Goal: Task Accomplishment & Management: Manage account settings

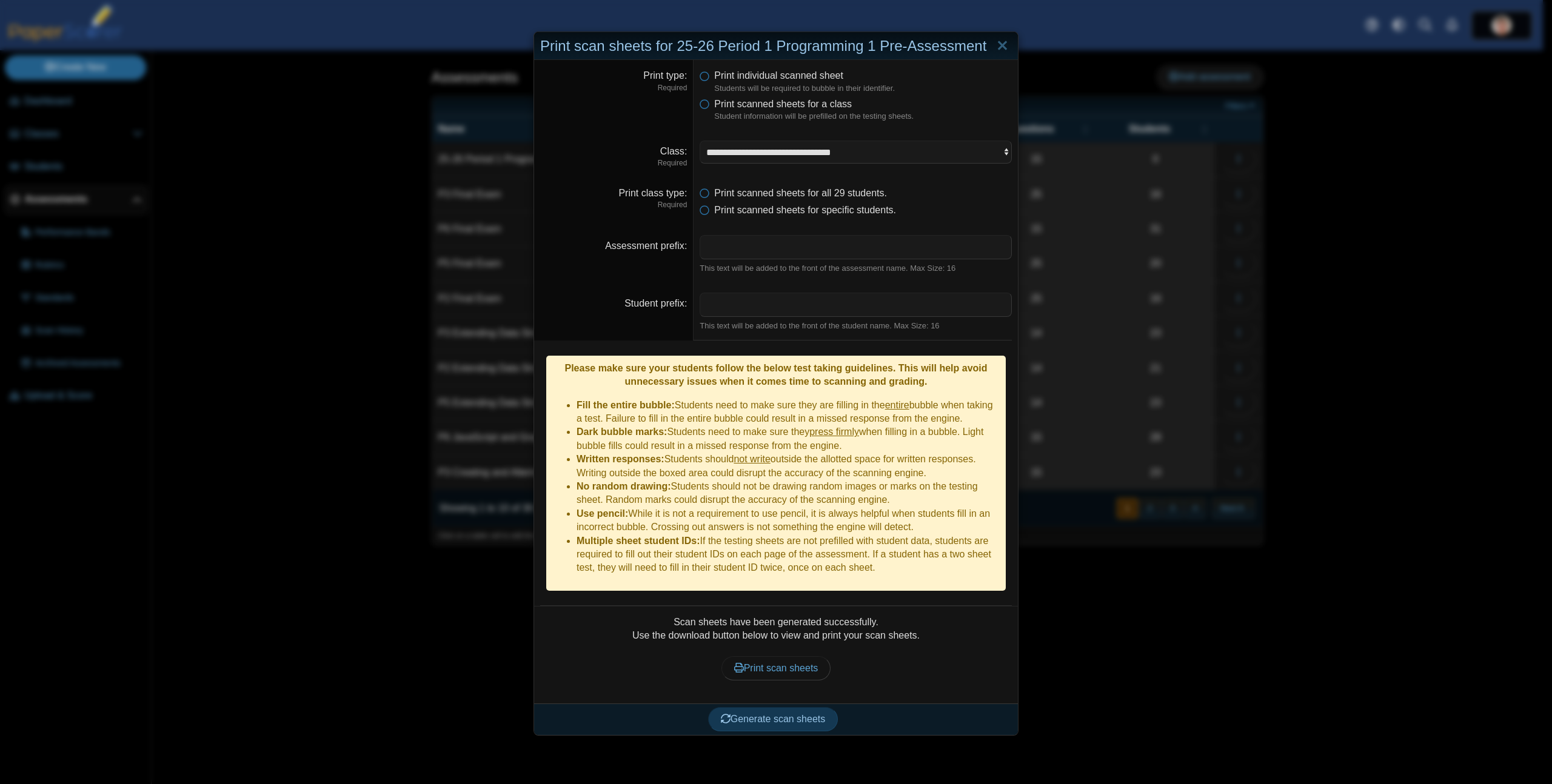
select select "**********"
click at [1000, 51] on link "Close" at bounding box center [1002, 46] width 19 height 21
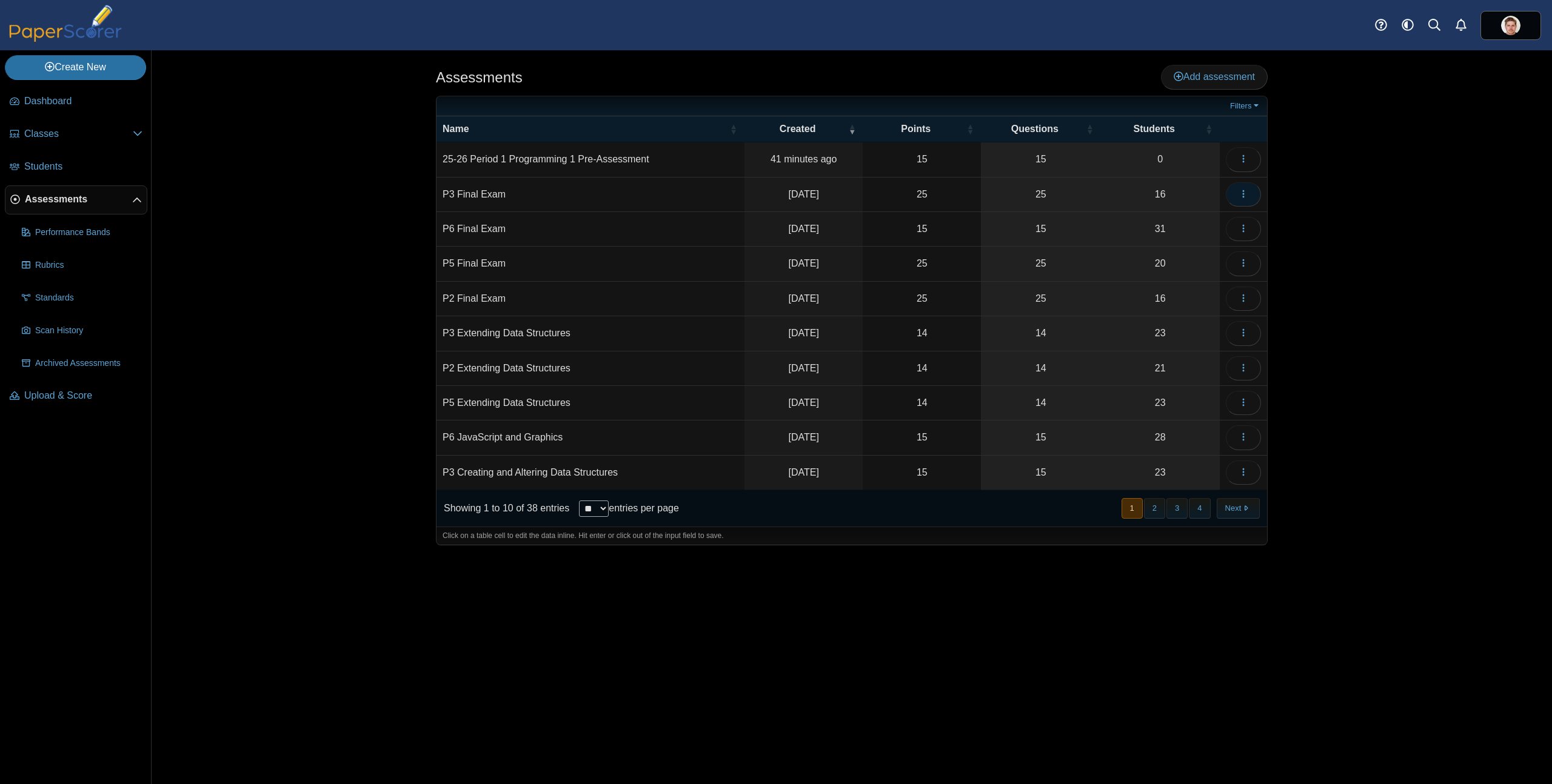
click at [1251, 194] on button "button" at bounding box center [1243, 195] width 35 height 24
click at [1154, 462] on link "Archive" at bounding box center [1188, 460] width 145 height 18
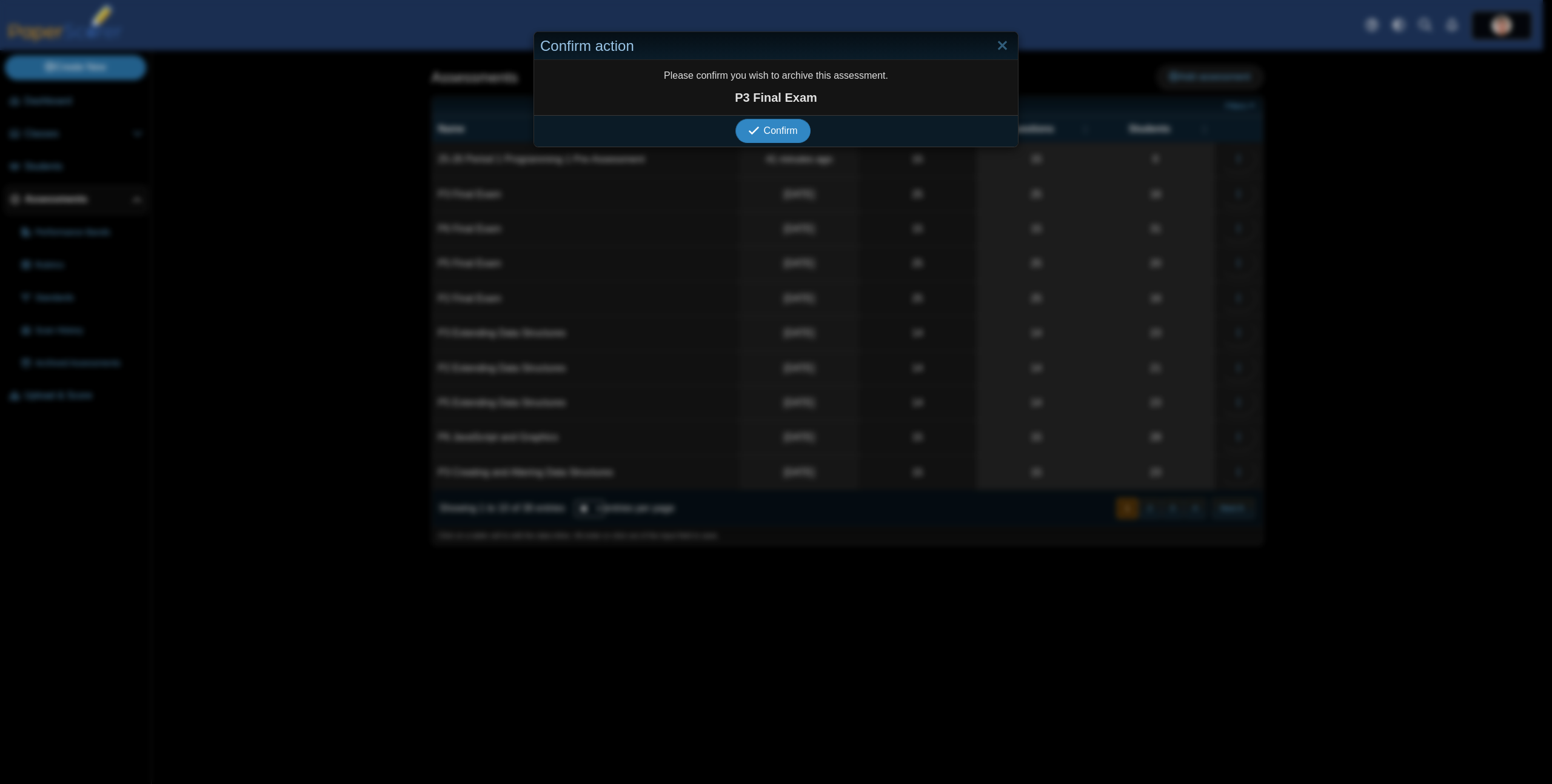
click at [773, 130] on span "Confirm" at bounding box center [780, 130] width 34 height 10
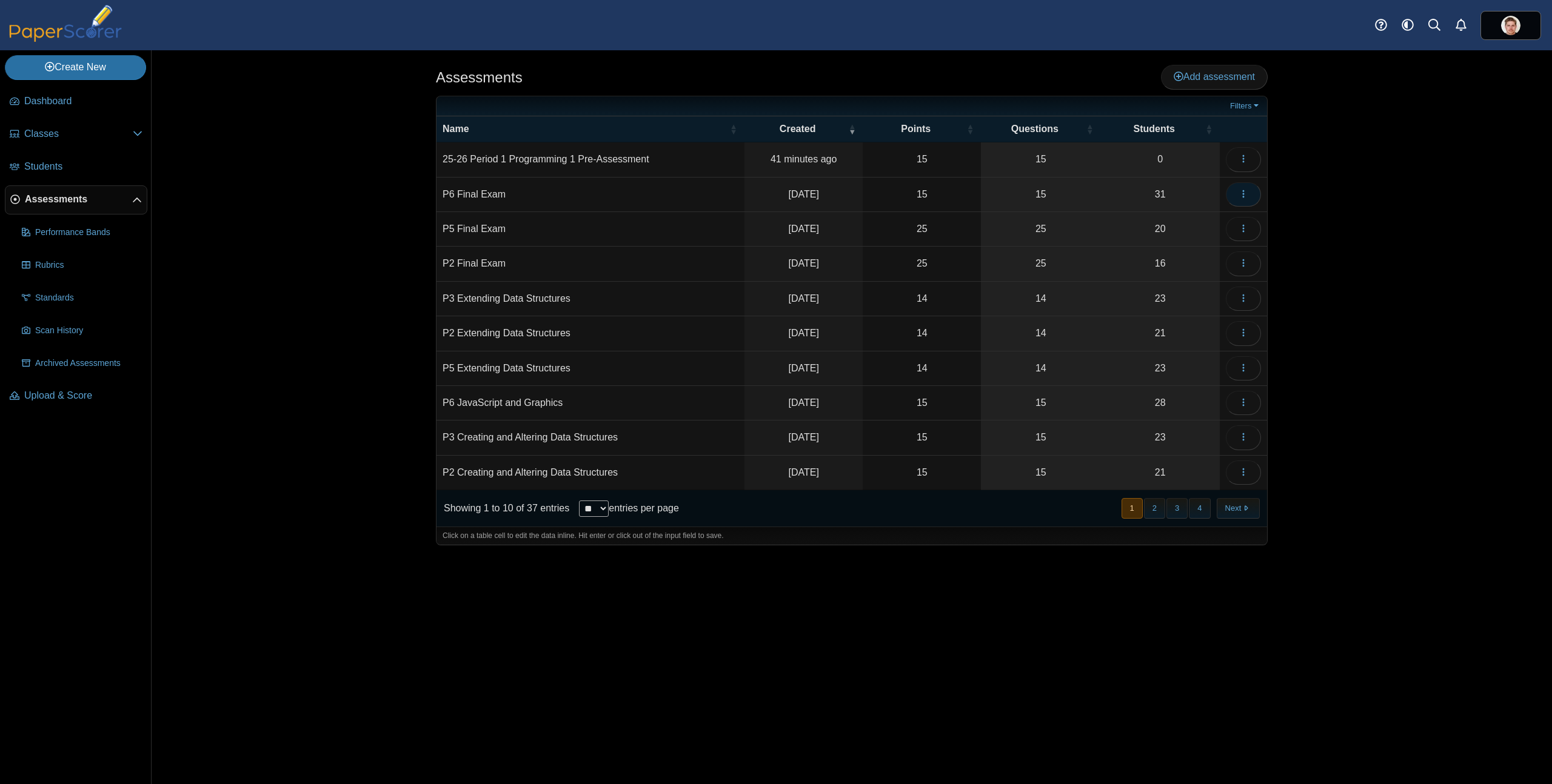
drag, startPoint x: 1243, startPoint y: 191, endPoint x: 1244, endPoint y: 198, distance: 7.1
click at [1243, 191] on icon "button" at bounding box center [1243, 194] width 10 height 10
click at [1177, 456] on link "Archive" at bounding box center [1188, 460] width 145 height 18
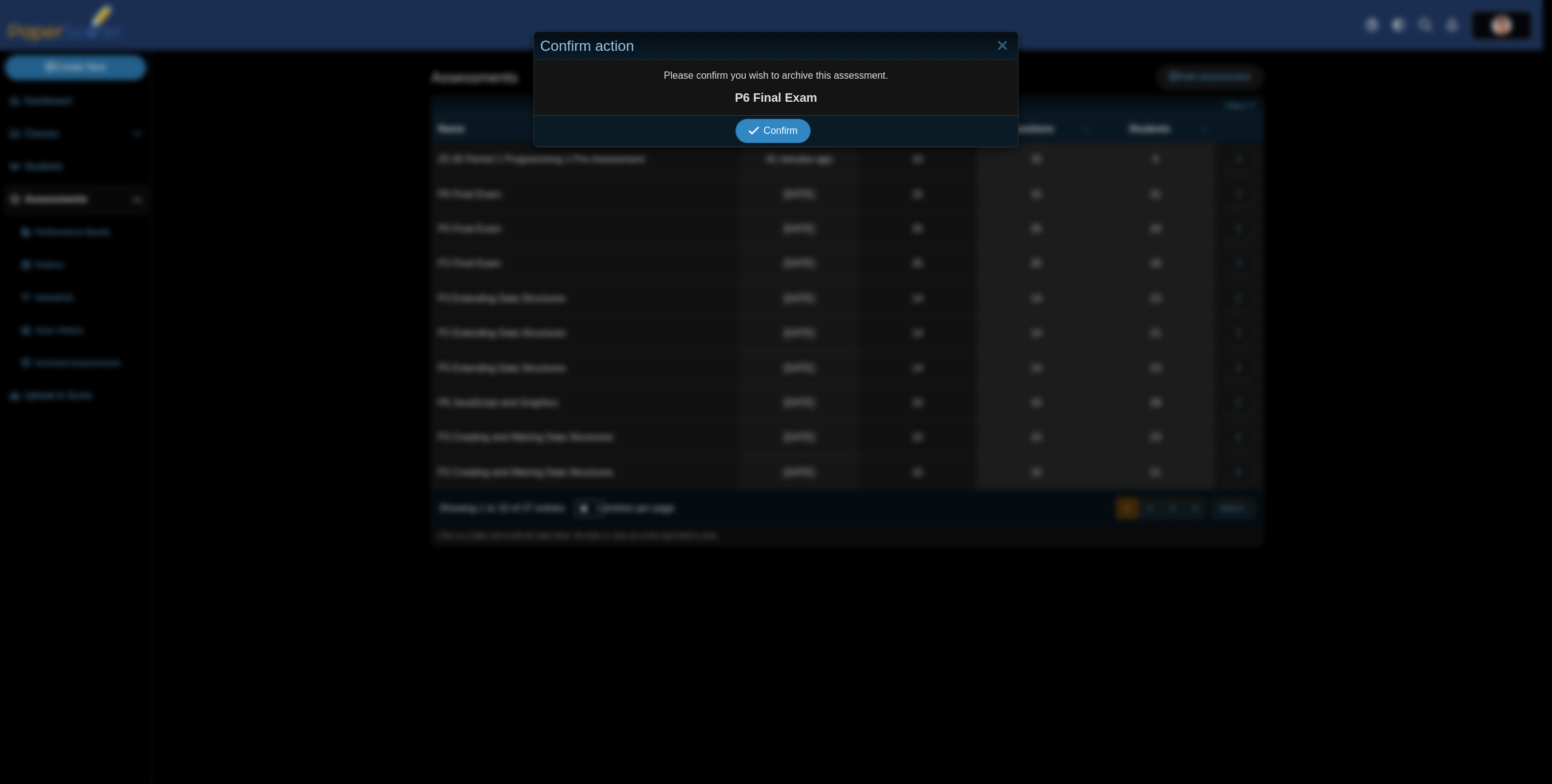
click at [790, 129] on span "Confirm" at bounding box center [780, 130] width 34 height 10
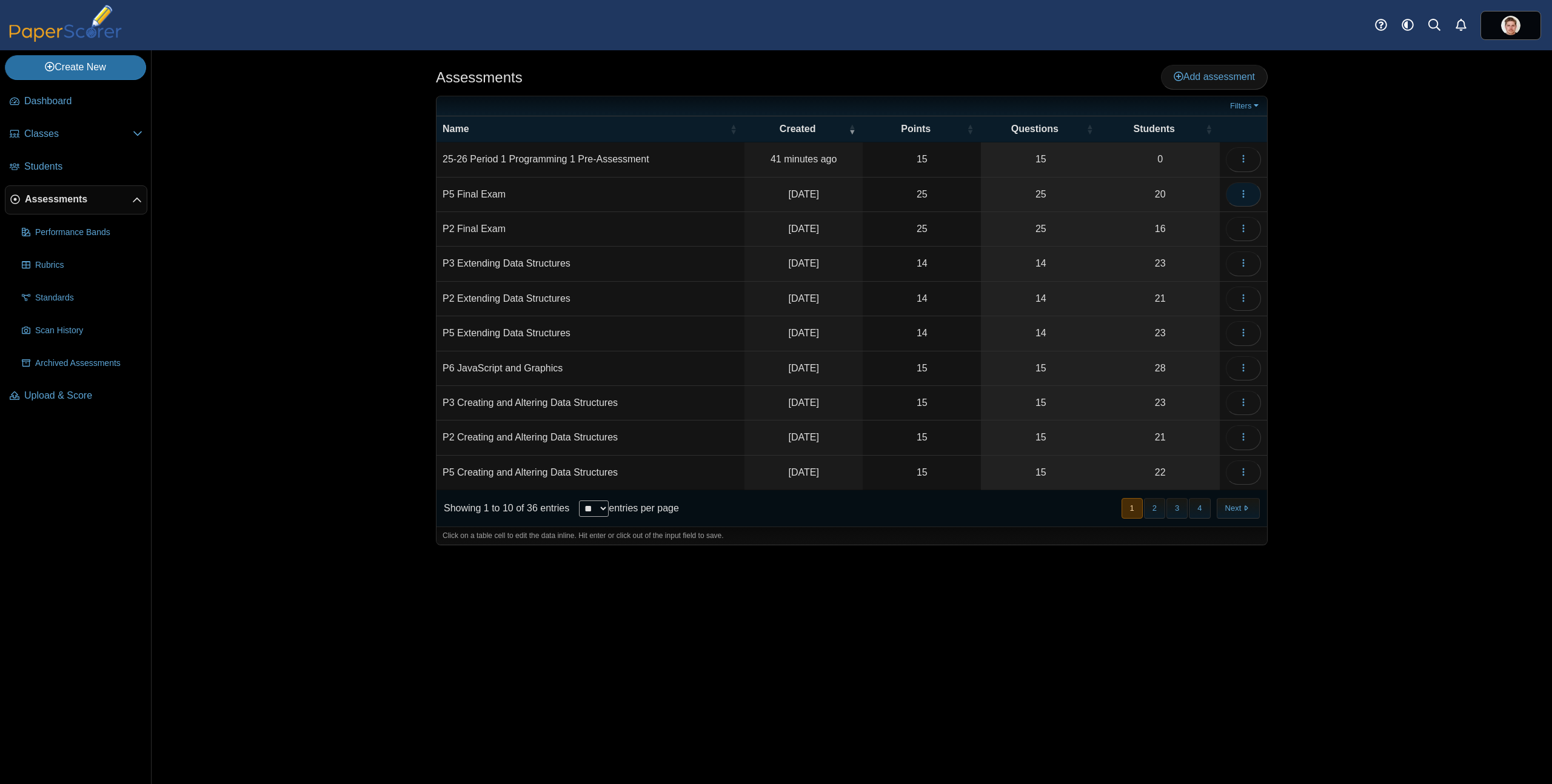
click at [1252, 198] on button "button" at bounding box center [1243, 195] width 35 height 24
click at [1161, 462] on link "Archive" at bounding box center [1188, 460] width 145 height 18
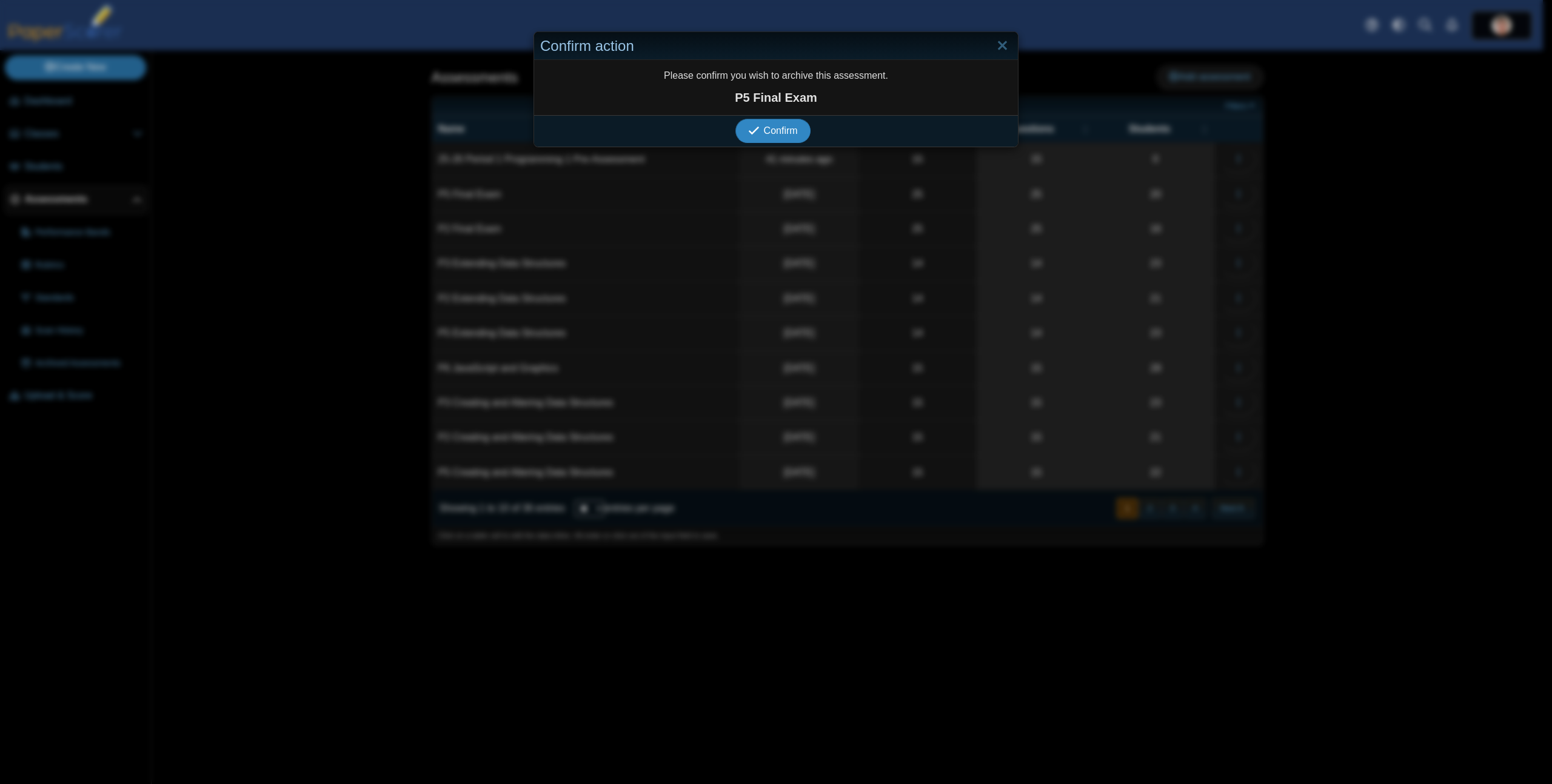
click at [735, 119] on button "Confirm" at bounding box center [772, 131] width 75 height 24
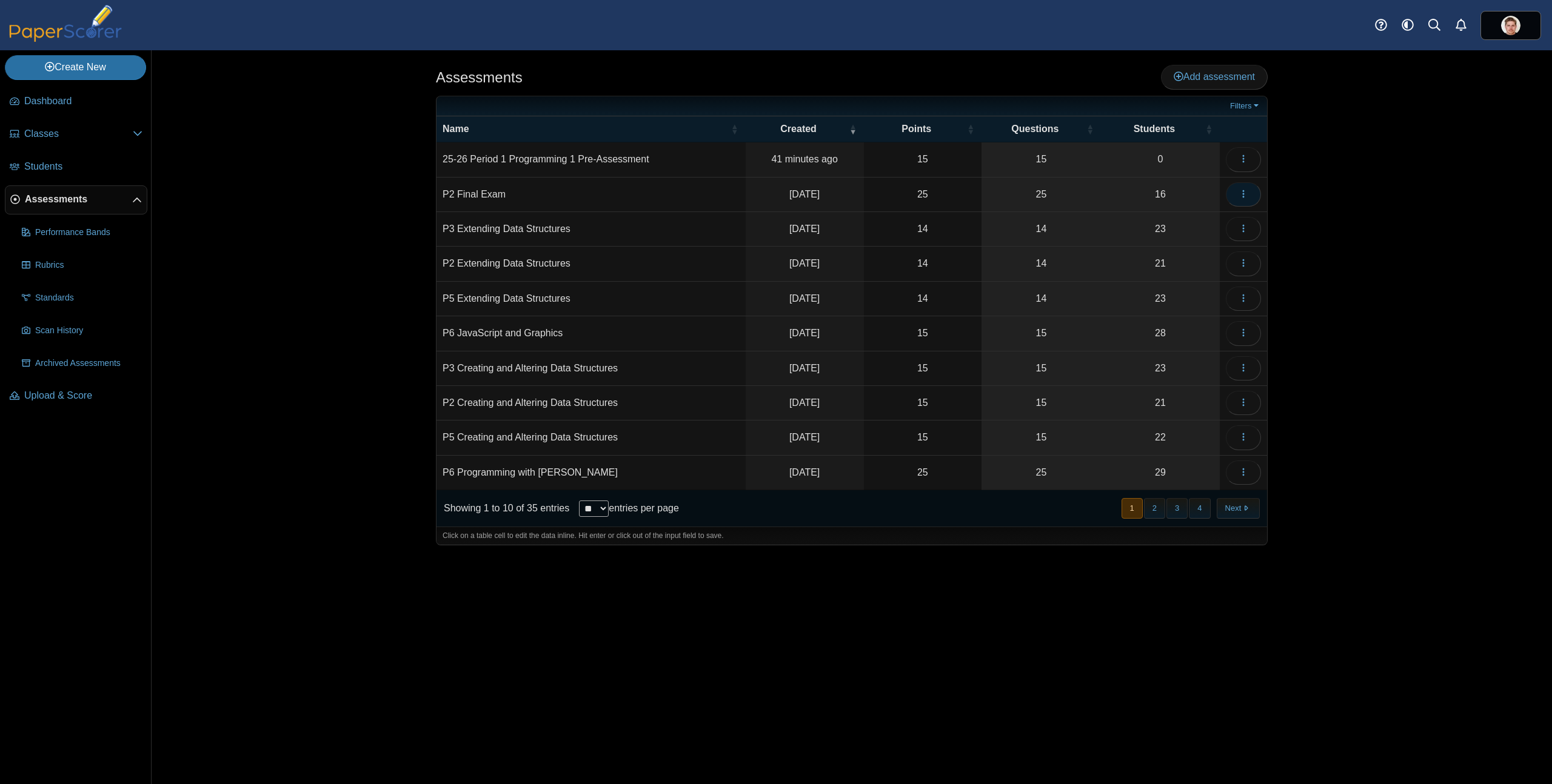
click at [1245, 197] on icon "button" at bounding box center [1243, 194] width 10 height 10
click at [1156, 458] on link "Archive" at bounding box center [1188, 460] width 145 height 18
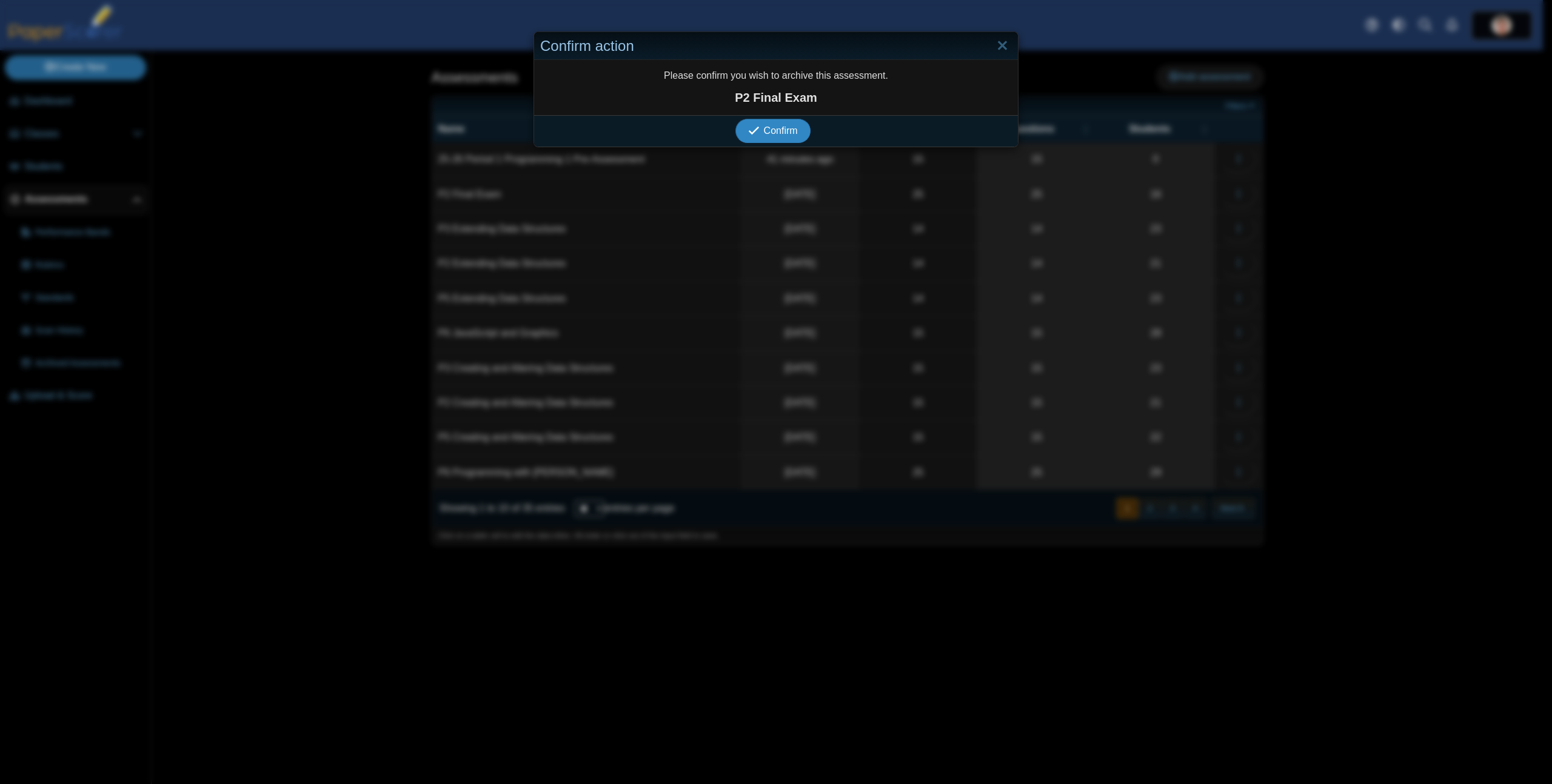
click at [735, 119] on button "Confirm" at bounding box center [772, 131] width 75 height 24
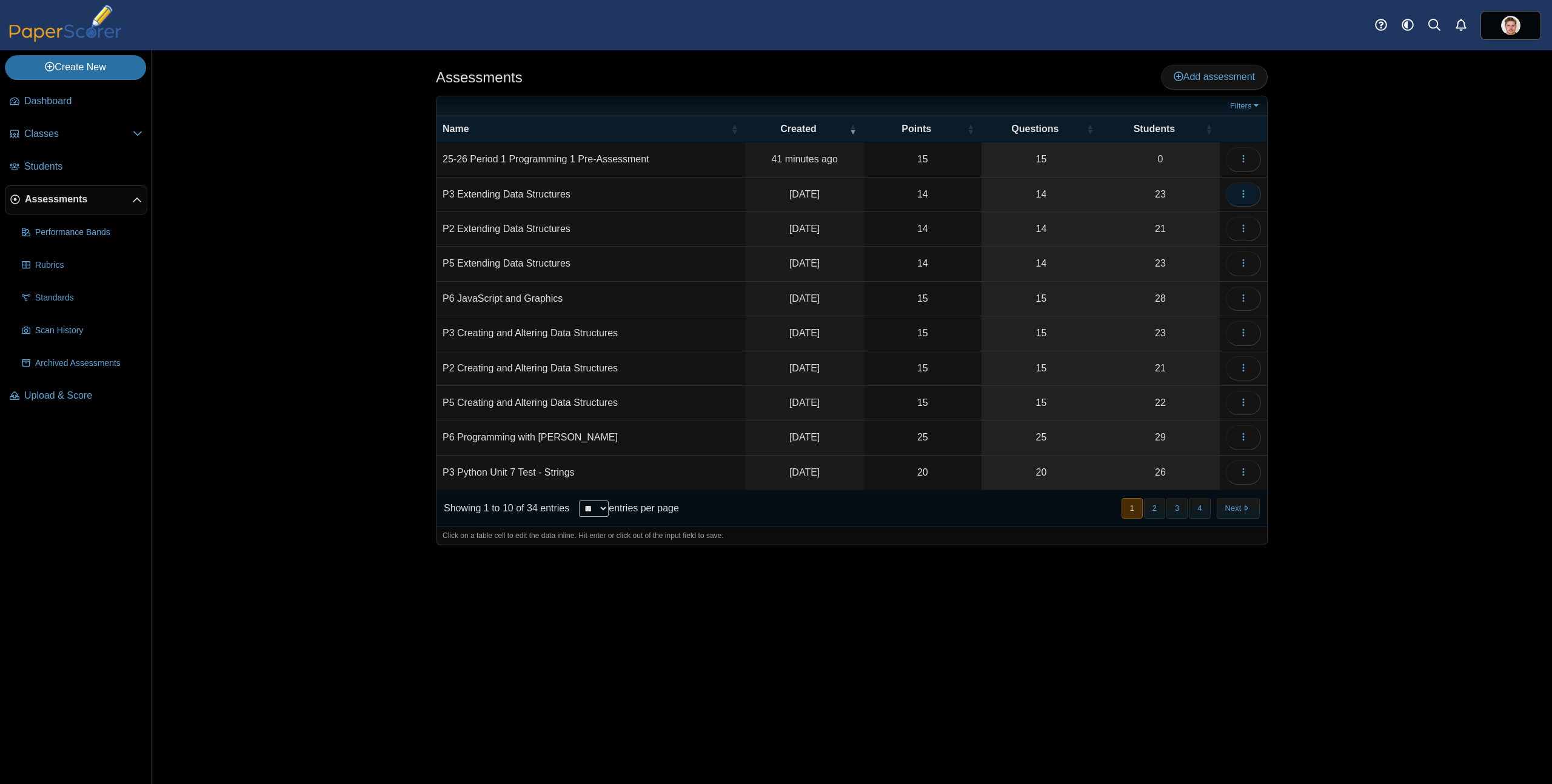
click at [1246, 189] on icon "button" at bounding box center [1243, 194] width 10 height 10
click at [1179, 459] on link "Archive" at bounding box center [1188, 460] width 145 height 18
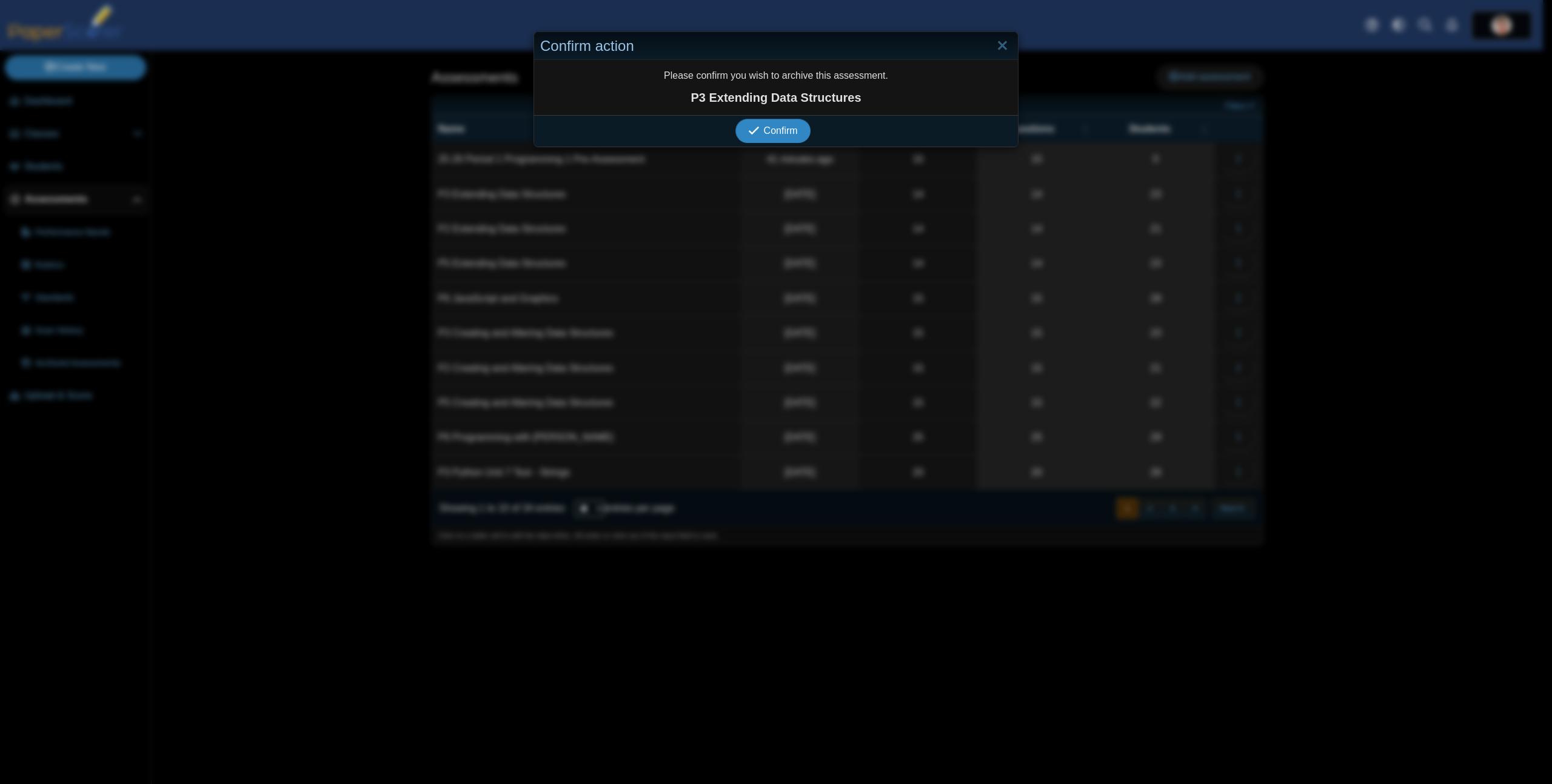
click at [735, 119] on button "Confirm" at bounding box center [772, 131] width 75 height 24
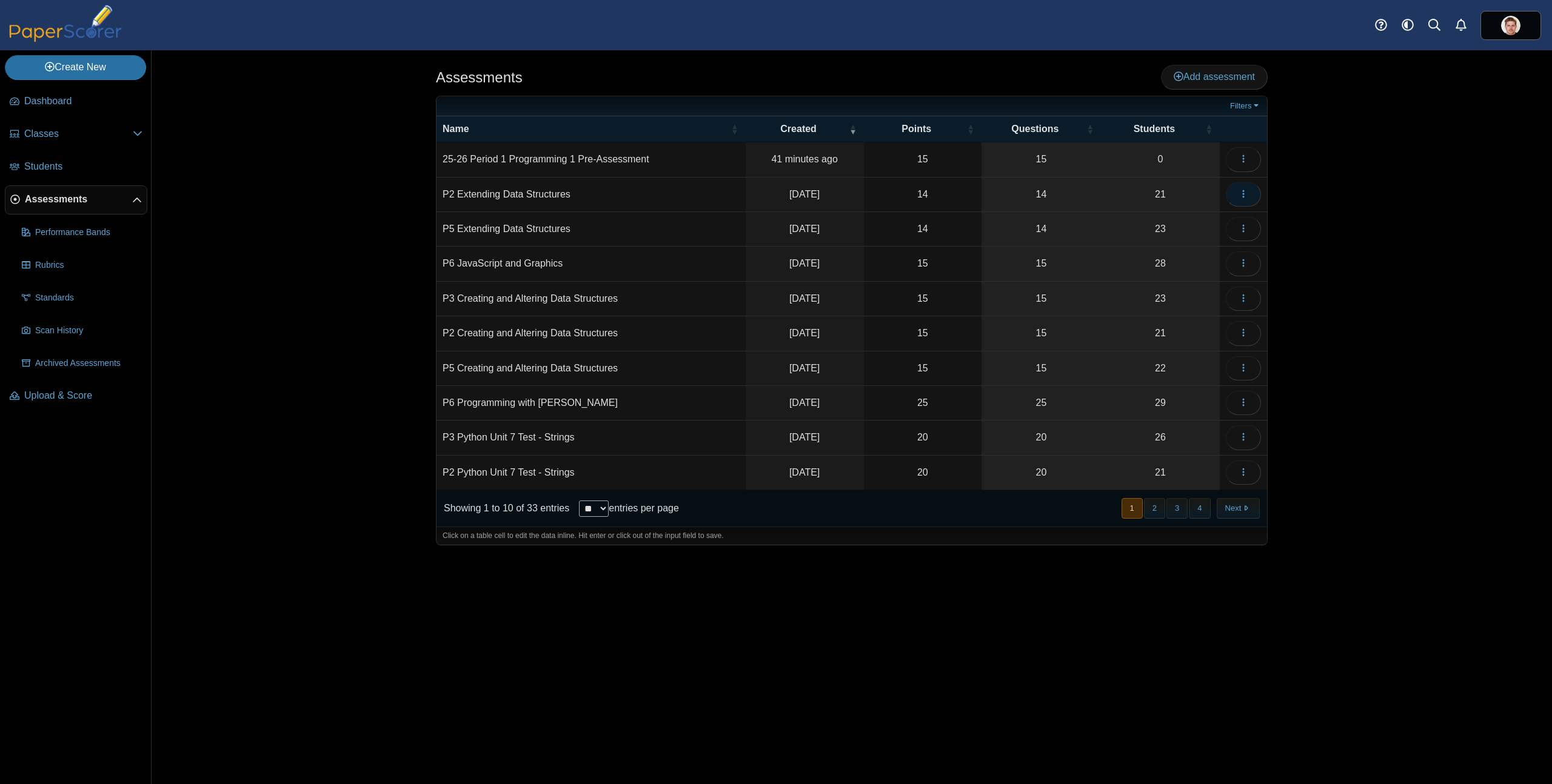
click at [1238, 195] on icon "button" at bounding box center [1243, 194] width 10 height 10
click at [1156, 461] on link "Archive" at bounding box center [1188, 460] width 145 height 18
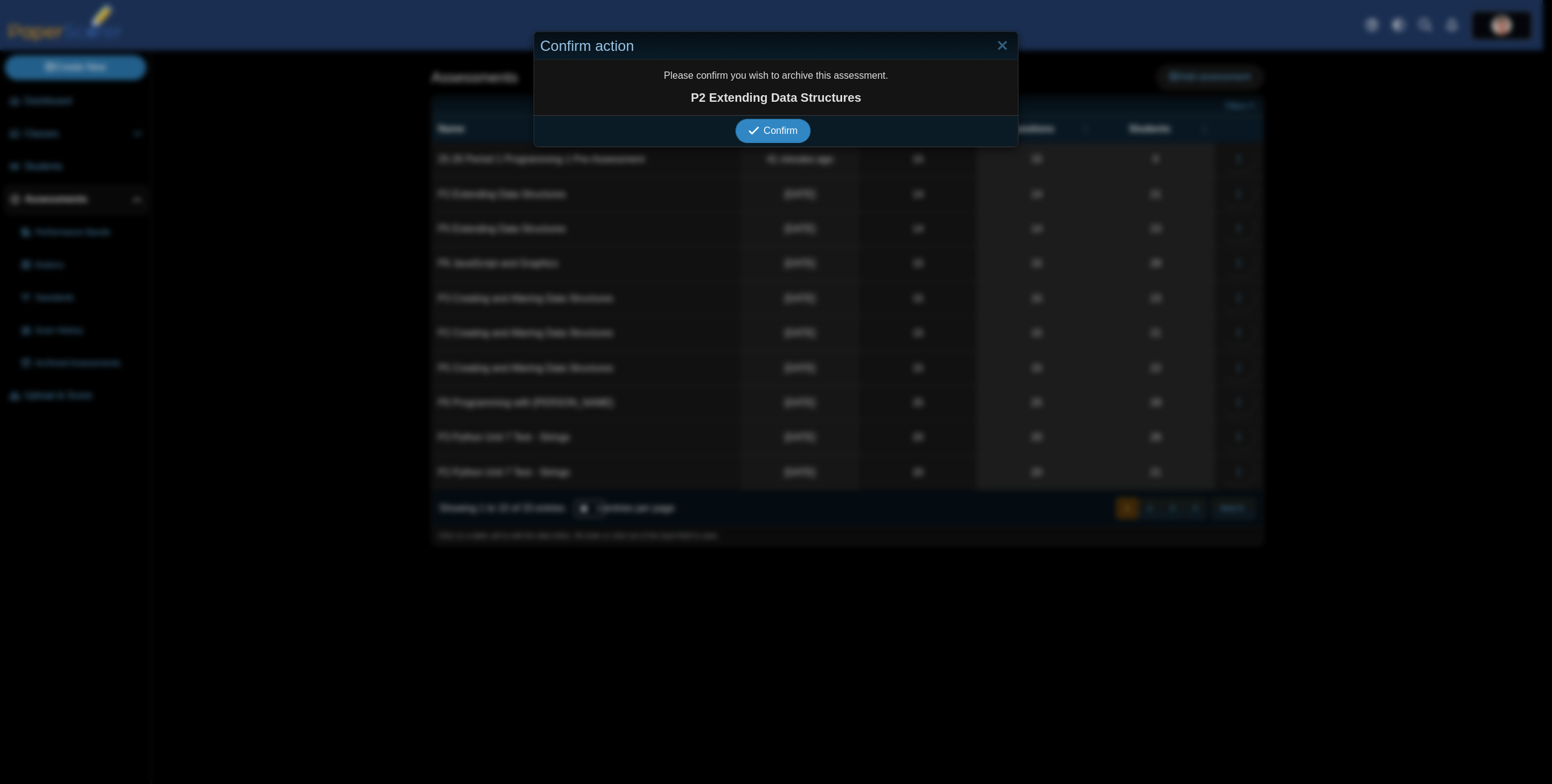
click at [735, 119] on button "Confirm" at bounding box center [772, 131] width 75 height 24
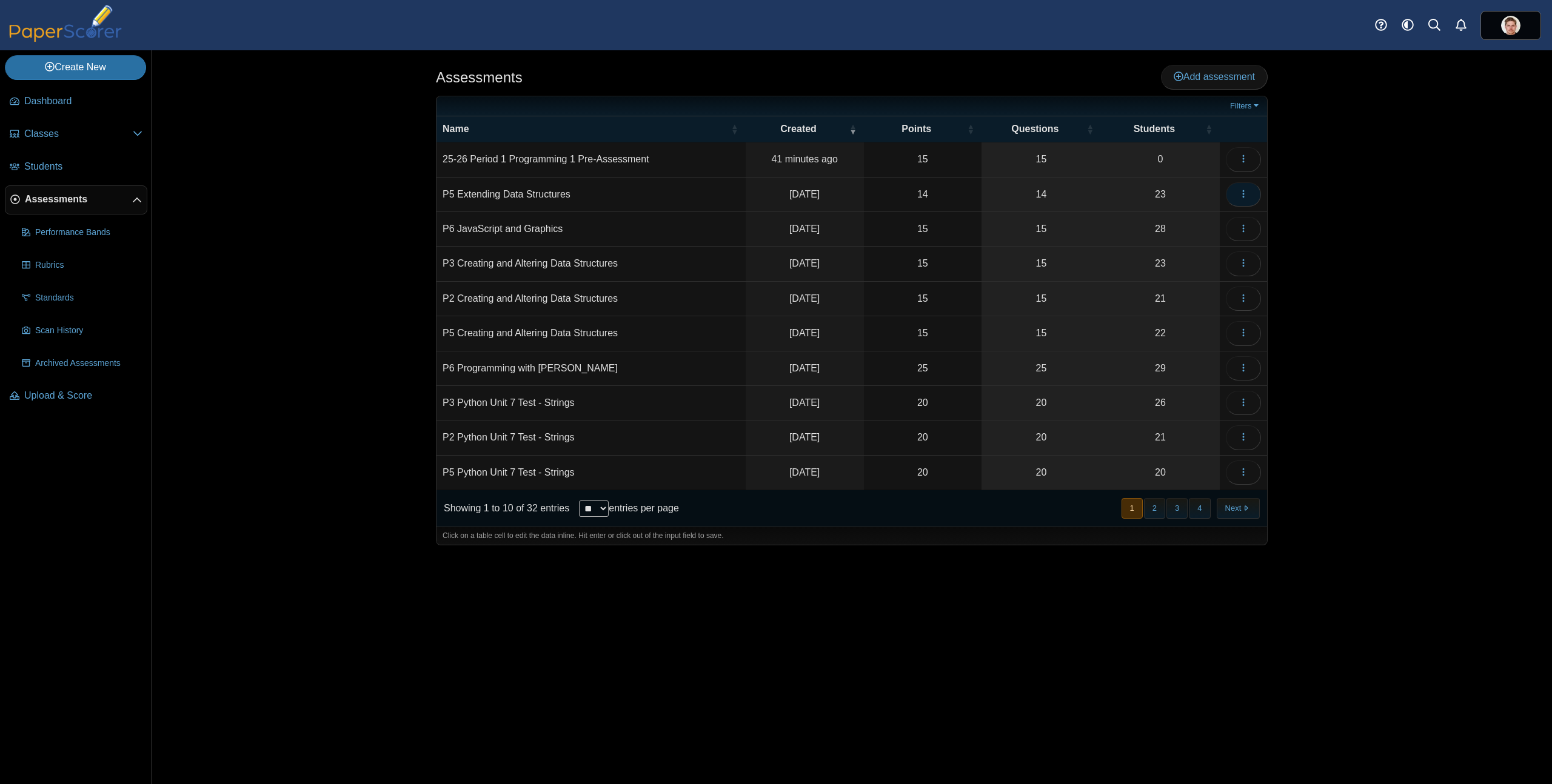
click at [1243, 195] on icon "button" at bounding box center [1243, 194] width 10 height 10
click at [1158, 461] on link "Archive" at bounding box center [1188, 460] width 145 height 18
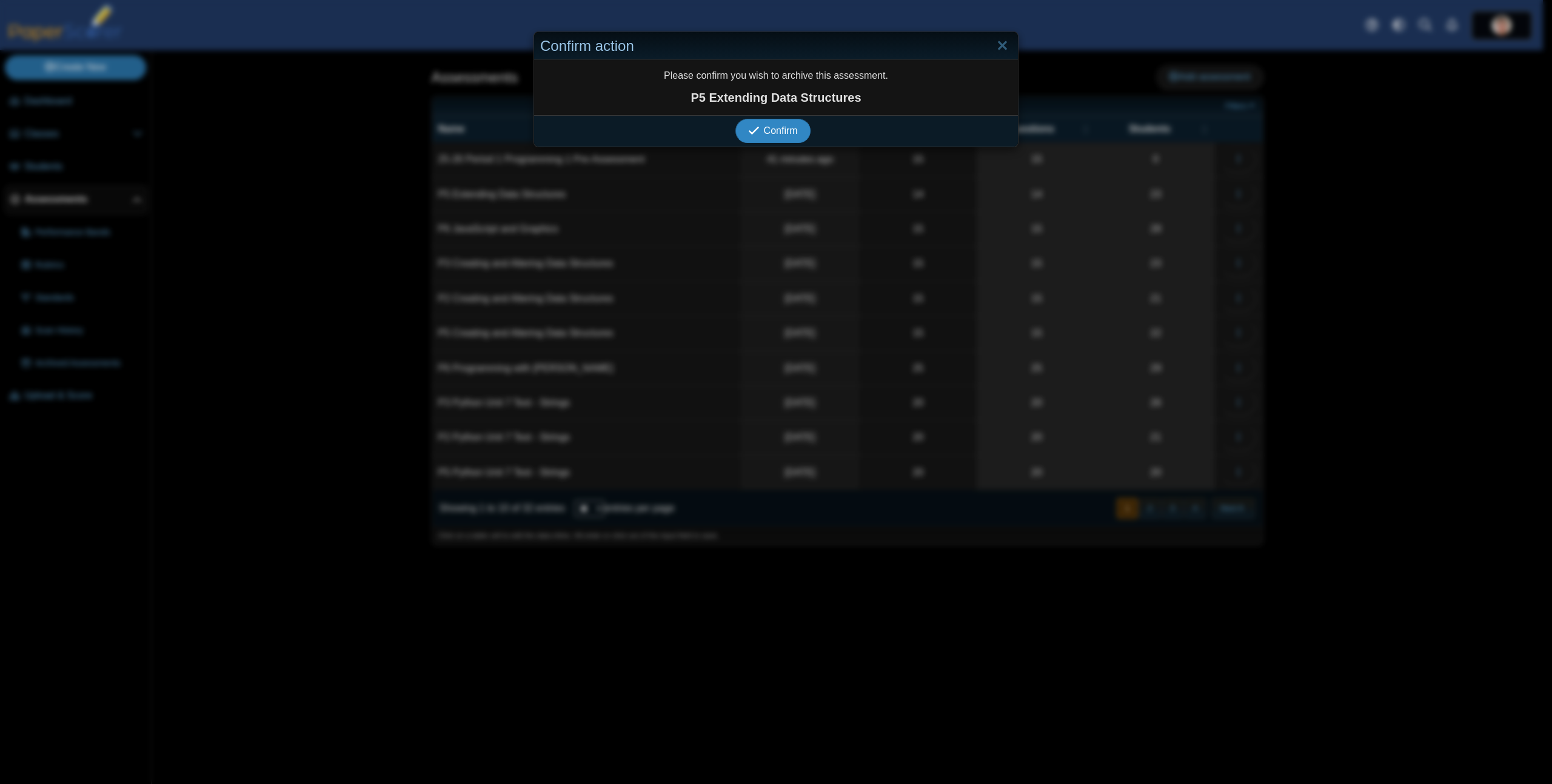
click at [735, 119] on button "Confirm" at bounding box center [772, 131] width 75 height 24
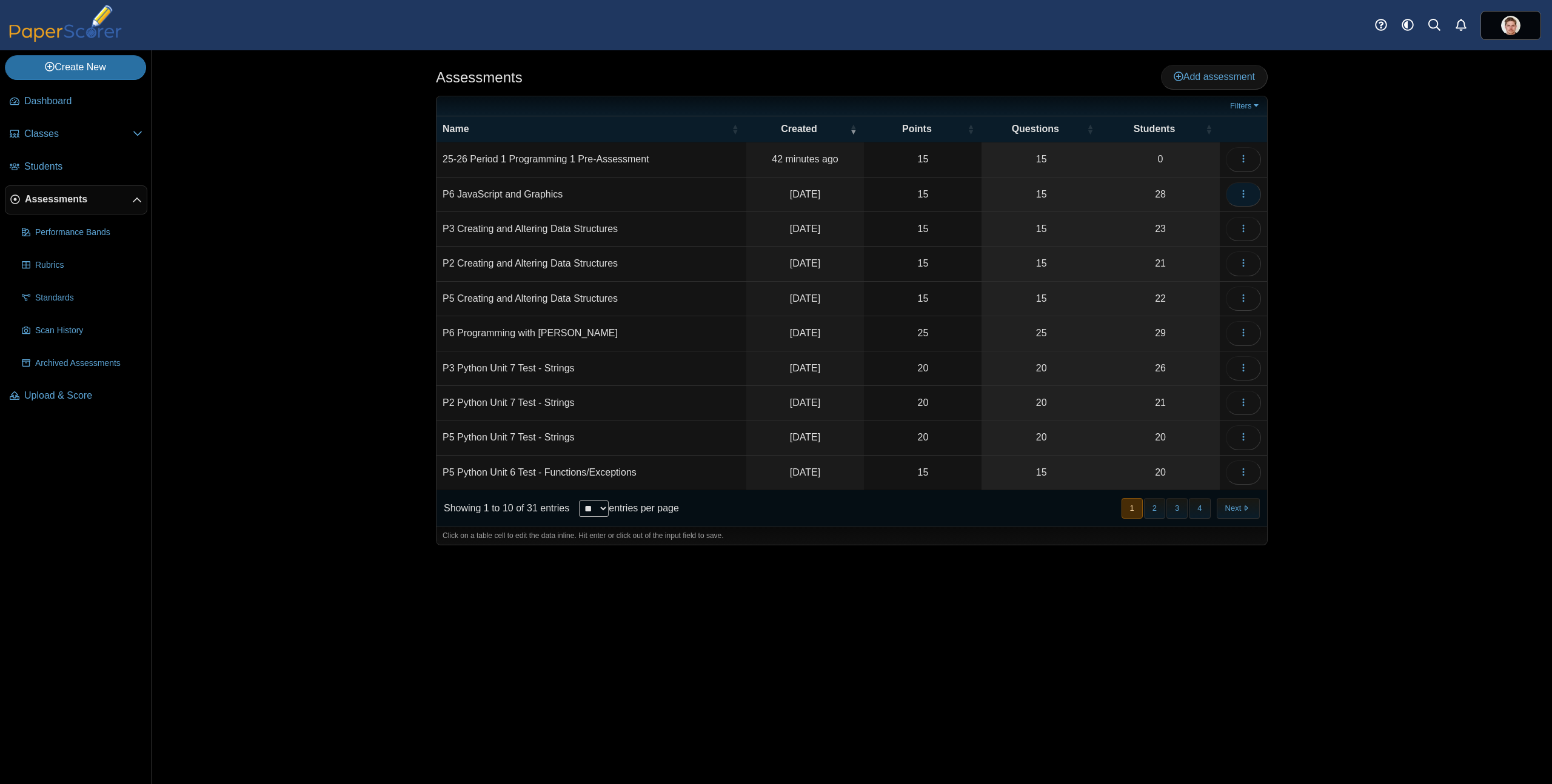
click at [1239, 193] on icon "button" at bounding box center [1243, 194] width 10 height 10
click at [1160, 465] on link "Archive" at bounding box center [1188, 460] width 145 height 18
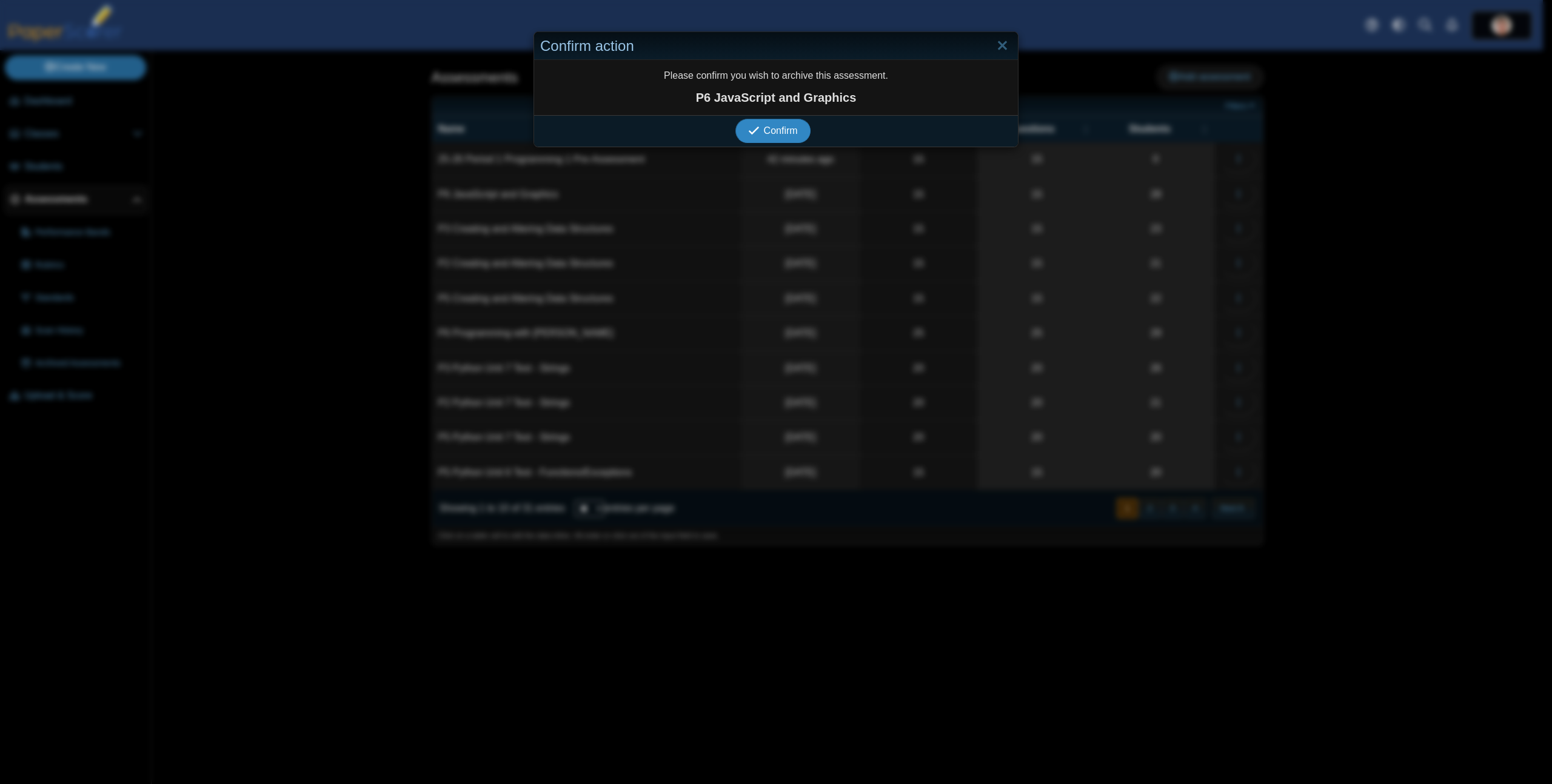
click at [735, 119] on button "Confirm" at bounding box center [772, 131] width 75 height 24
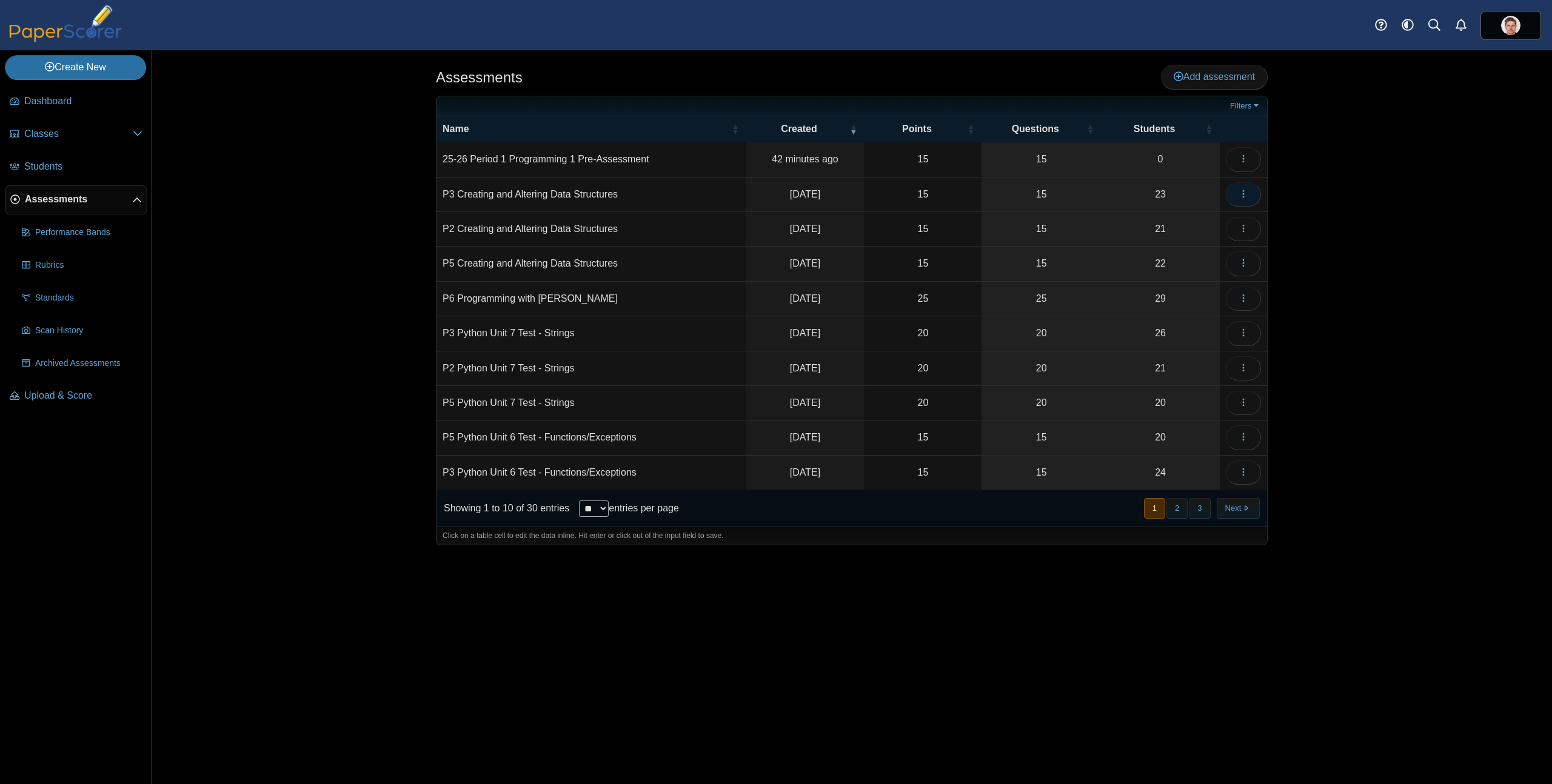
click at [1243, 192] on icon "button" at bounding box center [1243, 194] width 10 height 10
click at [1152, 459] on link "Archive" at bounding box center [1188, 460] width 145 height 18
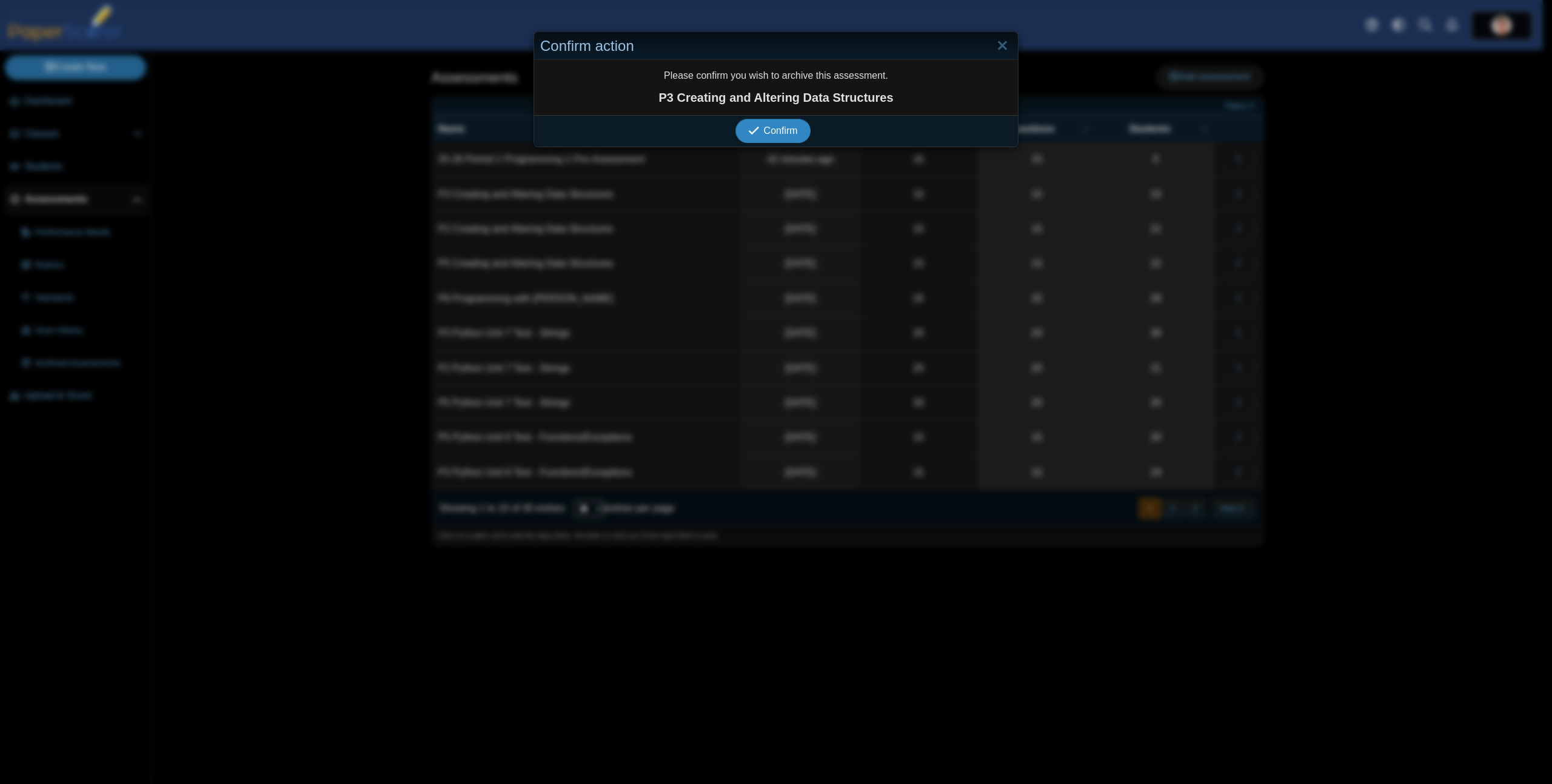
click at [735, 119] on button "Confirm" at bounding box center [772, 131] width 75 height 24
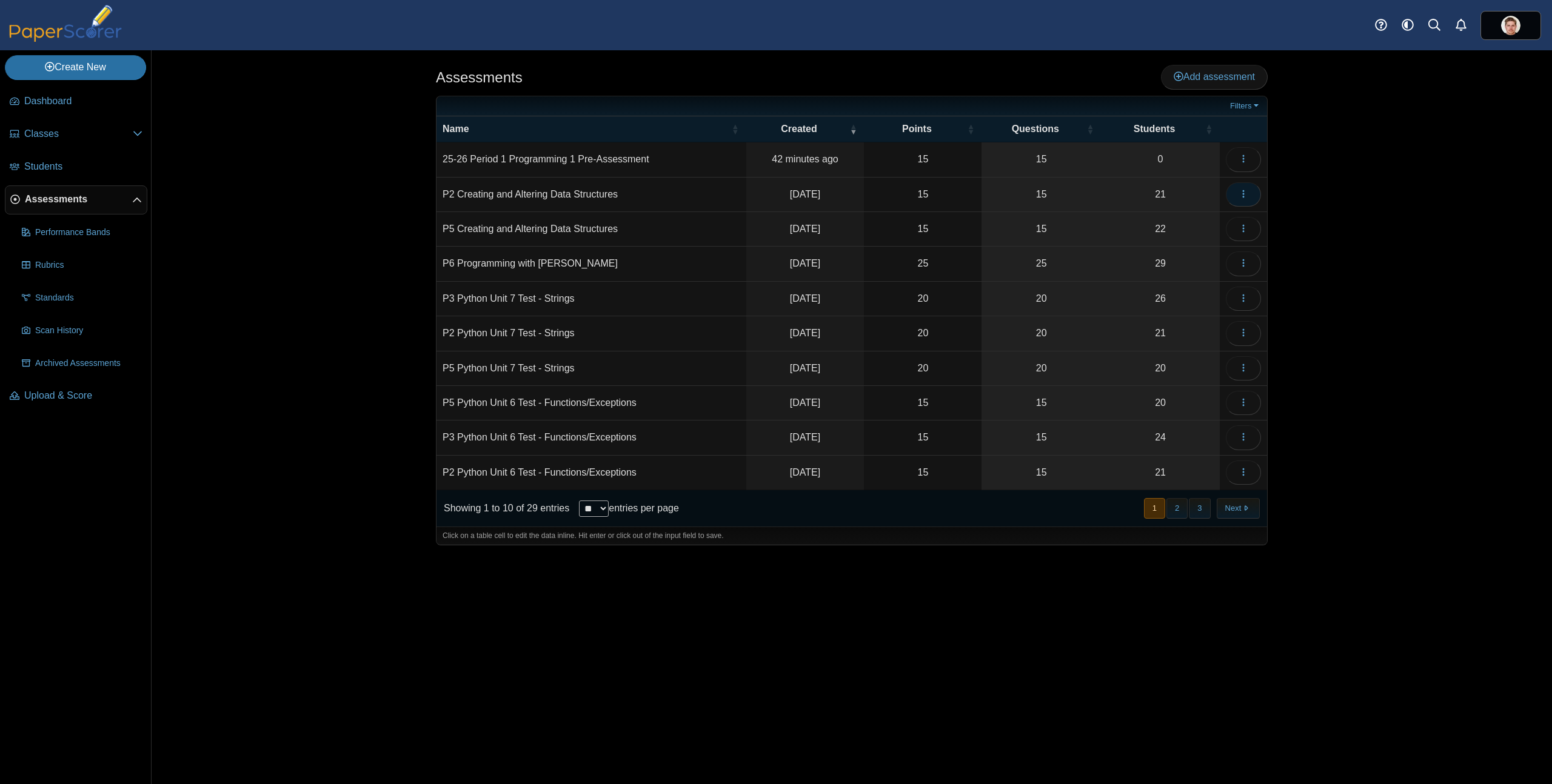
click at [1233, 191] on button "button" at bounding box center [1243, 195] width 35 height 24
click at [1158, 458] on link "Archive" at bounding box center [1188, 460] width 145 height 18
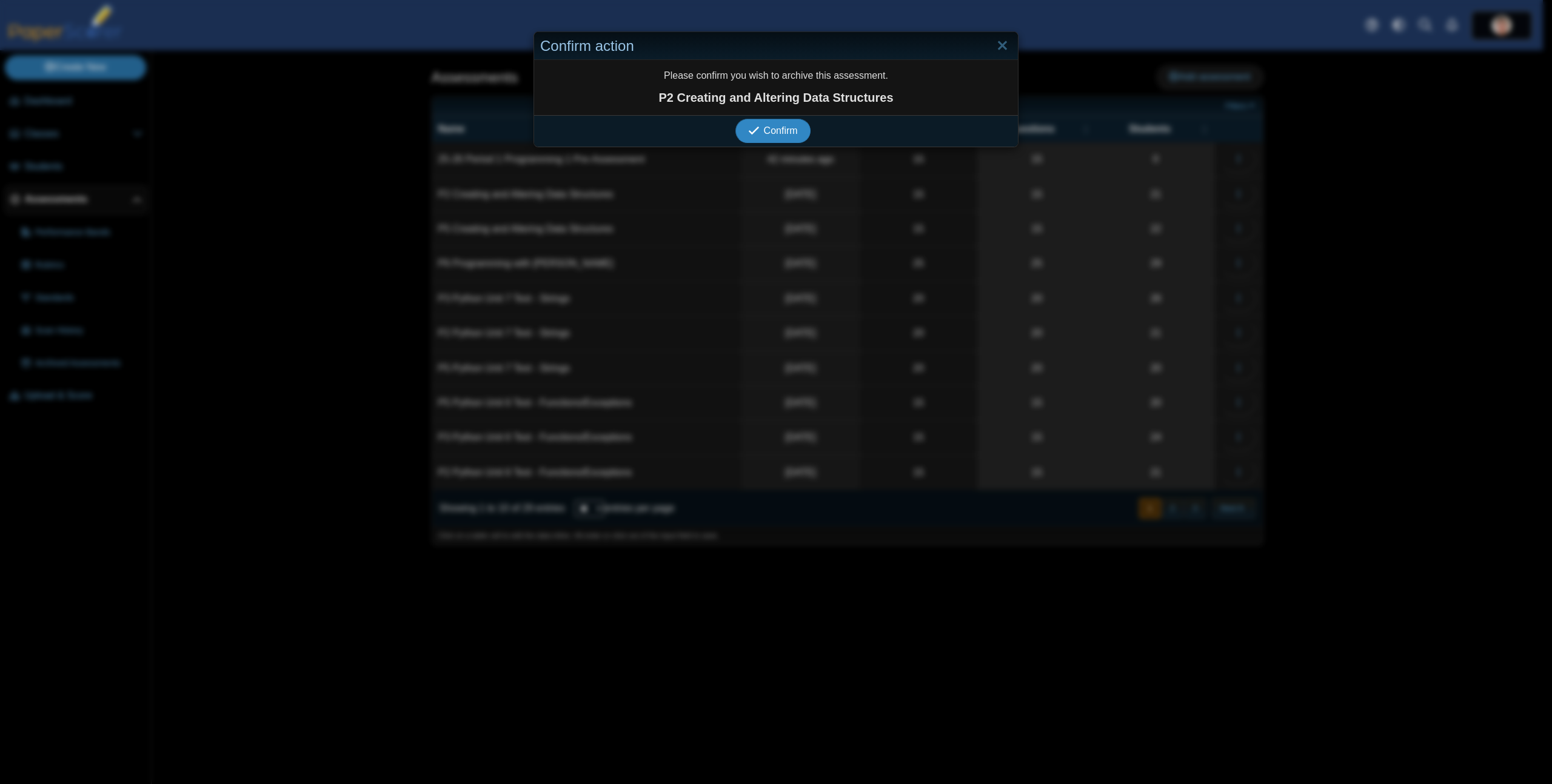
click at [735, 119] on button "Confirm" at bounding box center [772, 131] width 75 height 24
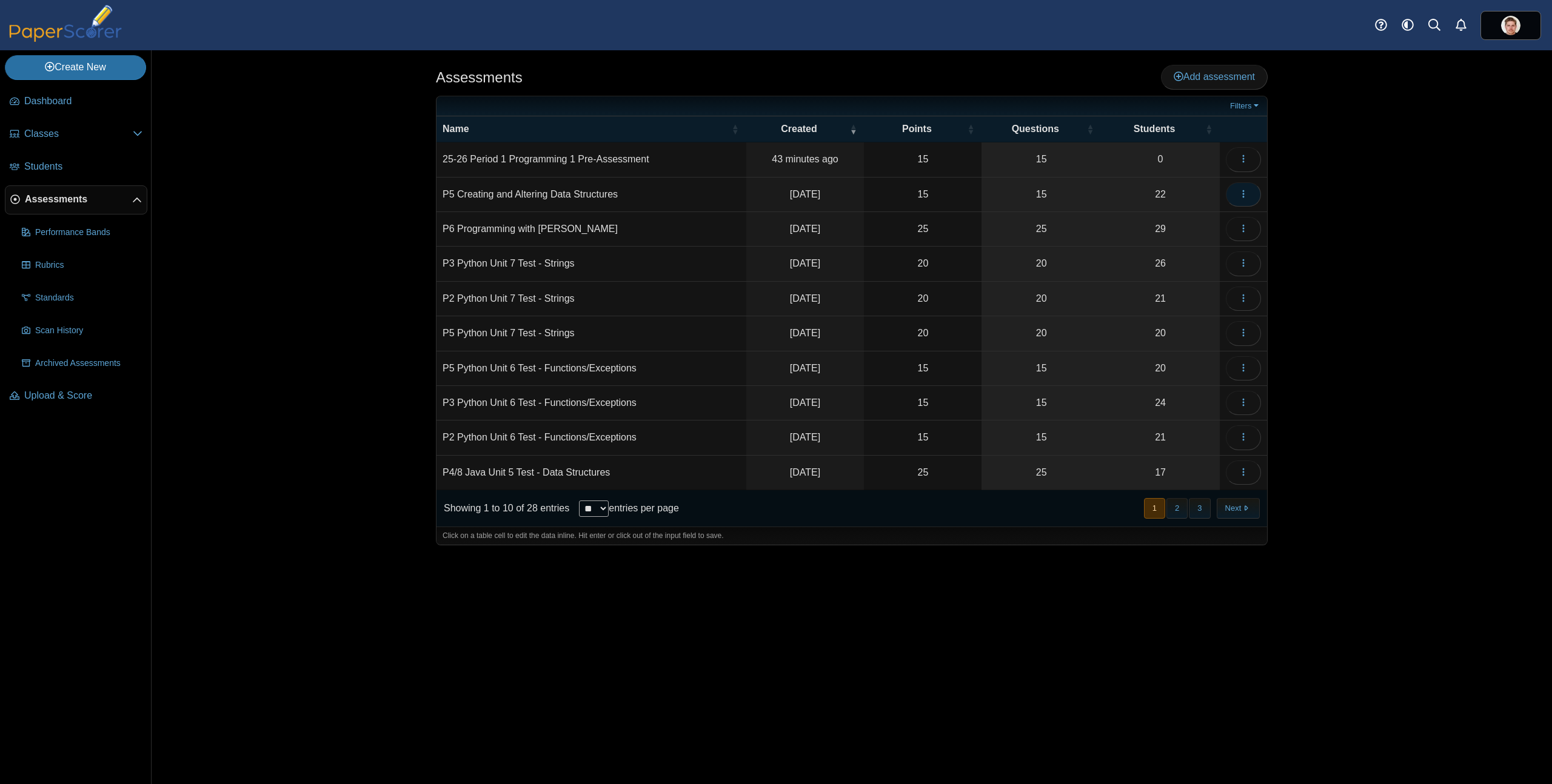
click at [1249, 196] on button "button" at bounding box center [1243, 195] width 35 height 24
click at [1159, 465] on link "Archive" at bounding box center [1188, 460] width 145 height 18
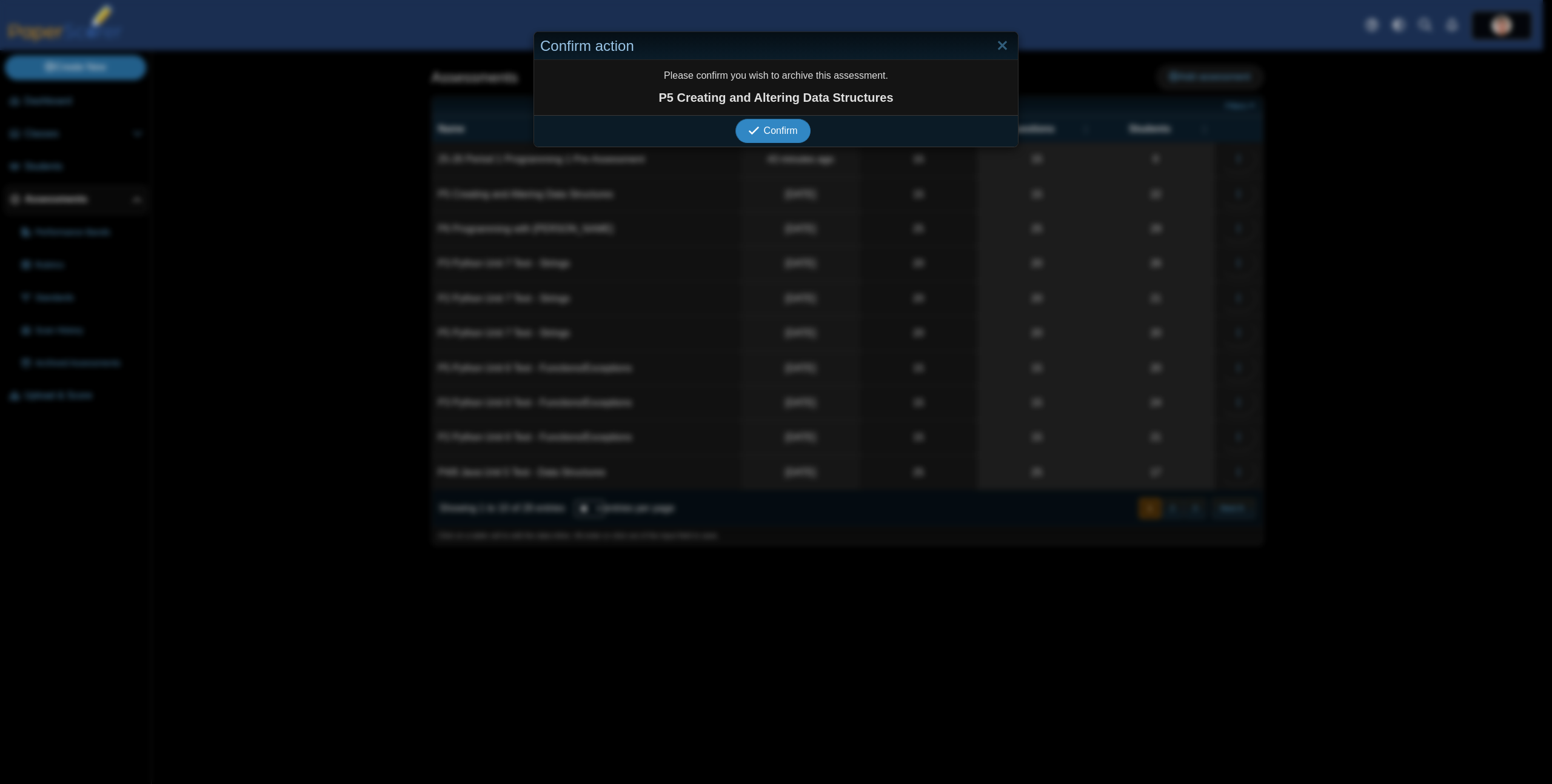
click at [735, 119] on button "Confirm" at bounding box center [772, 131] width 75 height 24
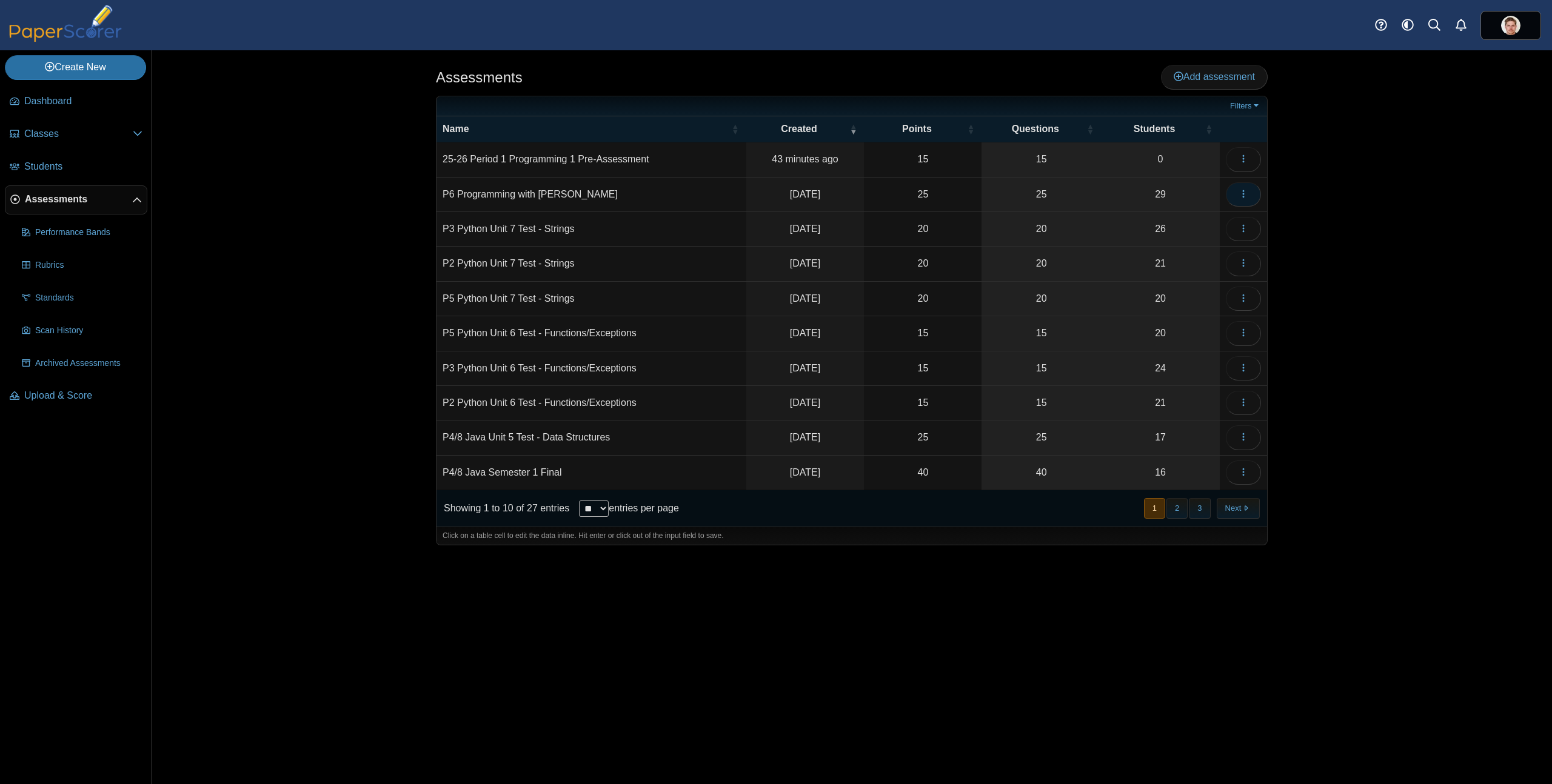
click button "button"
click link "Archive"
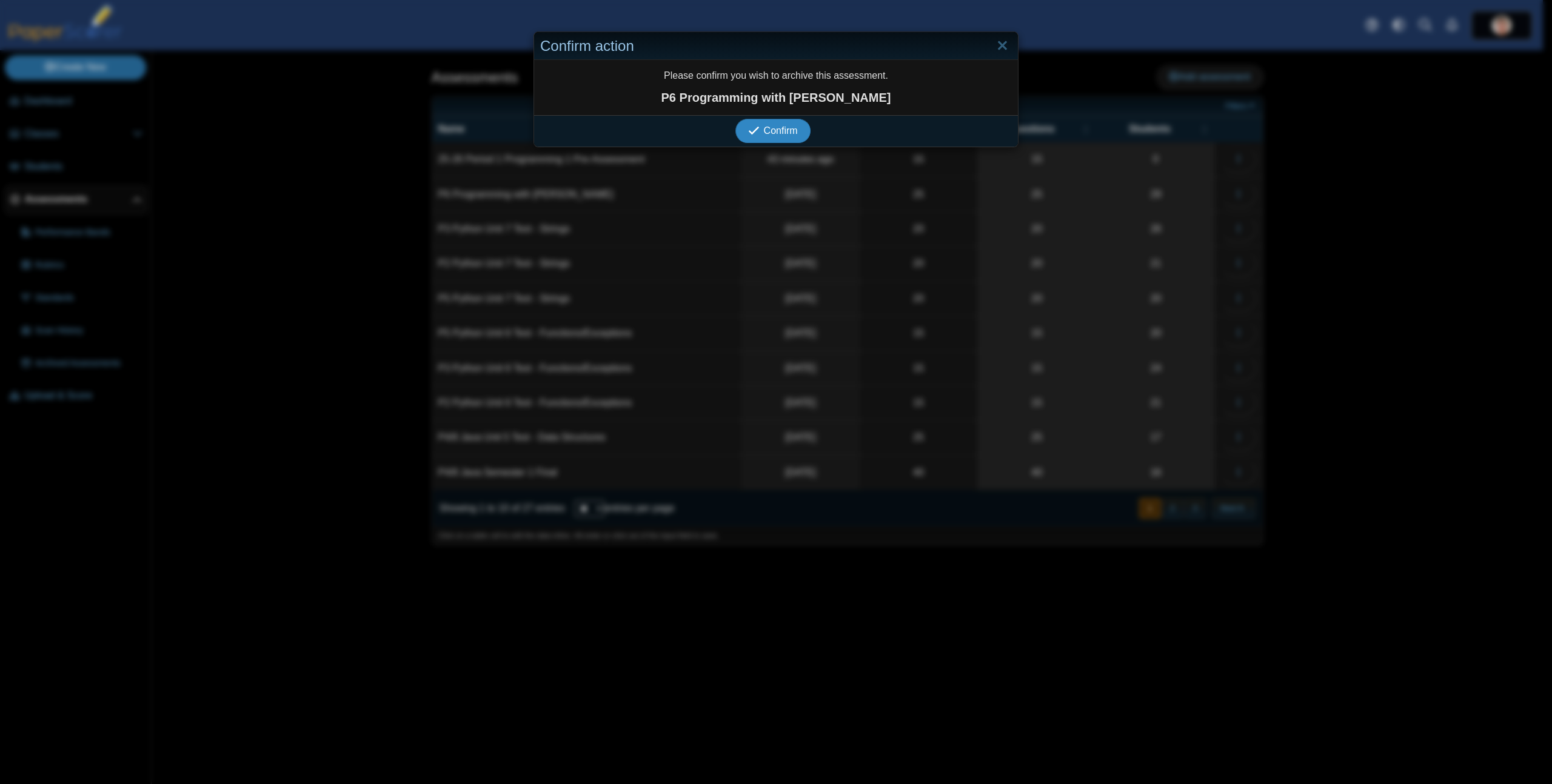
click button "Confirm"
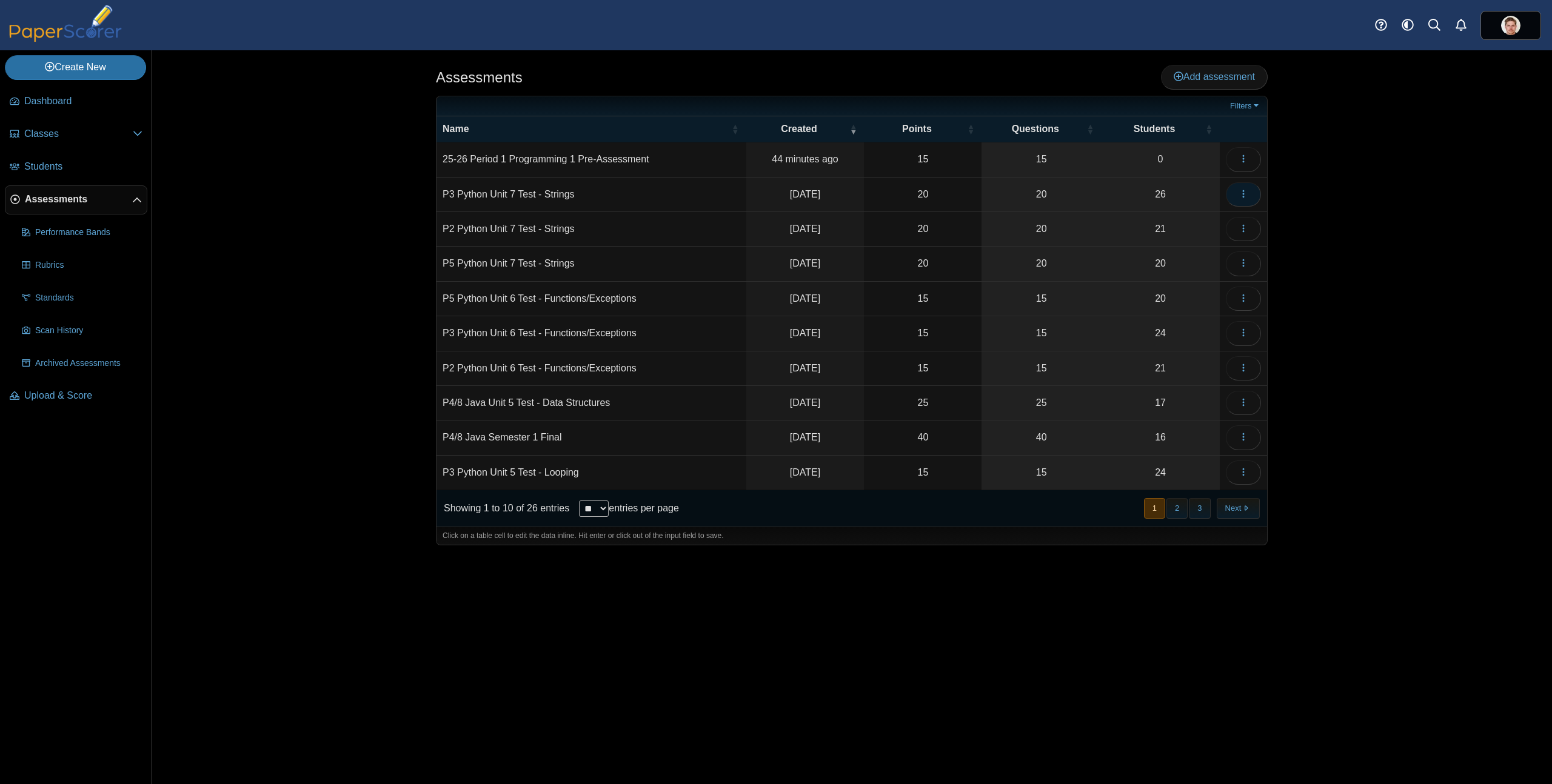
click at [1241, 194] on icon "button" at bounding box center [1243, 194] width 10 height 10
click at [1149, 463] on link "Archive" at bounding box center [1188, 460] width 145 height 18
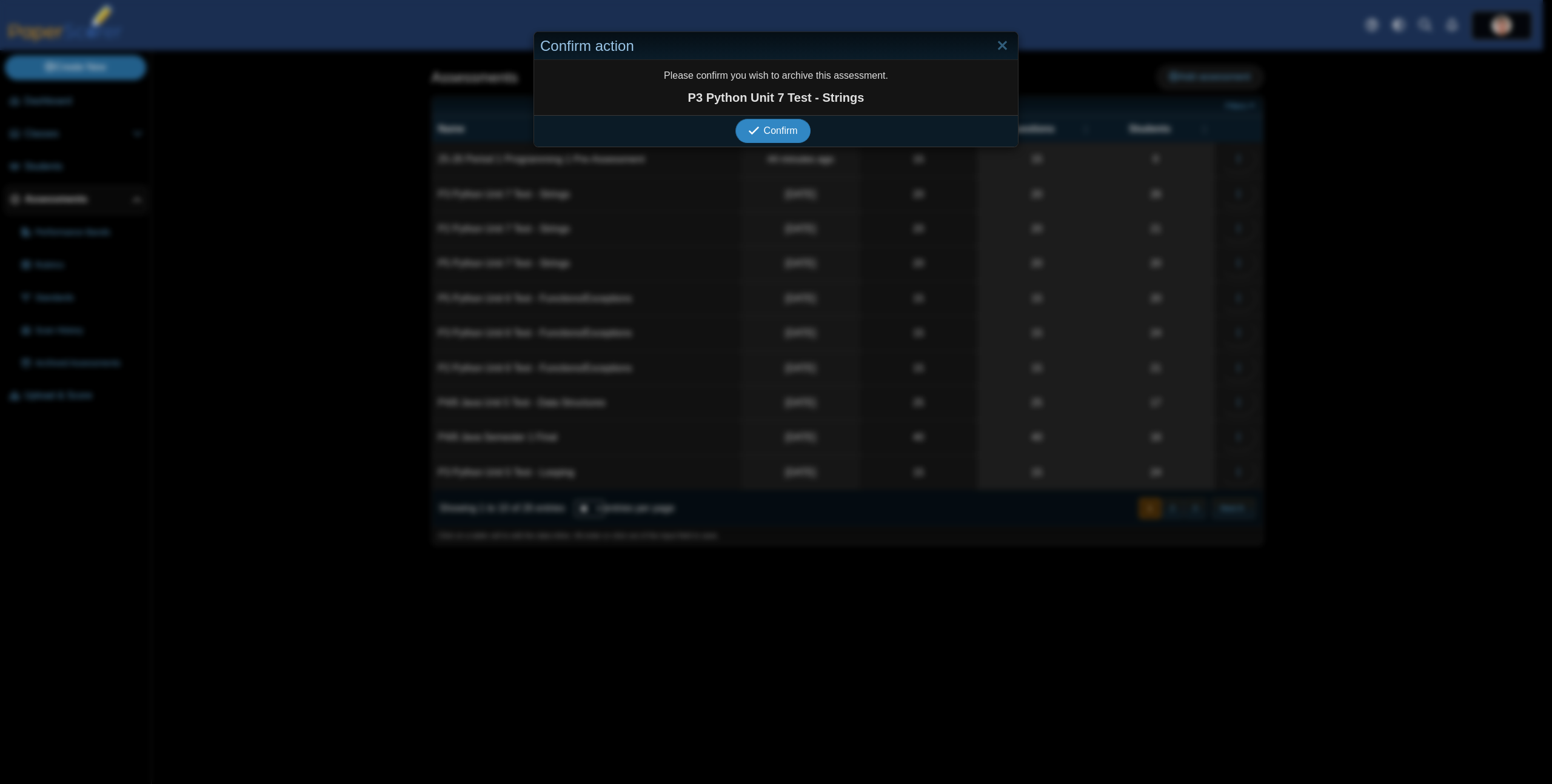
click at [735, 119] on button "Confirm" at bounding box center [772, 131] width 75 height 24
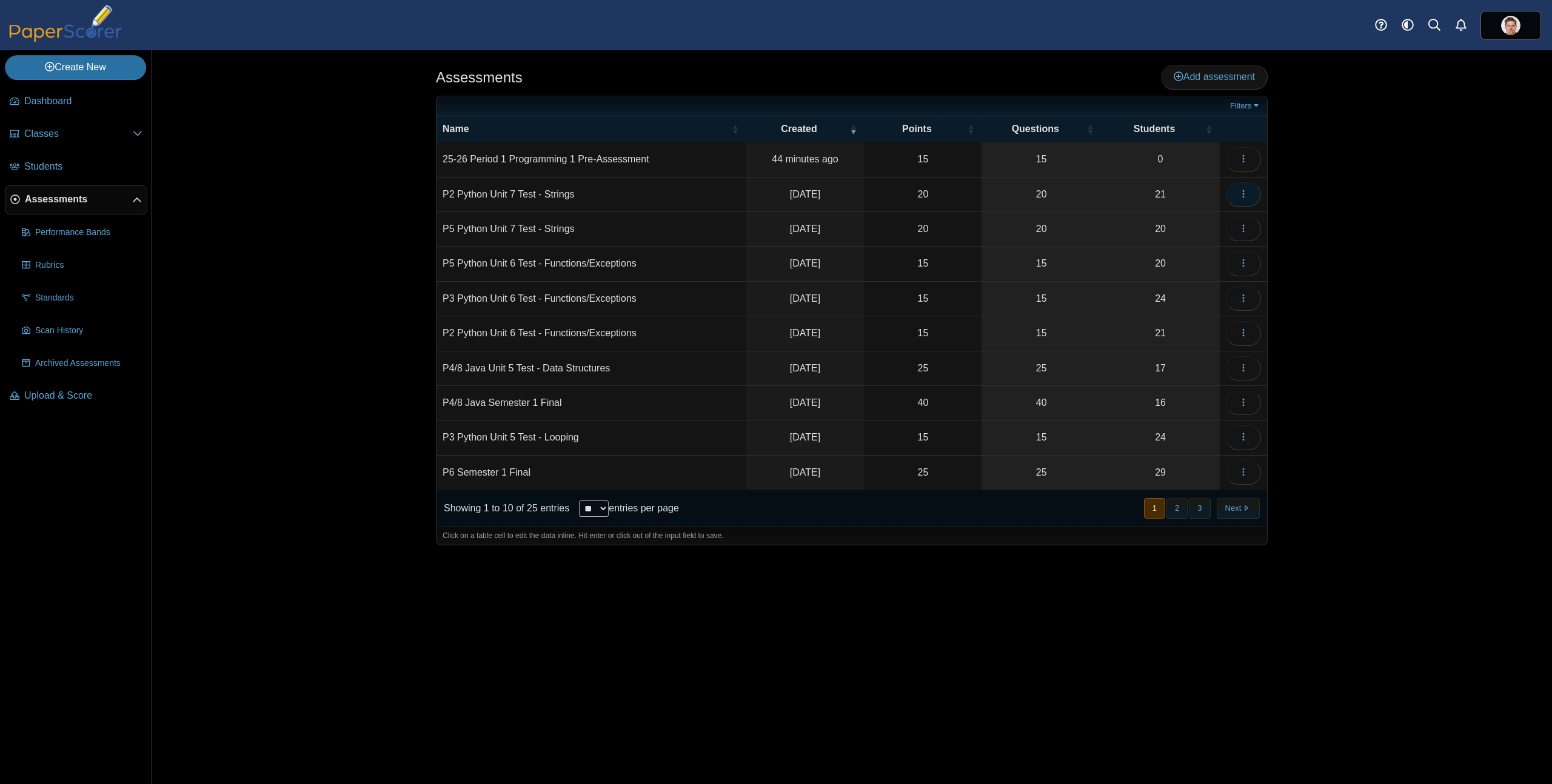
click at [1245, 195] on icon "button" at bounding box center [1243, 194] width 10 height 10
click at [1158, 460] on link "Archive" at bounding box center [1188, 460] width 145 height 18
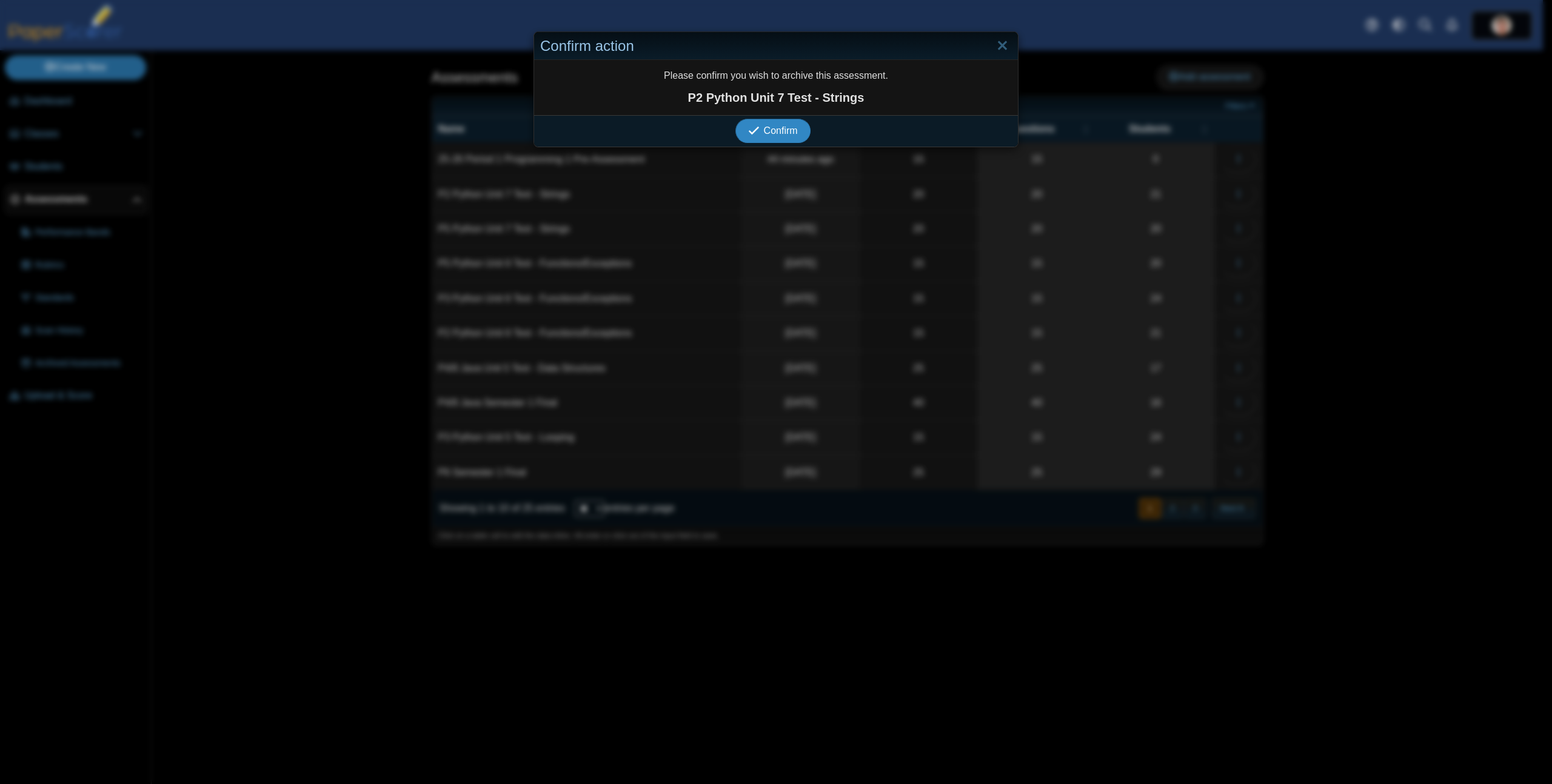
click at [735, 119] on button "Confirm" at bounding box center [772, 131] width 75 height 24
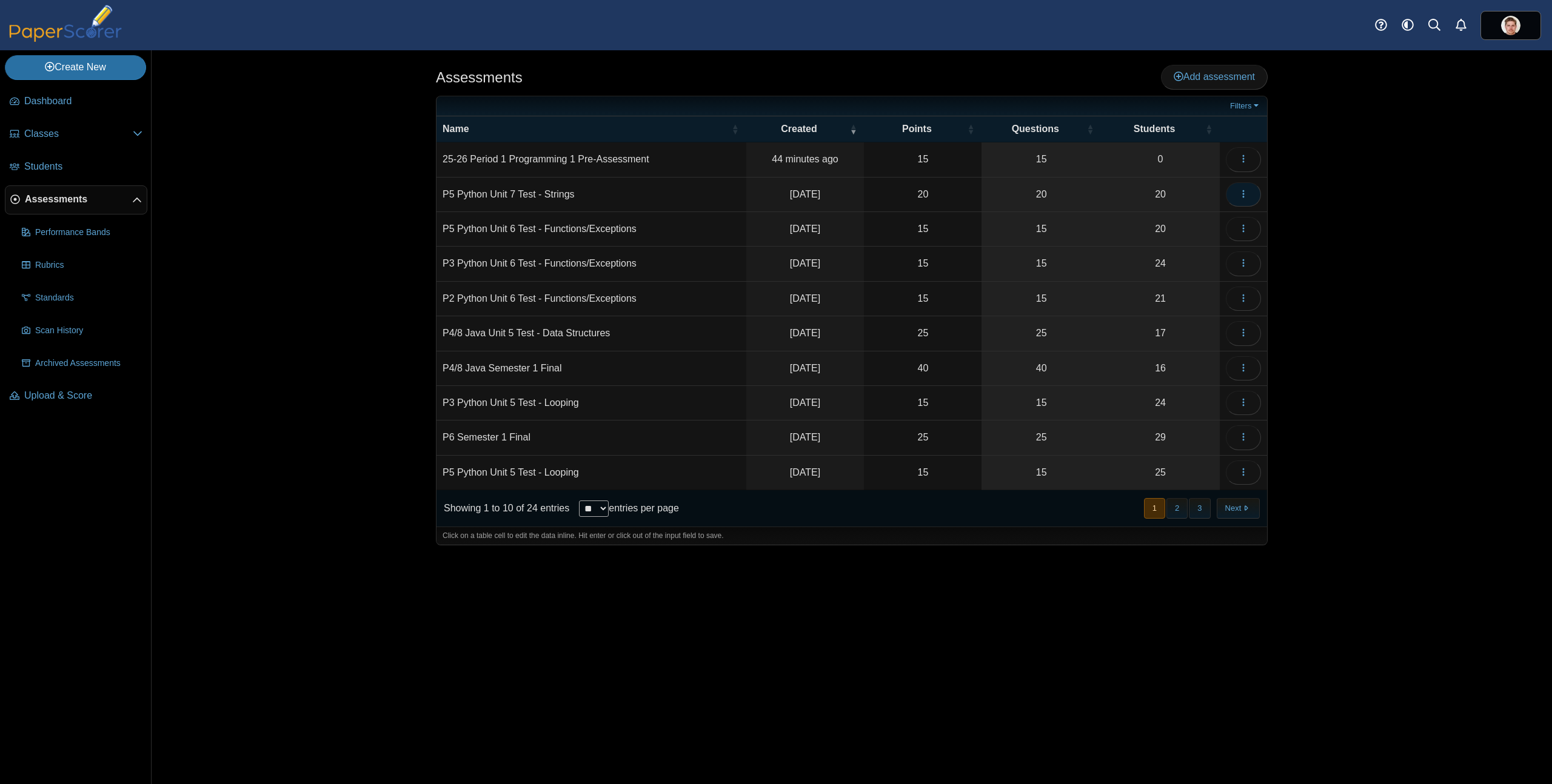
click at [1250, 189] on button "button" at bounding box center [1243, 195] width 35 height 24
click at [1165, 464] on link "Archive" at bounding box center [1188, 460] width 145 height 18
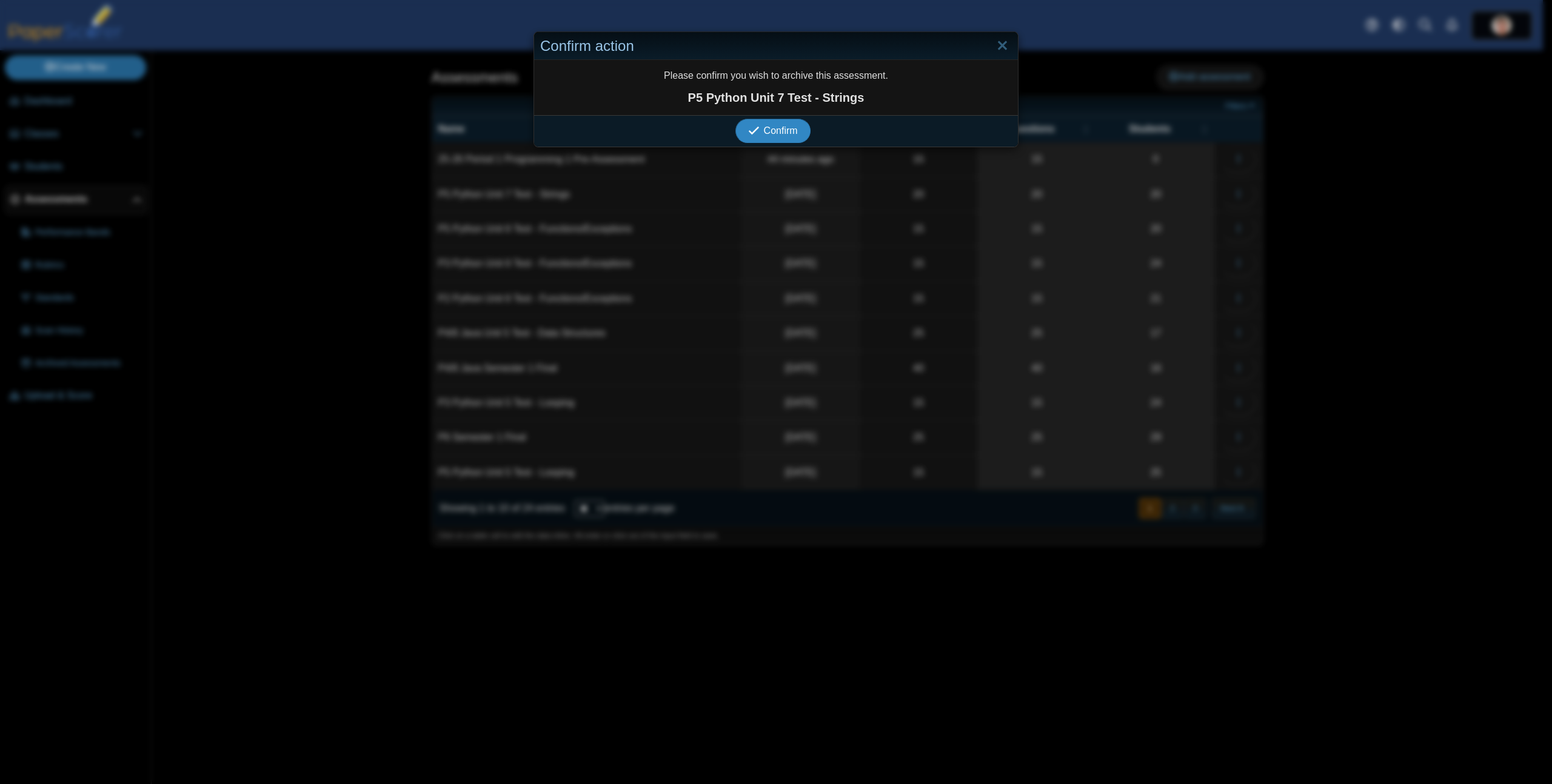
click at [735, 119] on button "Confirm" at bounding box center [772, 131] width 75 height 24
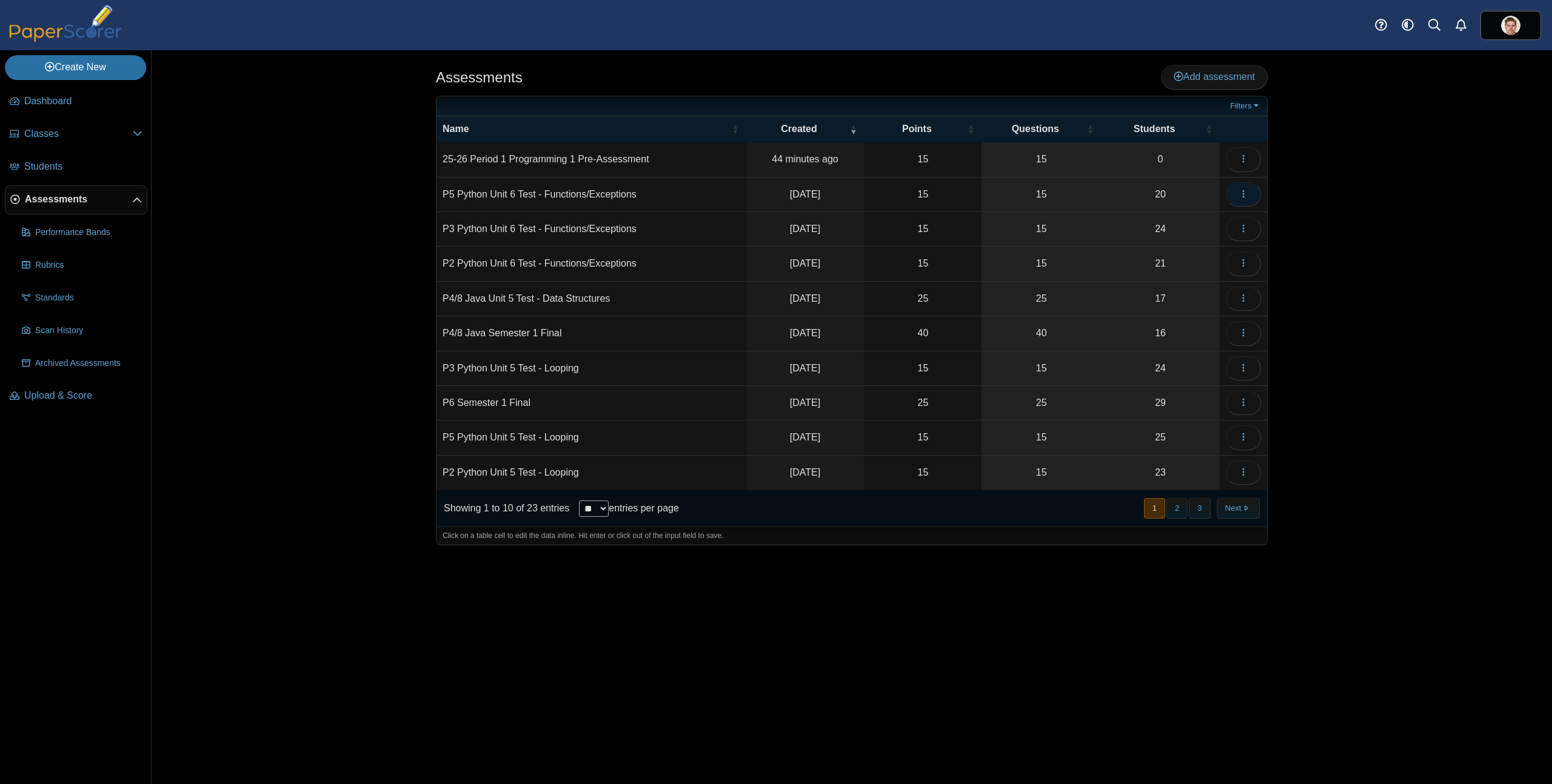
click at [1248, 198] on button "button" at bounding box center [1243, 195] width 35 height 24
click at [1160, 456] on link "Archive" at bounding box center [1188, 460] width 145 height 18
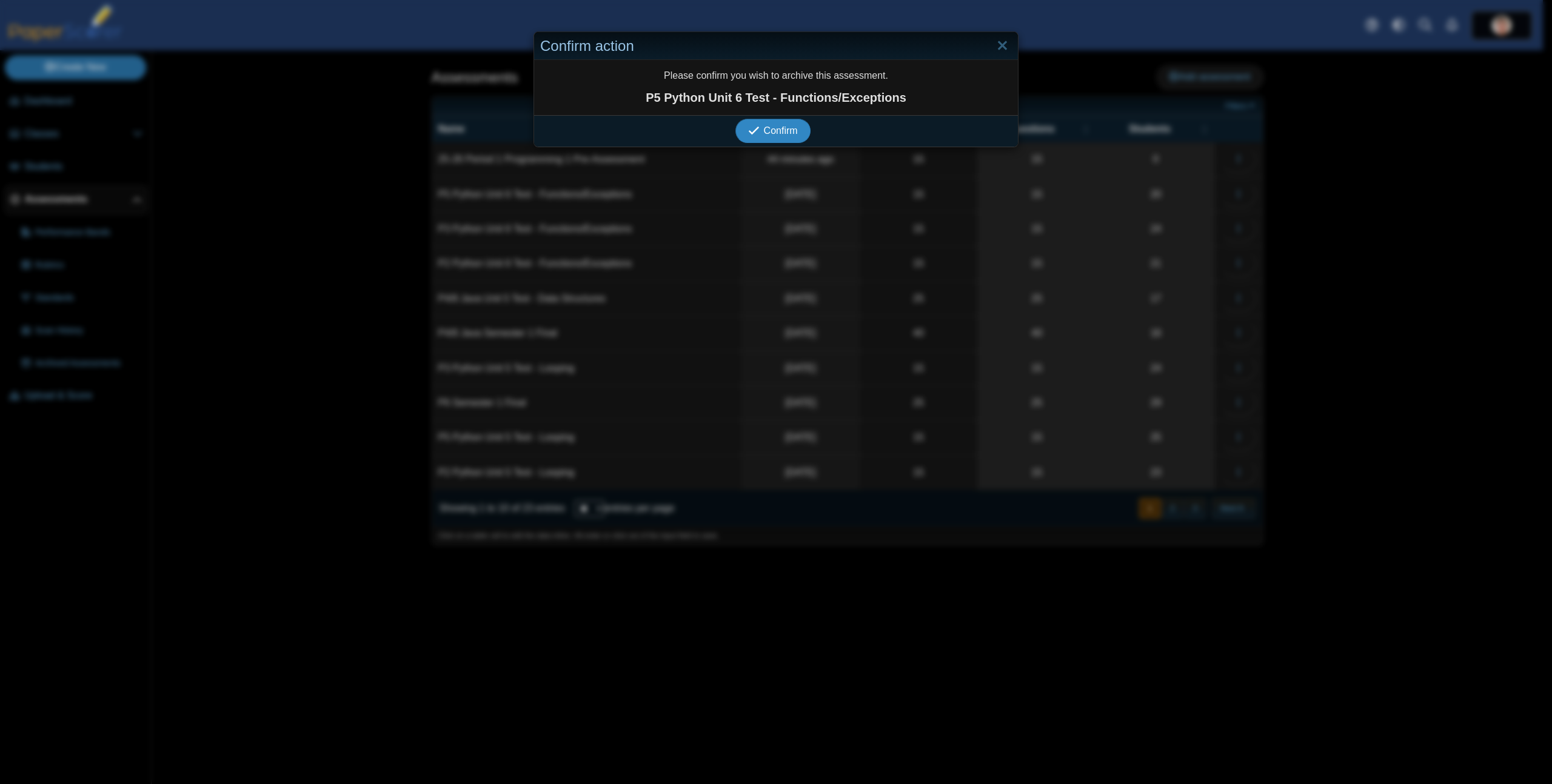
click at [735, 119] on button "Confirm" at bounding box center [772, 131] width 75 height 24
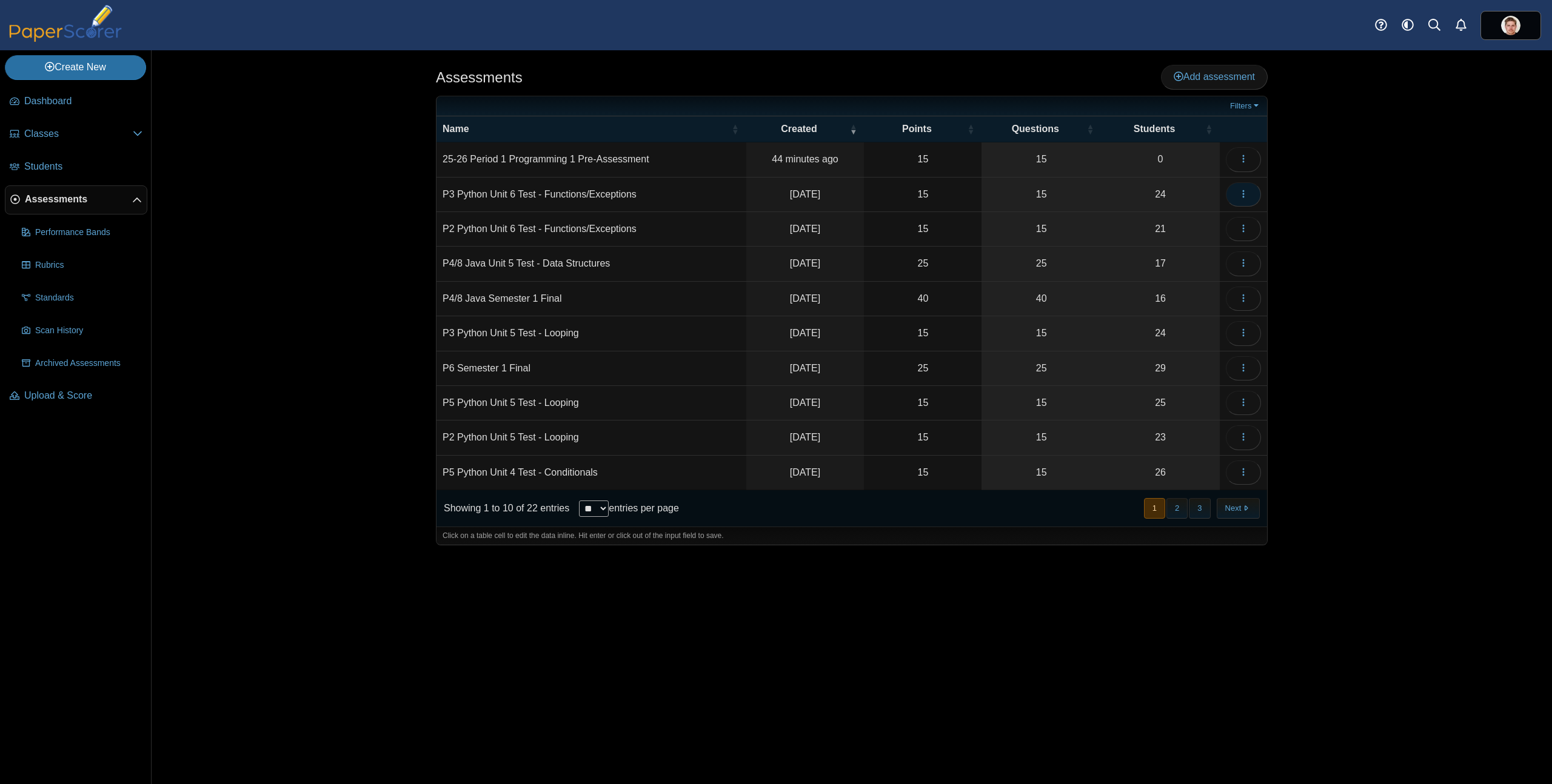
click at [1251, 197] on button "button" at bounding box center [1243, 195] width 35 height 24
click at [1163, 459] on link "Archive" at bounding box center [1188, 460] width 145 height 18
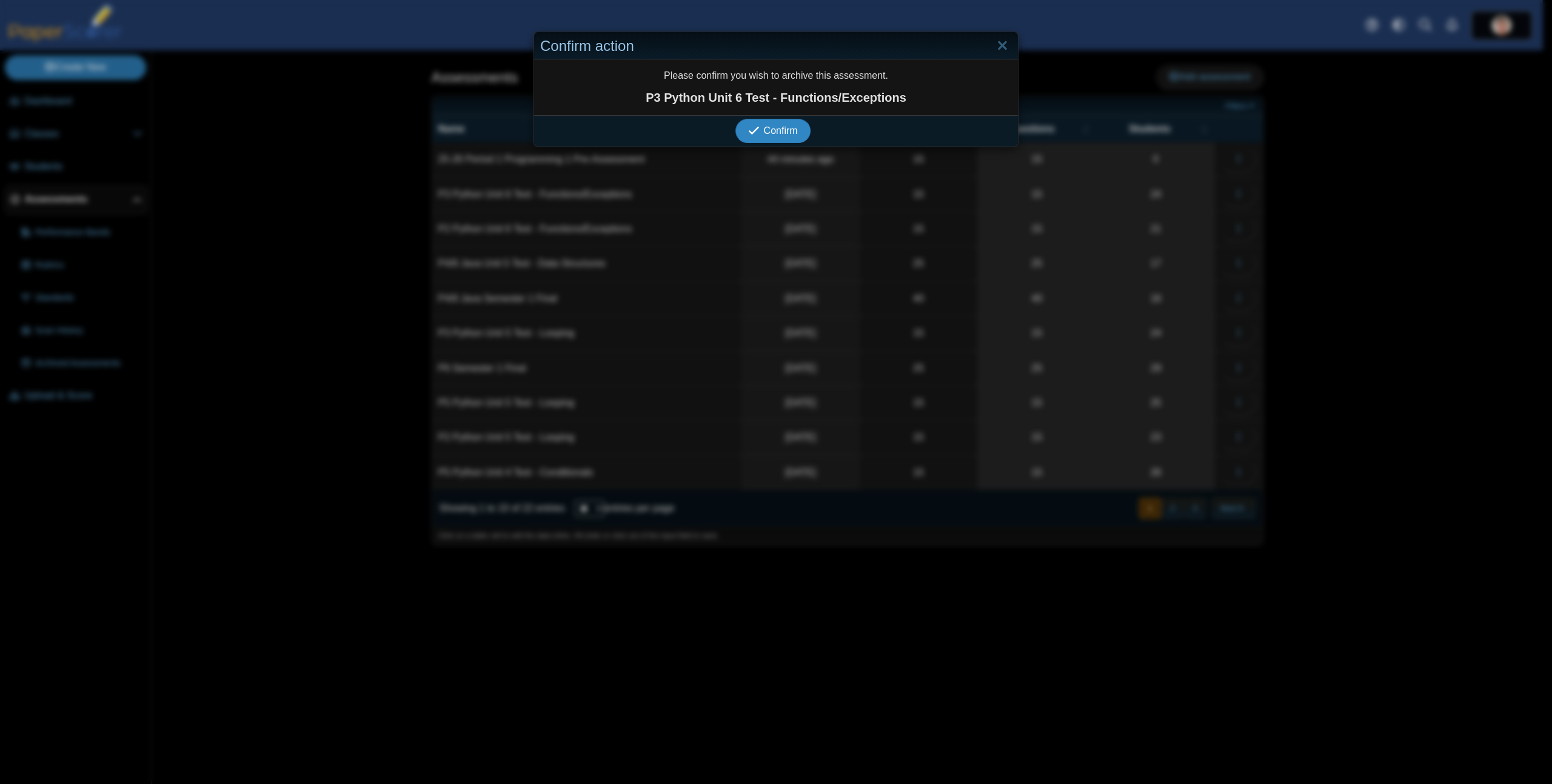
click at [735, 119] on button "Confirm" at bounding box center [772, 131] width 75 height 24
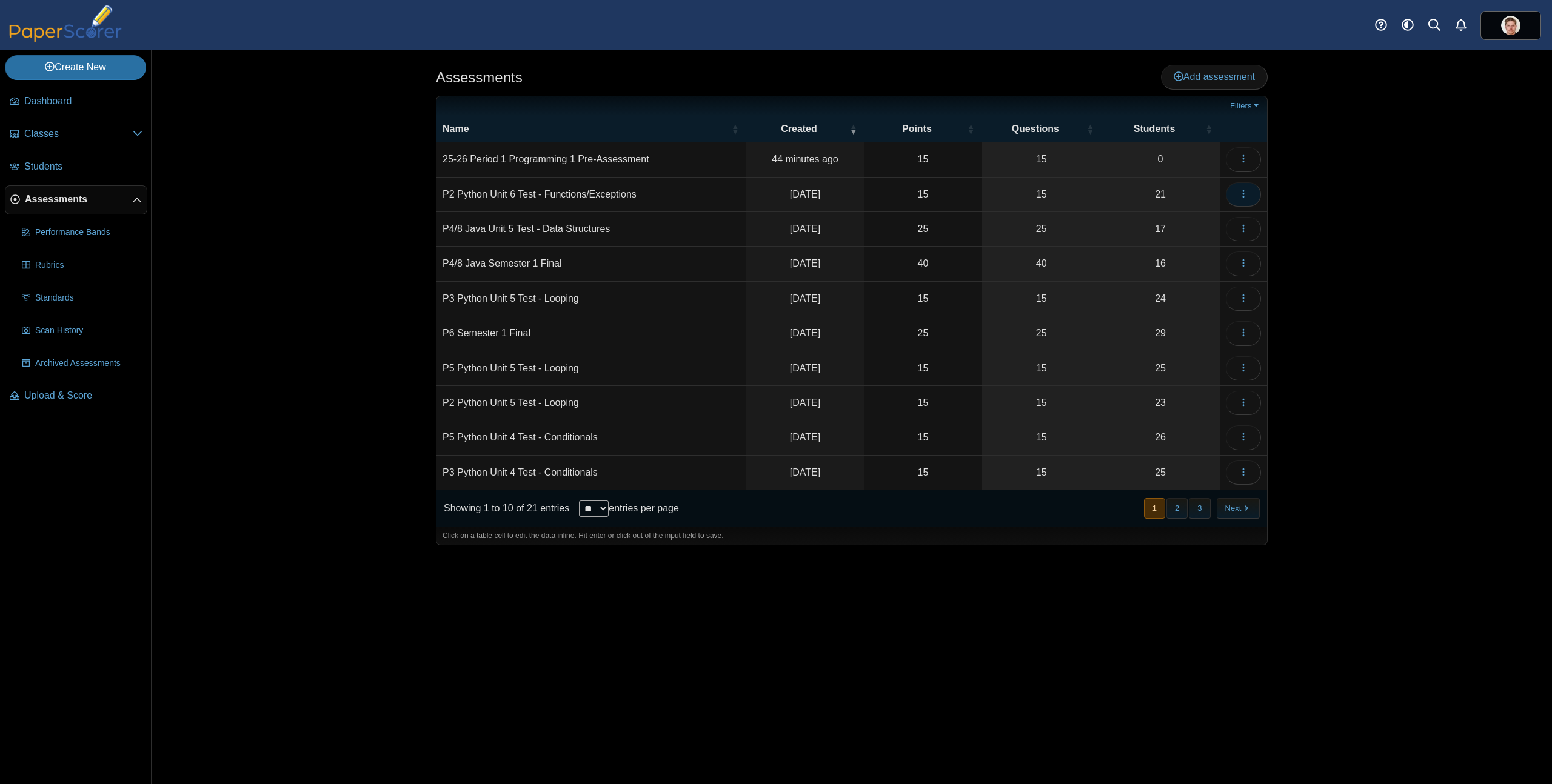
click at [1243, 195] on icon "button" at bounding box center [1243, 194] width 10 height 10
click at [1150, 464] on link "Archive" at bounding box center [1188, 460] width 145 height 18
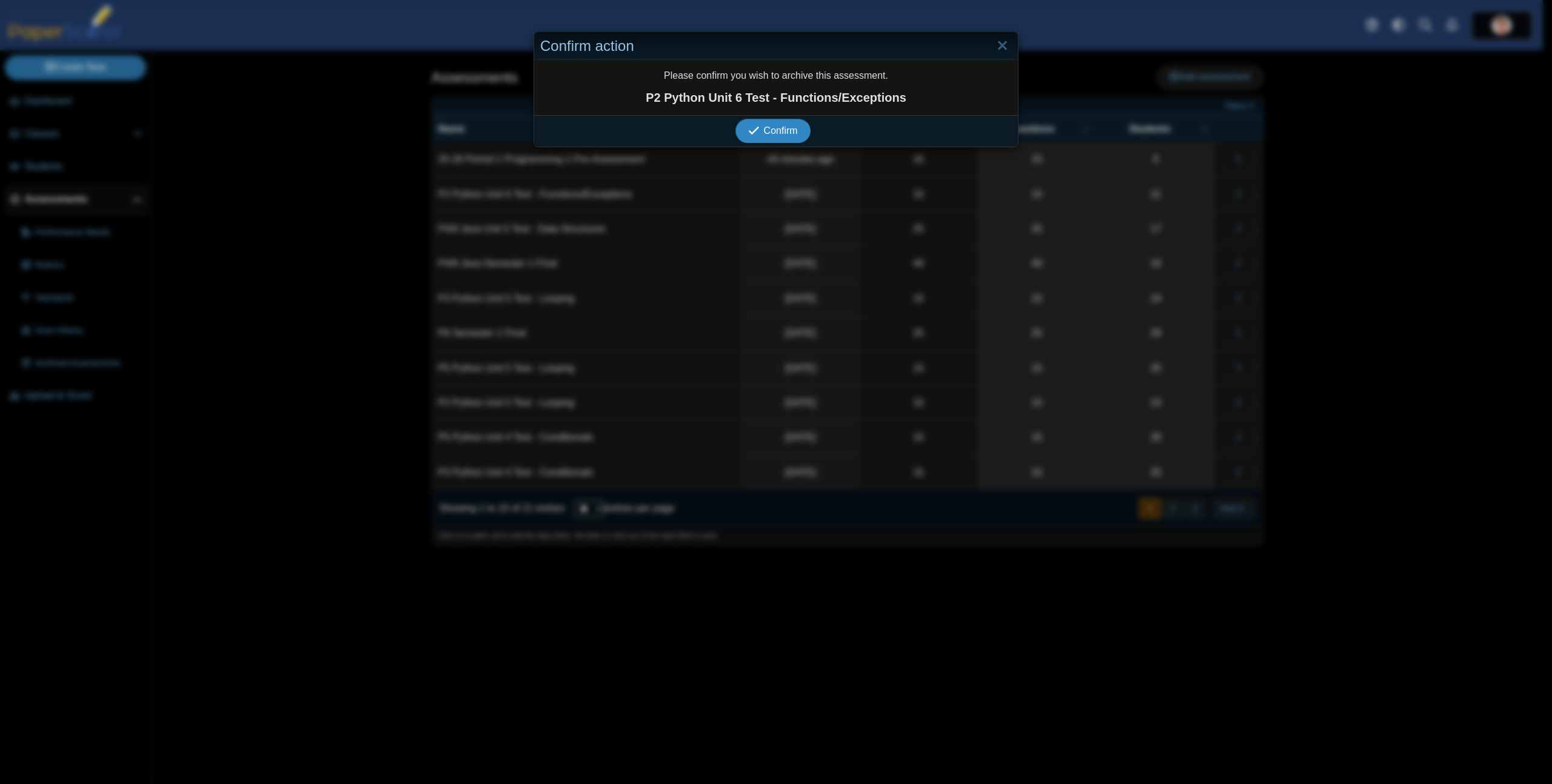
click at [735, 119] on button "Confirm" at bounding box center [772, 131] width 75 height 24
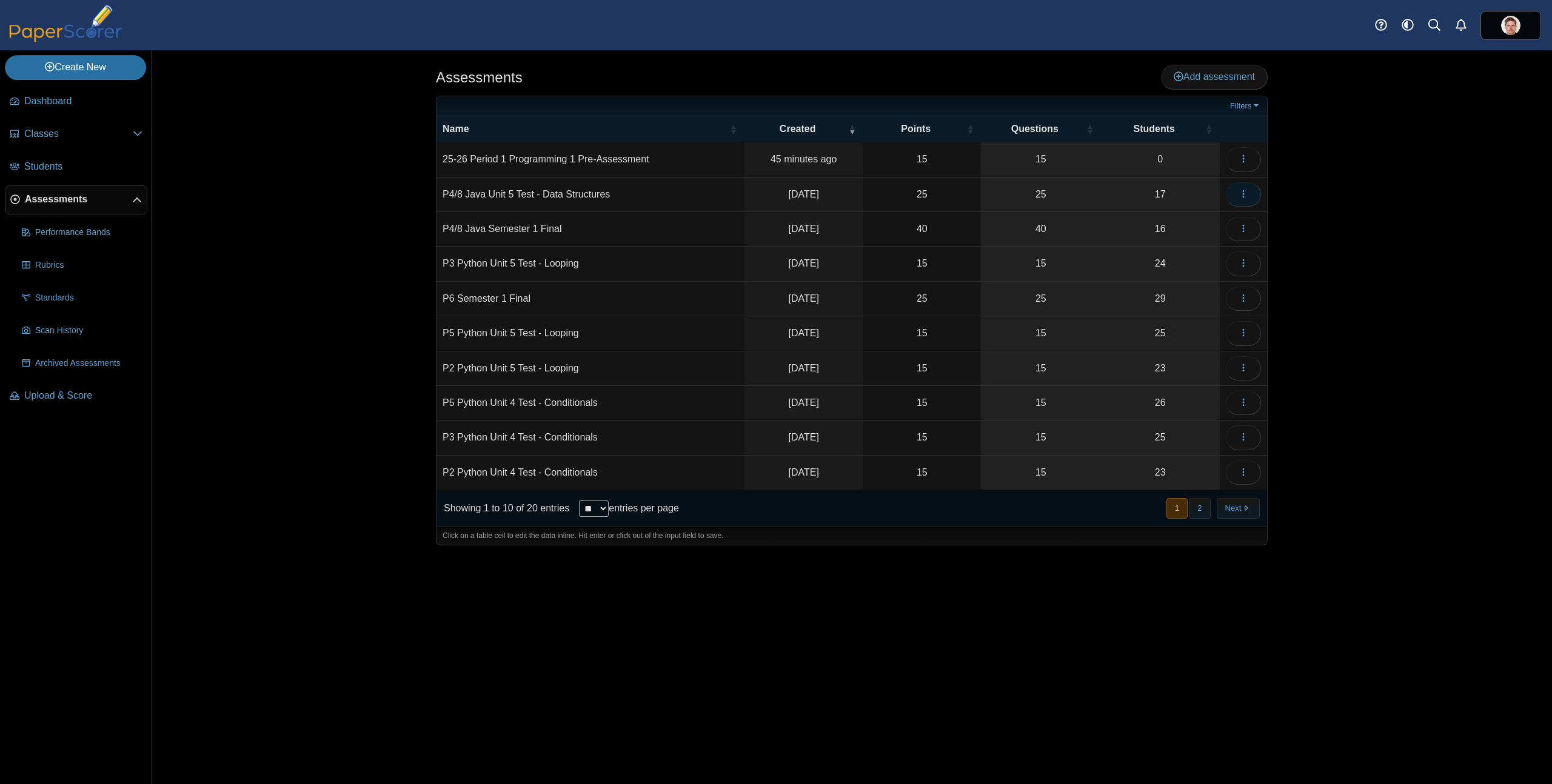
click at [1247, 192] on icon "button" at bounding box center [1243, 194] width 10 height 10
click at [1164, 464] on link "Archive" at bounding box center [1188, 460] width 145 height 18
click at [1116, 452] on link "Archive" at bounding box center [1188, 460] width 145 height 18
click at [1243, 199] on span "button" at bounding box center [1243, 194] width 10 height 10
click at [1165, 466] on link "Archive" at bounding box center [1188, 460] width 145 height 18
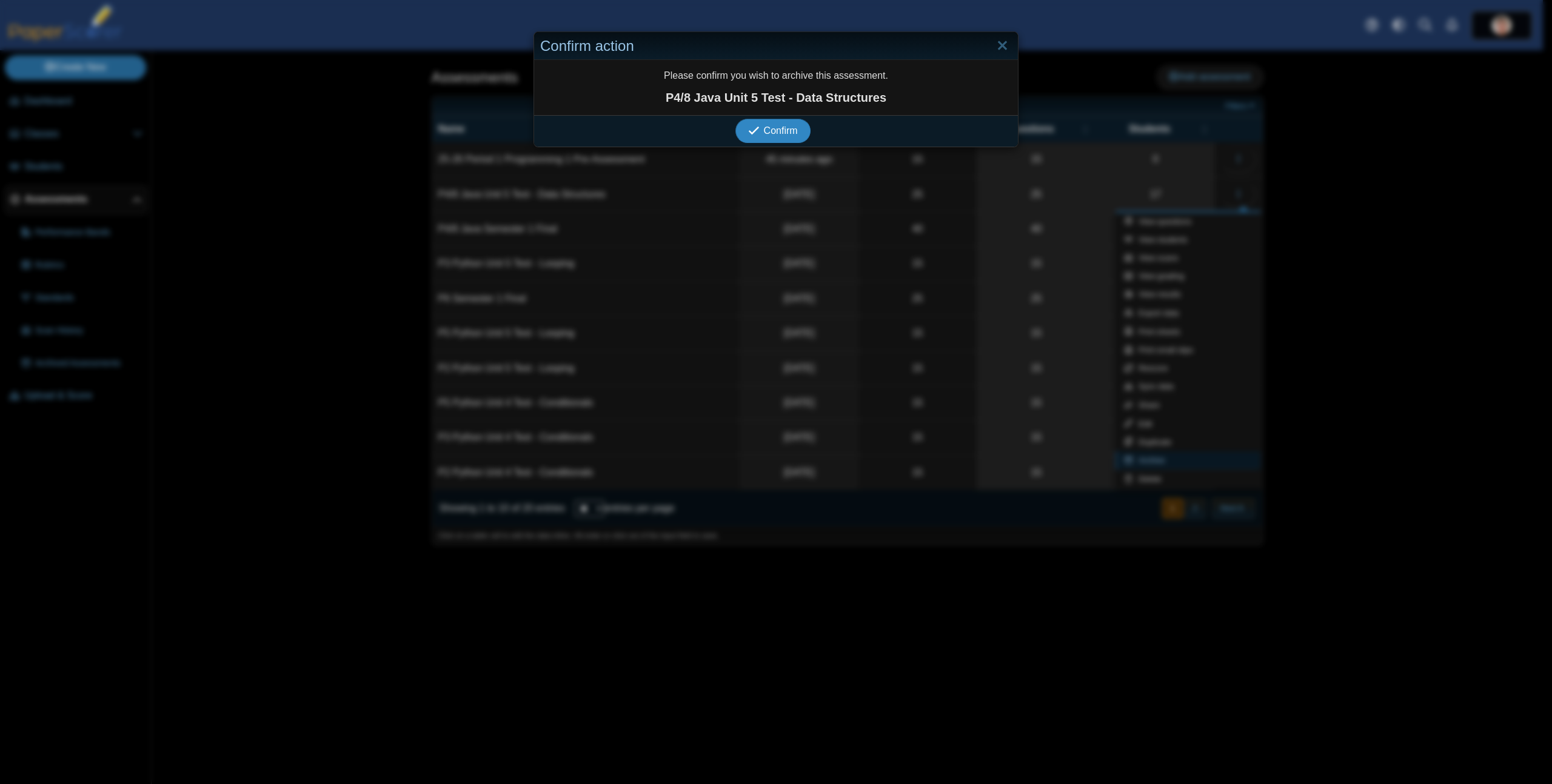
click at [735, 119] on button "Confirm" at bounding box center [772, 131] width 75 height 24
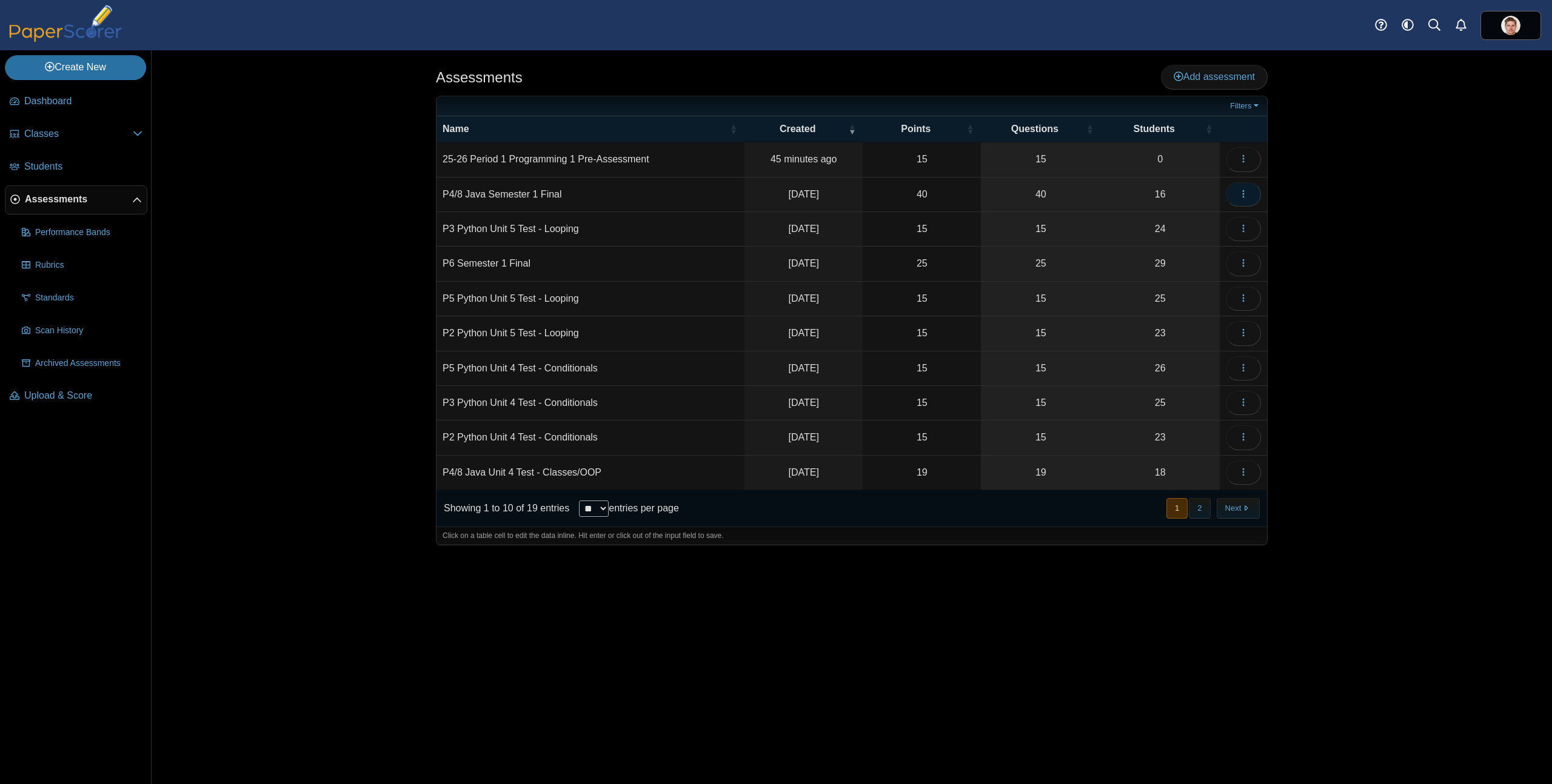
click at [1249, 196] on button "button" at bounding box center [1243, 195] width 35 height 24
click at [1158, 464] on link "Archive" at bounding box center [1188, 460] width 145 height 18
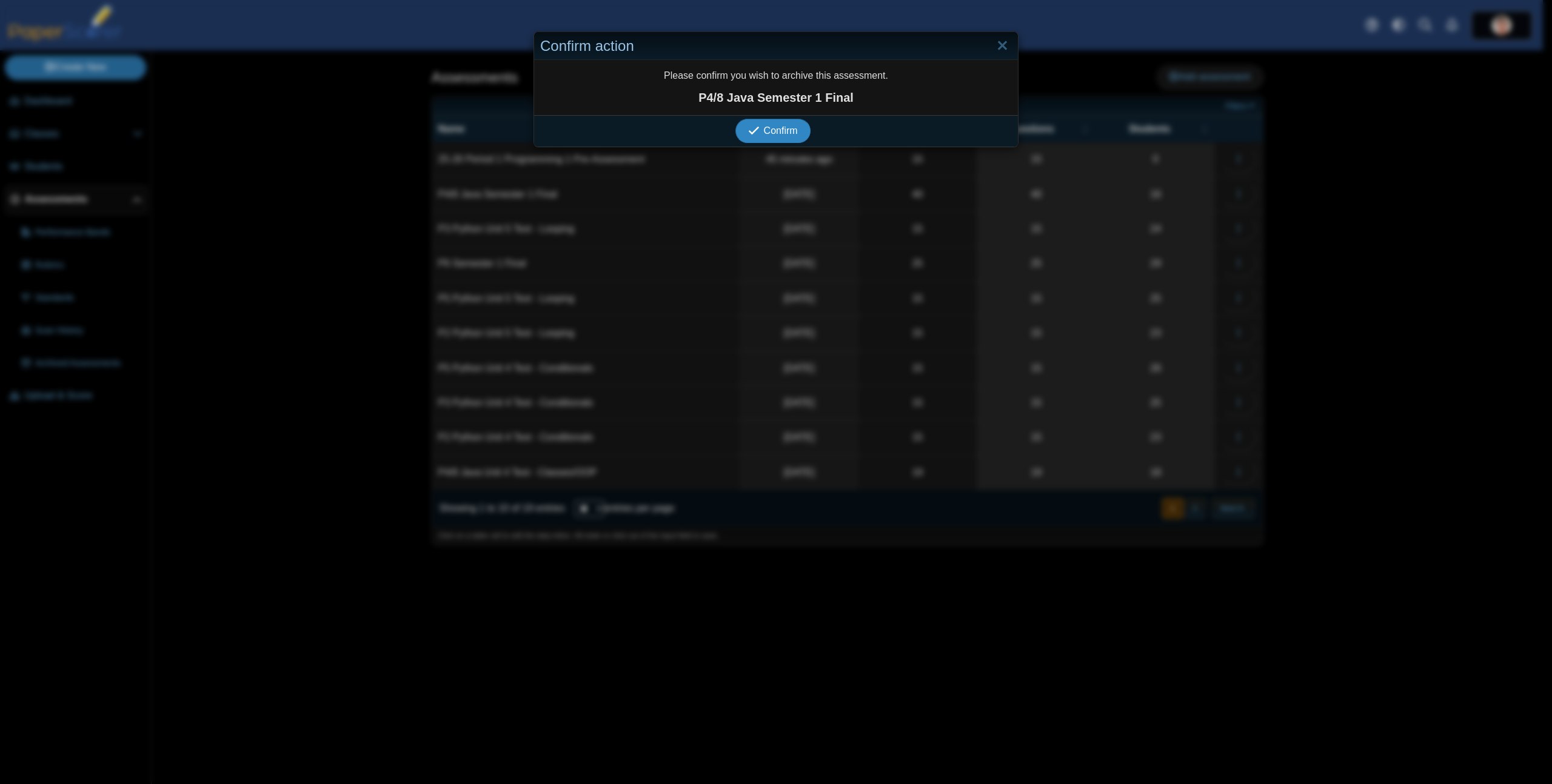
click at [735, 119] on button "Confirm" at bounding box center [772, 131] width 75 height 24
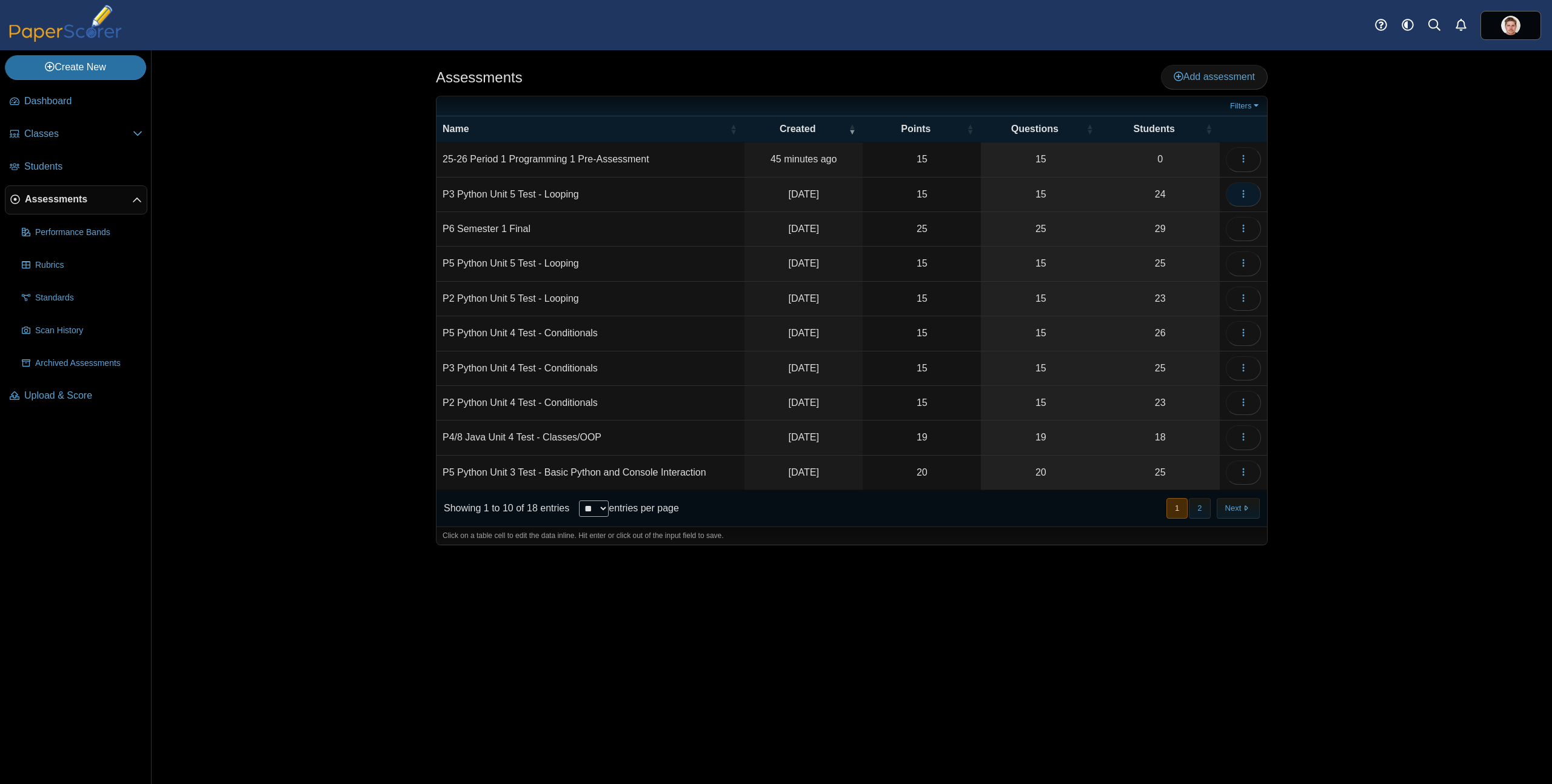
click at [1249, 194] on button "button" at bounding box center [1243, 195] width 35 height 24
click at [1155, 462] on link "Archive" at bounding box center [1188, 460] width 145 height 18
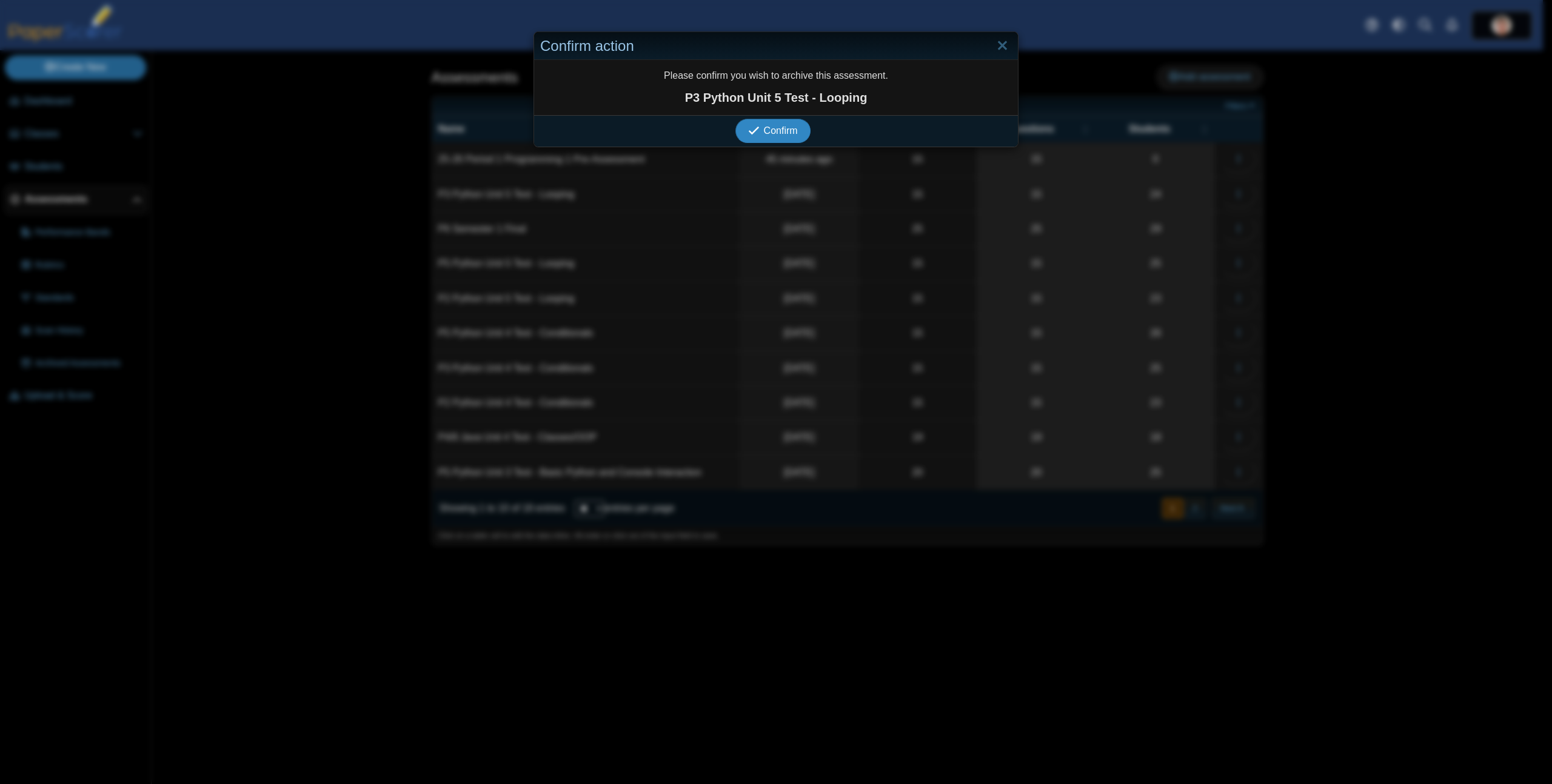
click at [735, 119] on button "Confirm" at bounding box center [772, 131] width 75 height 24
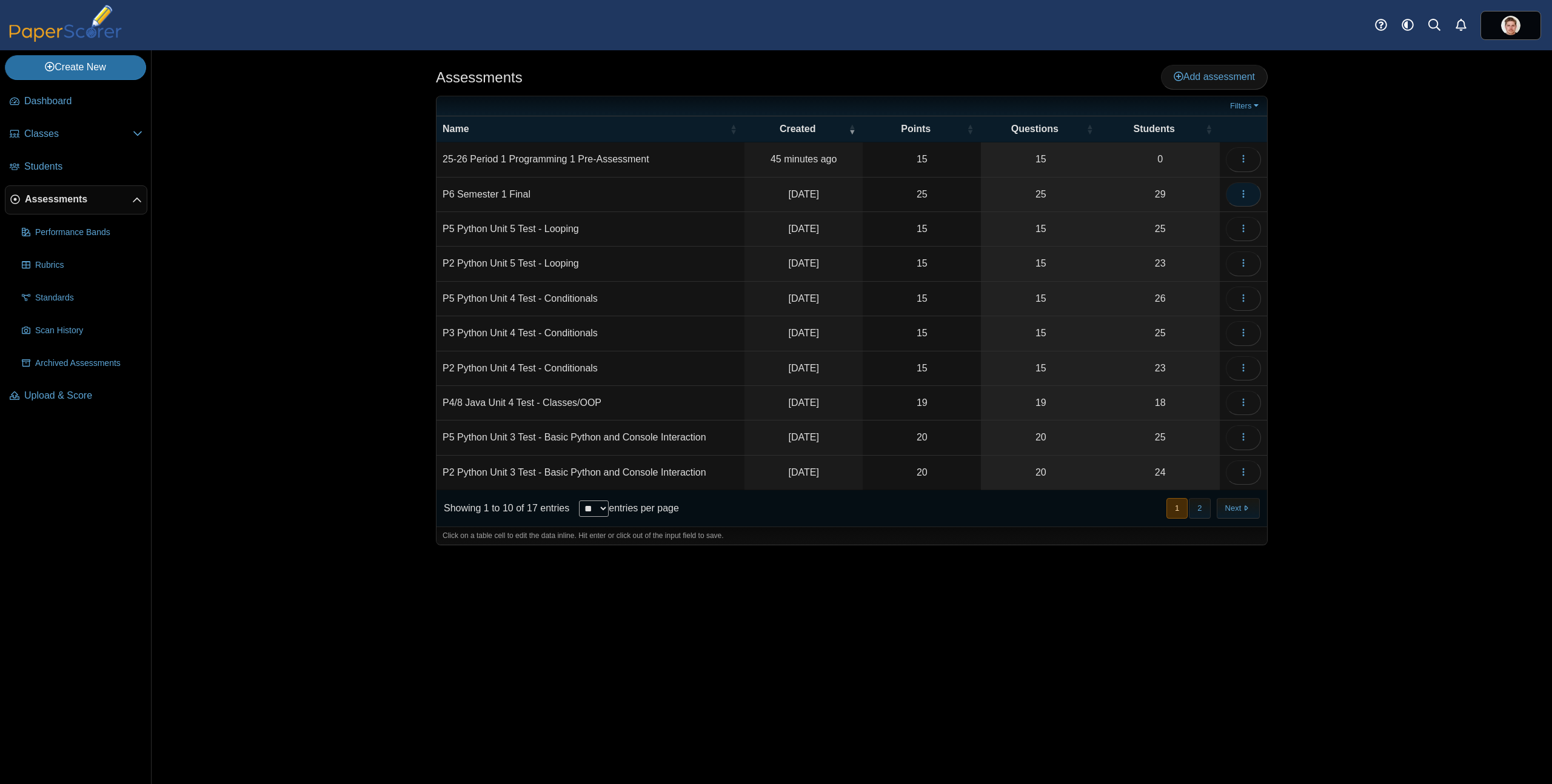
click at [1250, 193] on button "button" at bounding box center [1243, 195] width 35 height 24
click at [1167, 456] on link "Archive" at bounding box center [1188, 460] width 145 height 18
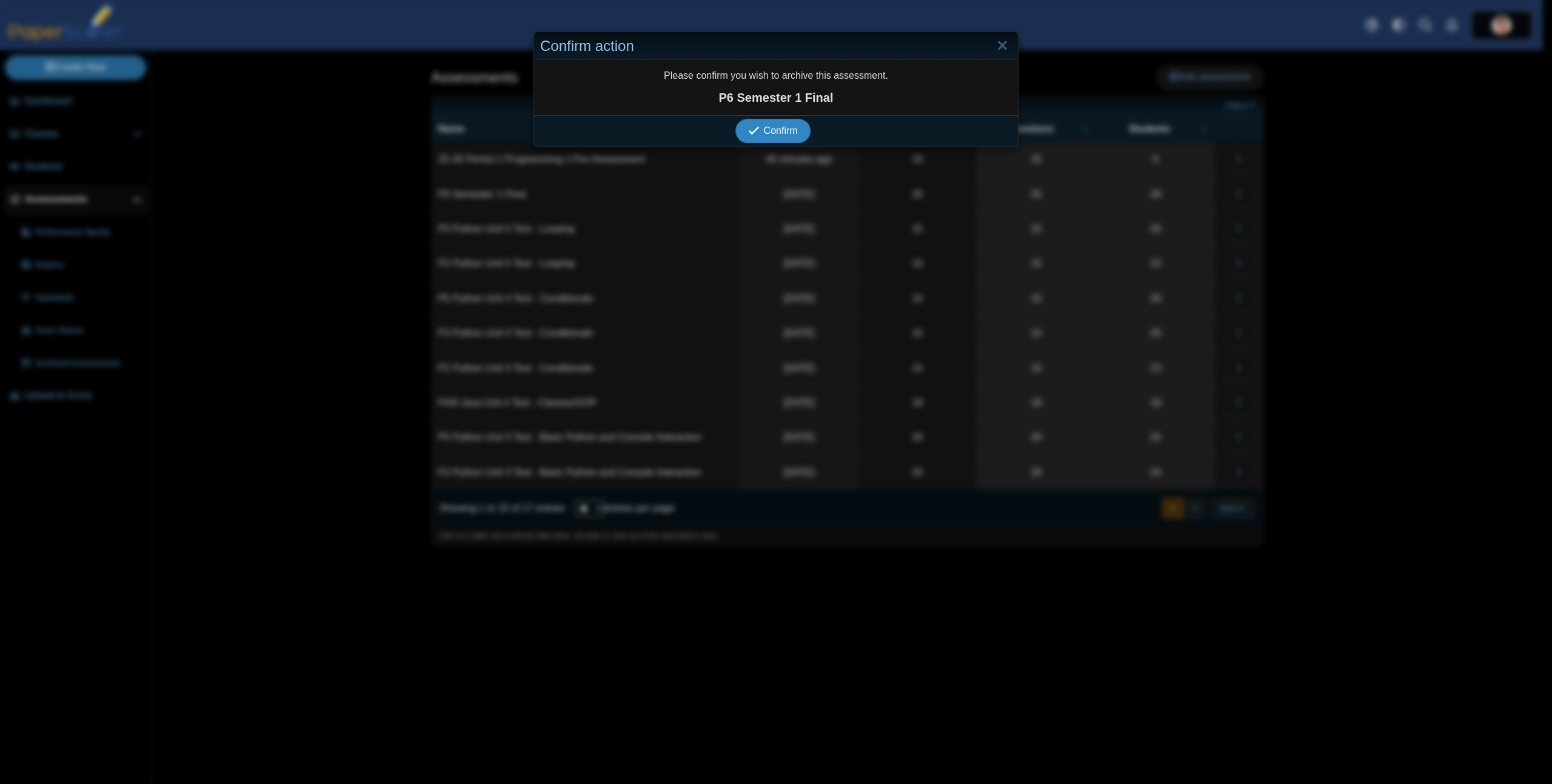
click at [735, 119] on button "Confirm" at bounding box center [772, 131] width 75 height 24
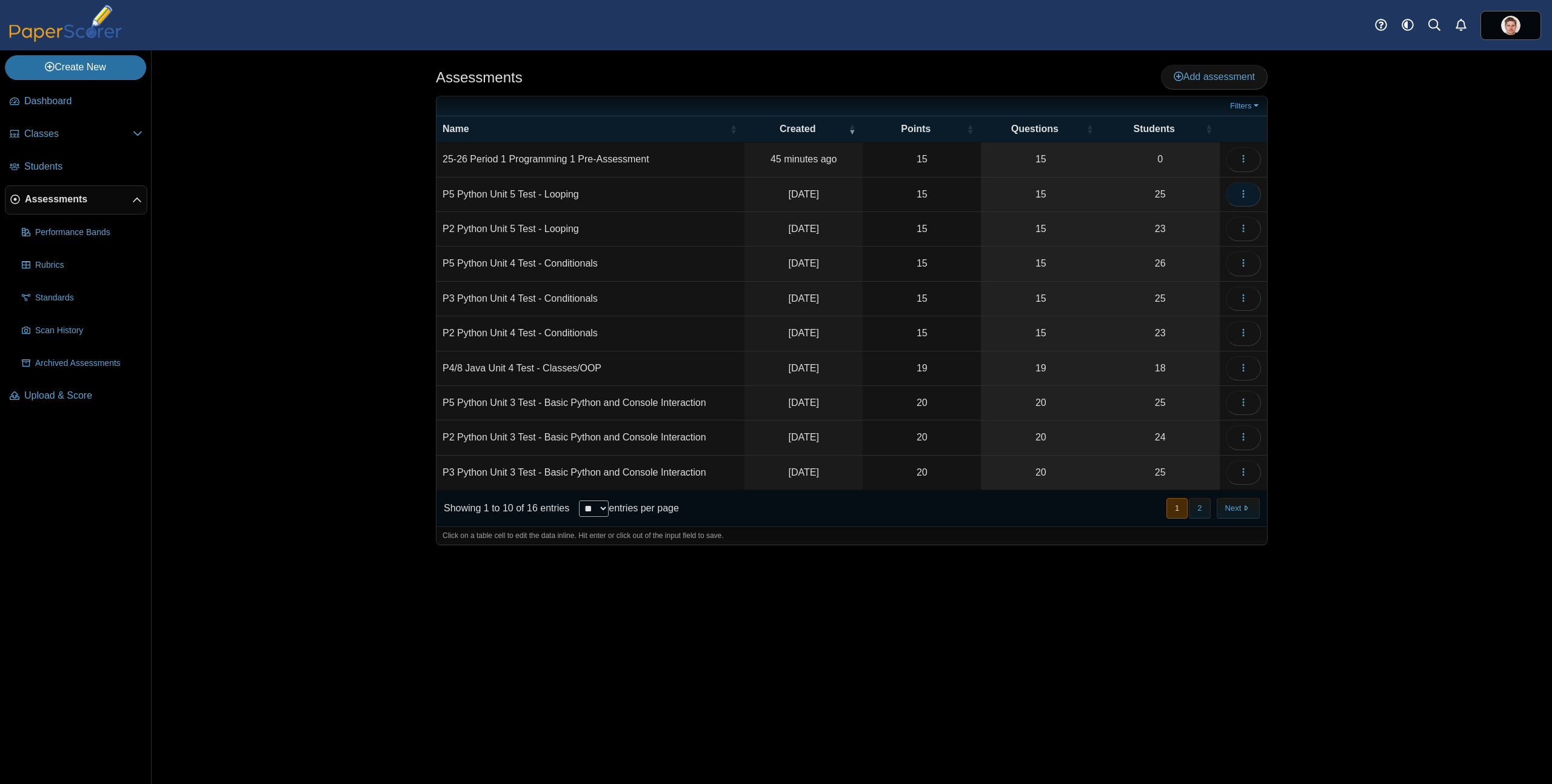
click at [1255, 194] on button "button" at bounding box center [1243, 195] width 35 height 24
click at [1159, 464] on link "Archive" at bounding box center [1188, 460] width 145 height 18
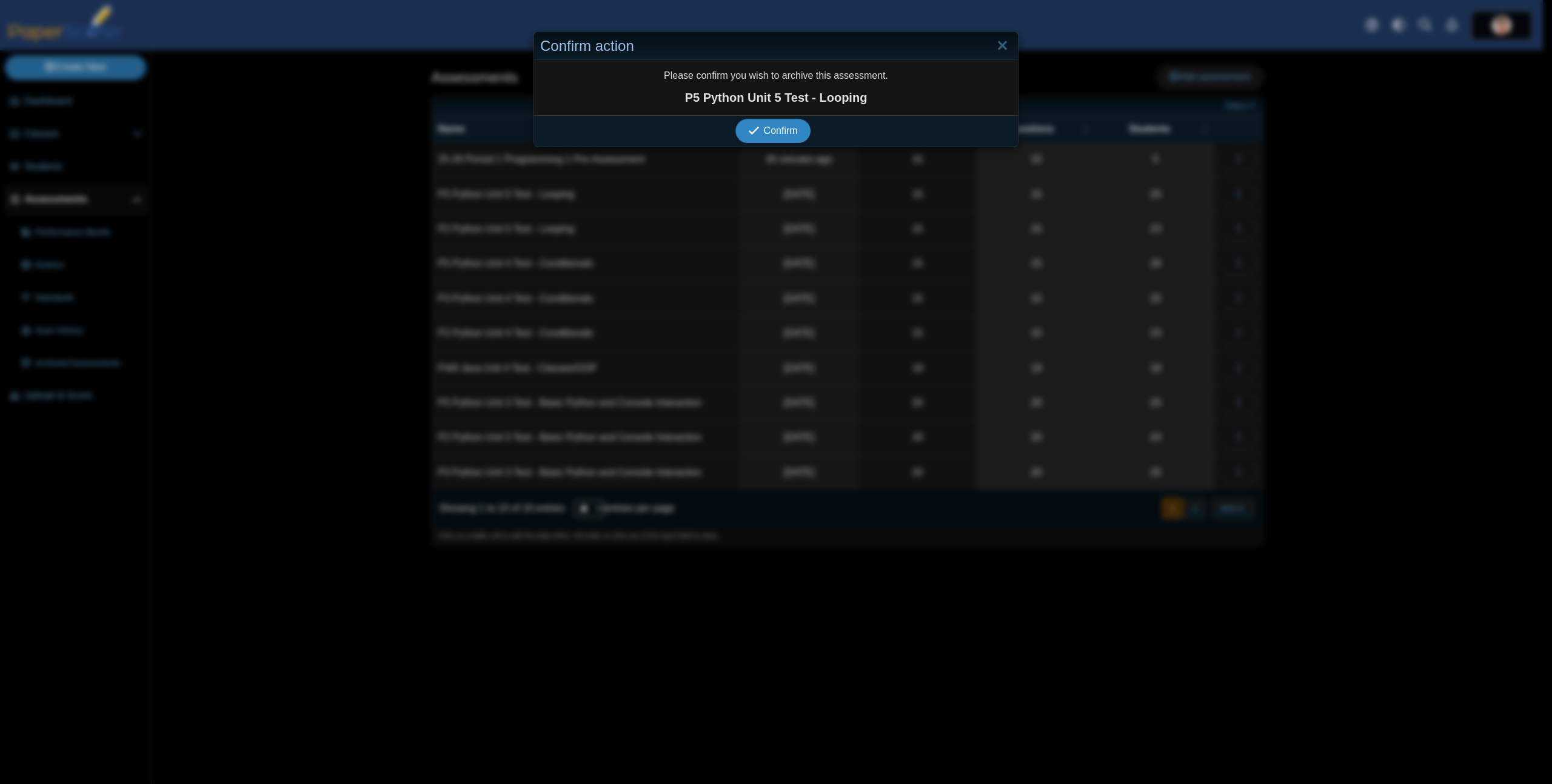
click at [785, 130] on span "Confirm" at bounding box center [780, 130] width 34 height 10
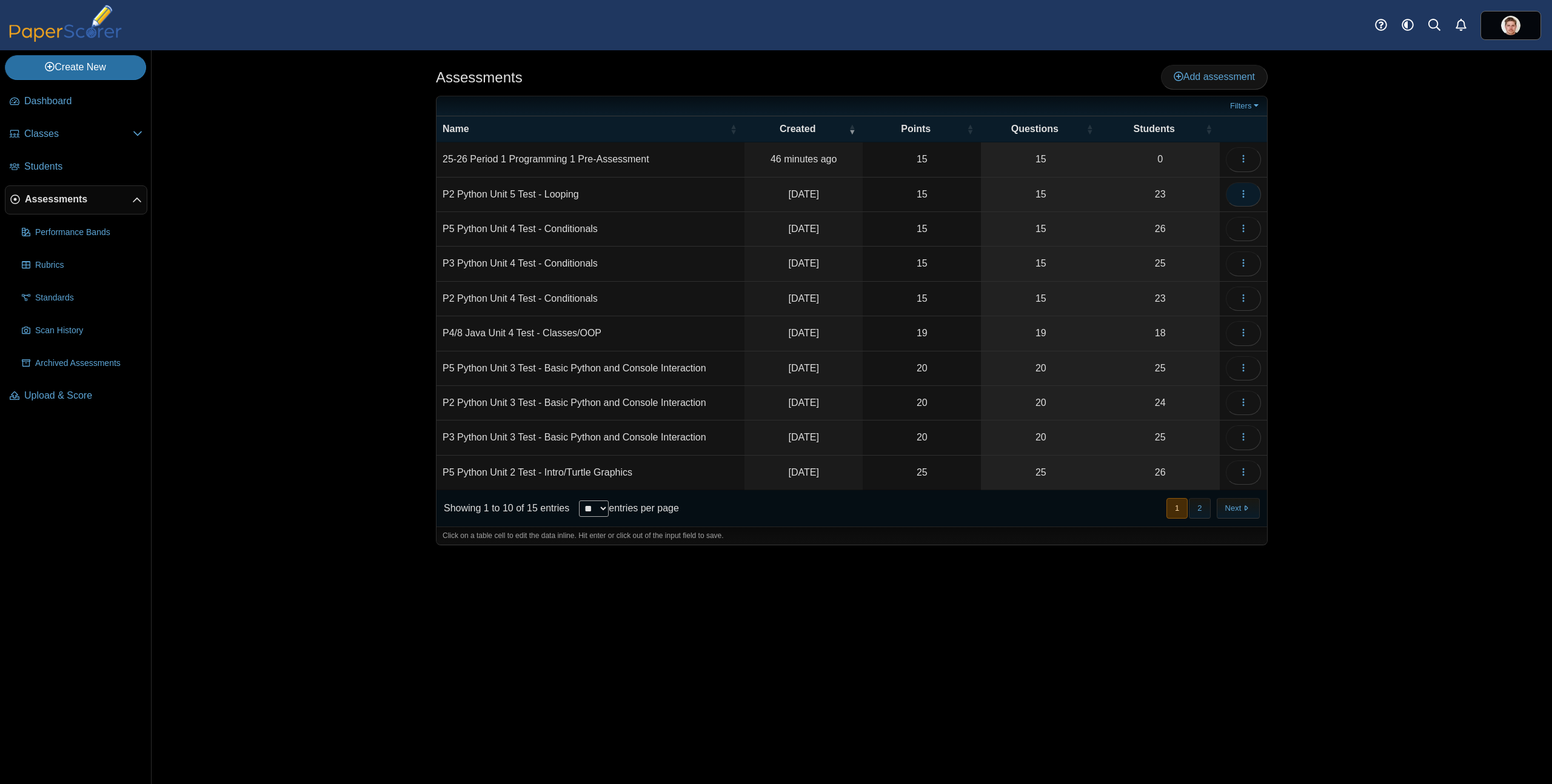
click at [1245, 198] on icon "button" at bounding box center [1243, 194] width 10 height 10
click at [1143, 459] on link "Archive" at bounding box center [1188, 460] width 145 height 18
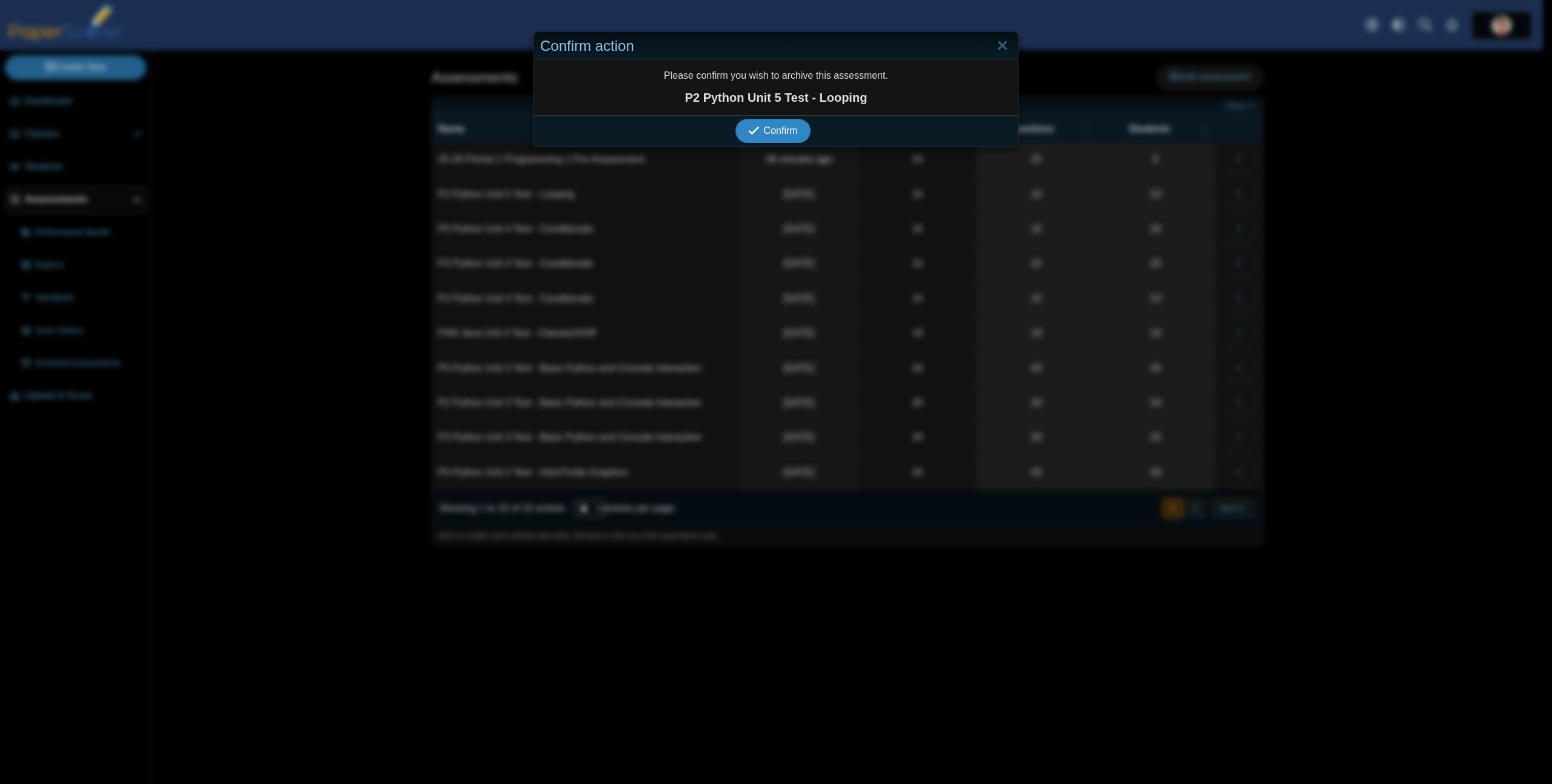
click at [784, 125] on span "Confirm" at bounding box center [780, 130] width 34 height 10
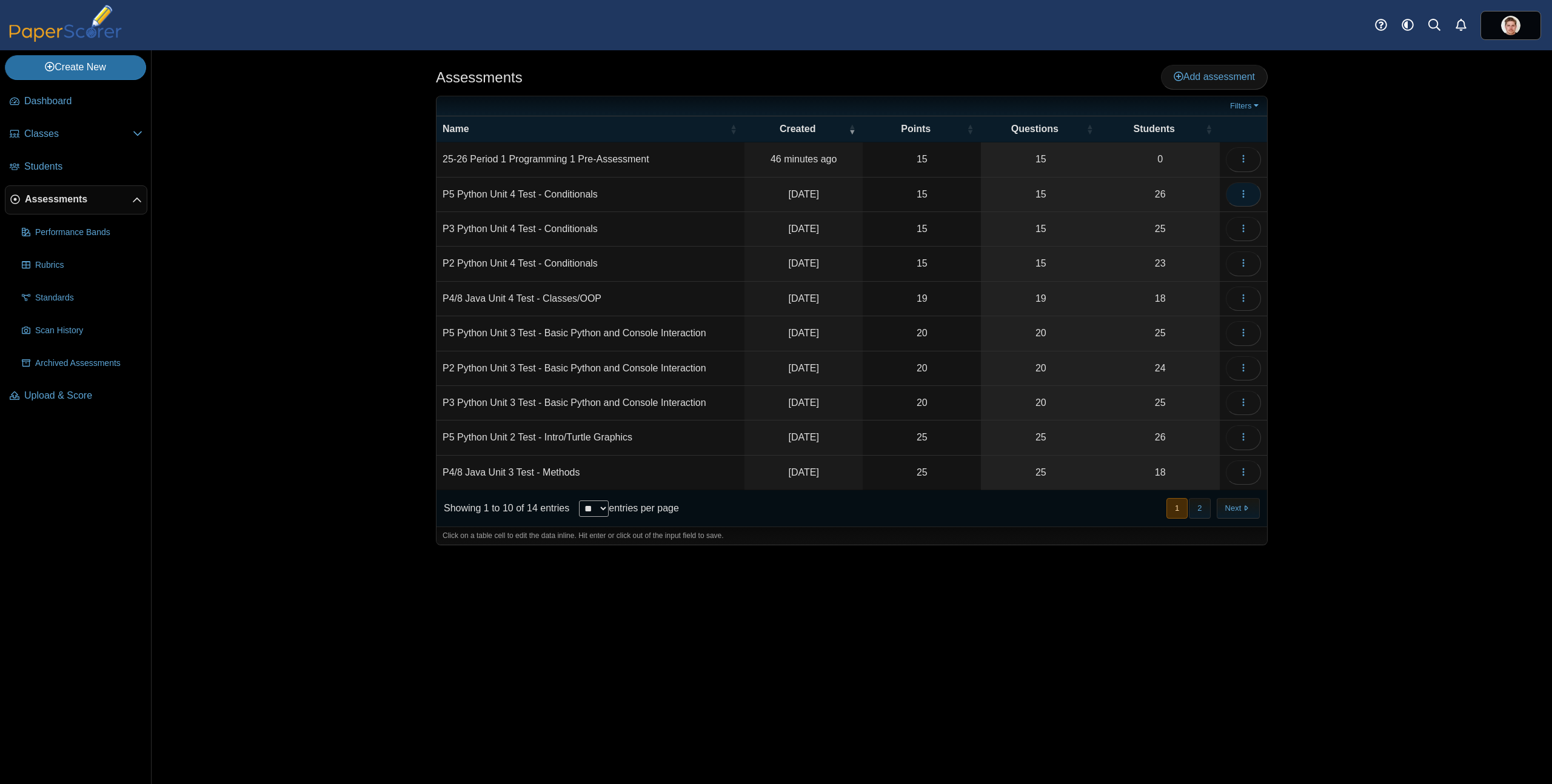
click at [1242, 195] on icon "button" at bounding box center [1243, 194] width 10 height 10
click at [1146, 463] on link "Archive" at bounding box center [1188, 460] width 145 height 18
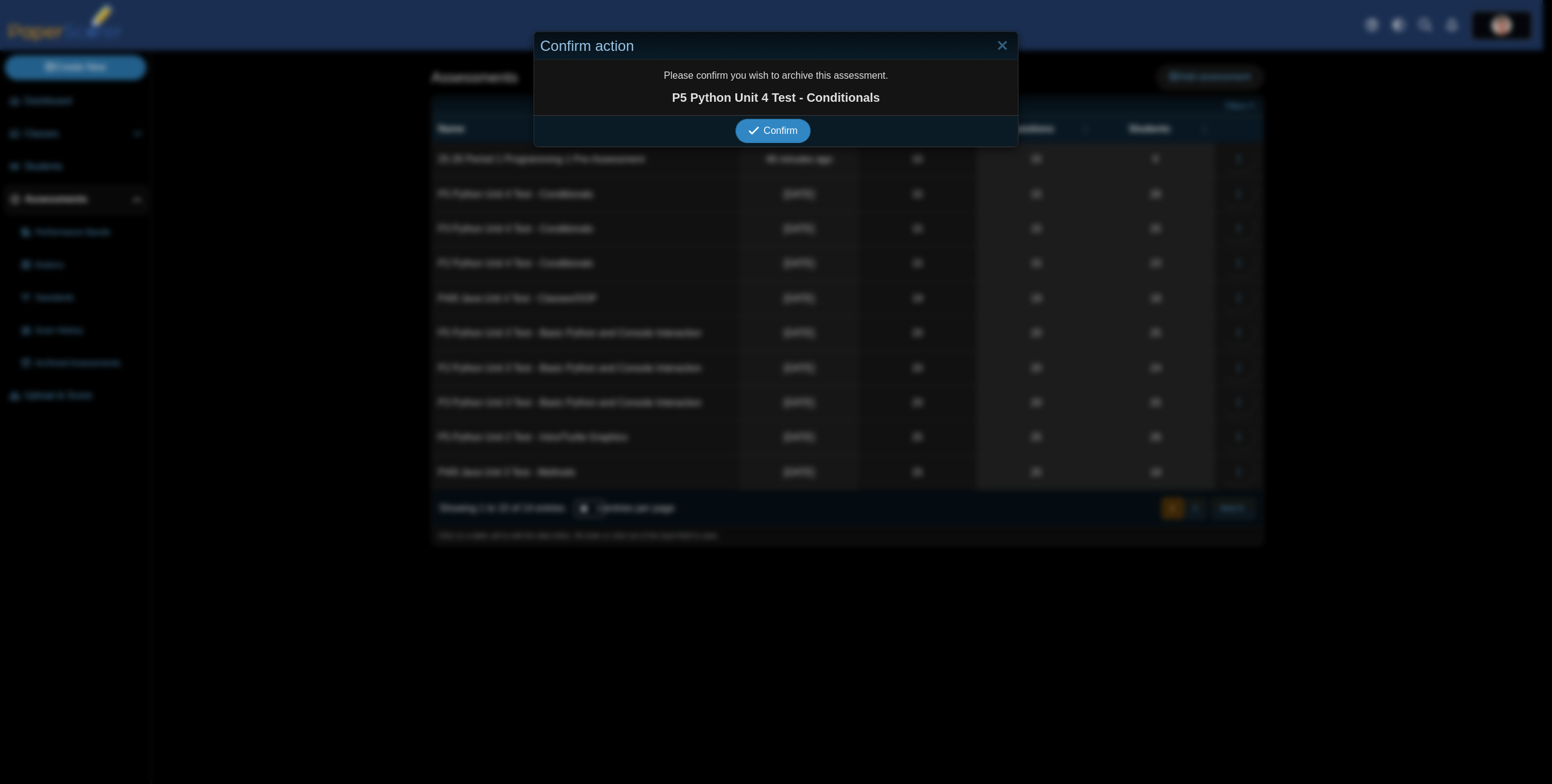
click at [735, 119] on button "Confirm" at bounding box center [772, 131] width 75 height 24
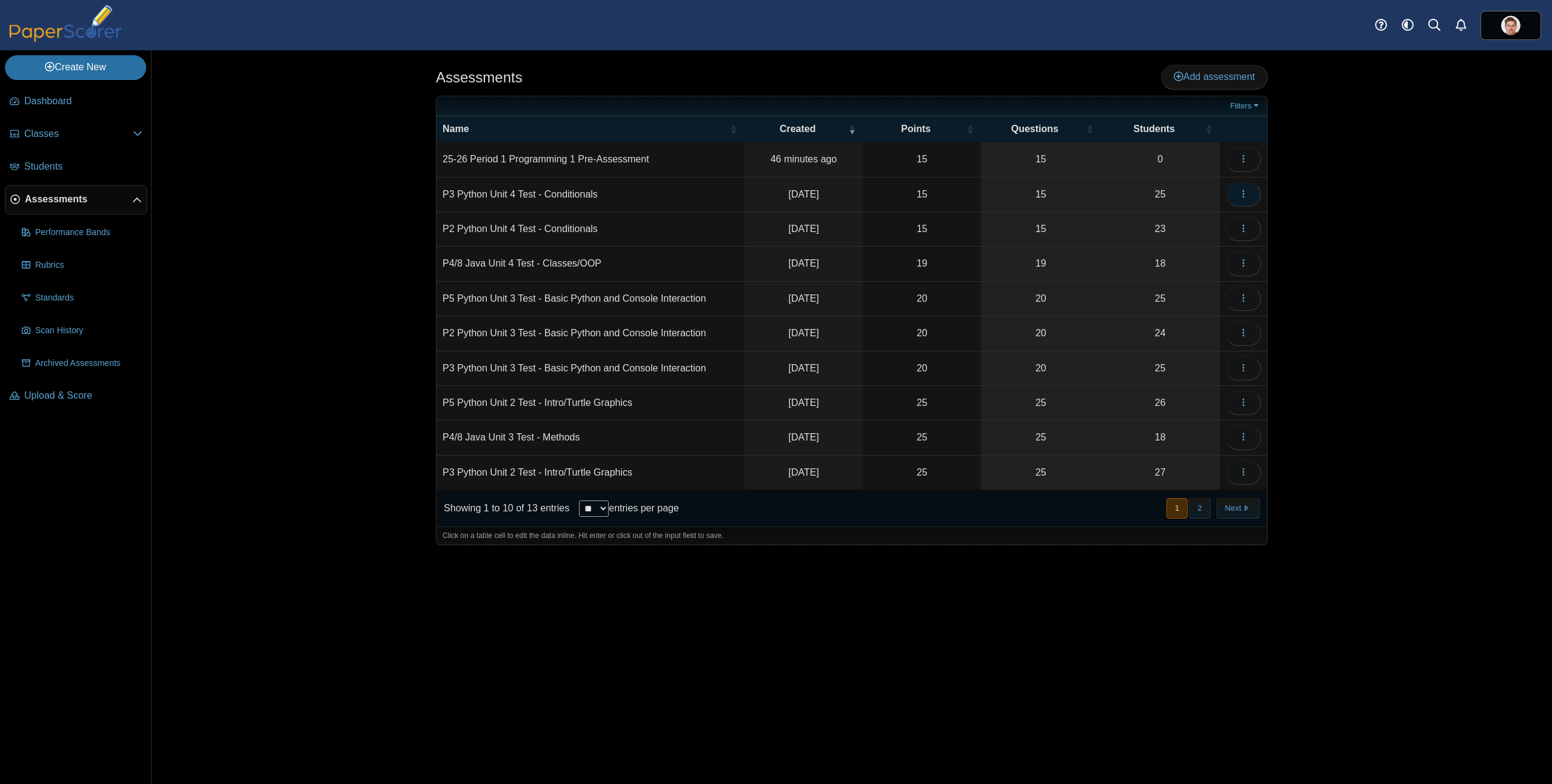
click at [1245, 192] on icon "button" at bounding box center [1243, 194] width 10 height 10
click at [1163, 458] on link "Archive" at bounding box center [1188, 460] width 145 height 18
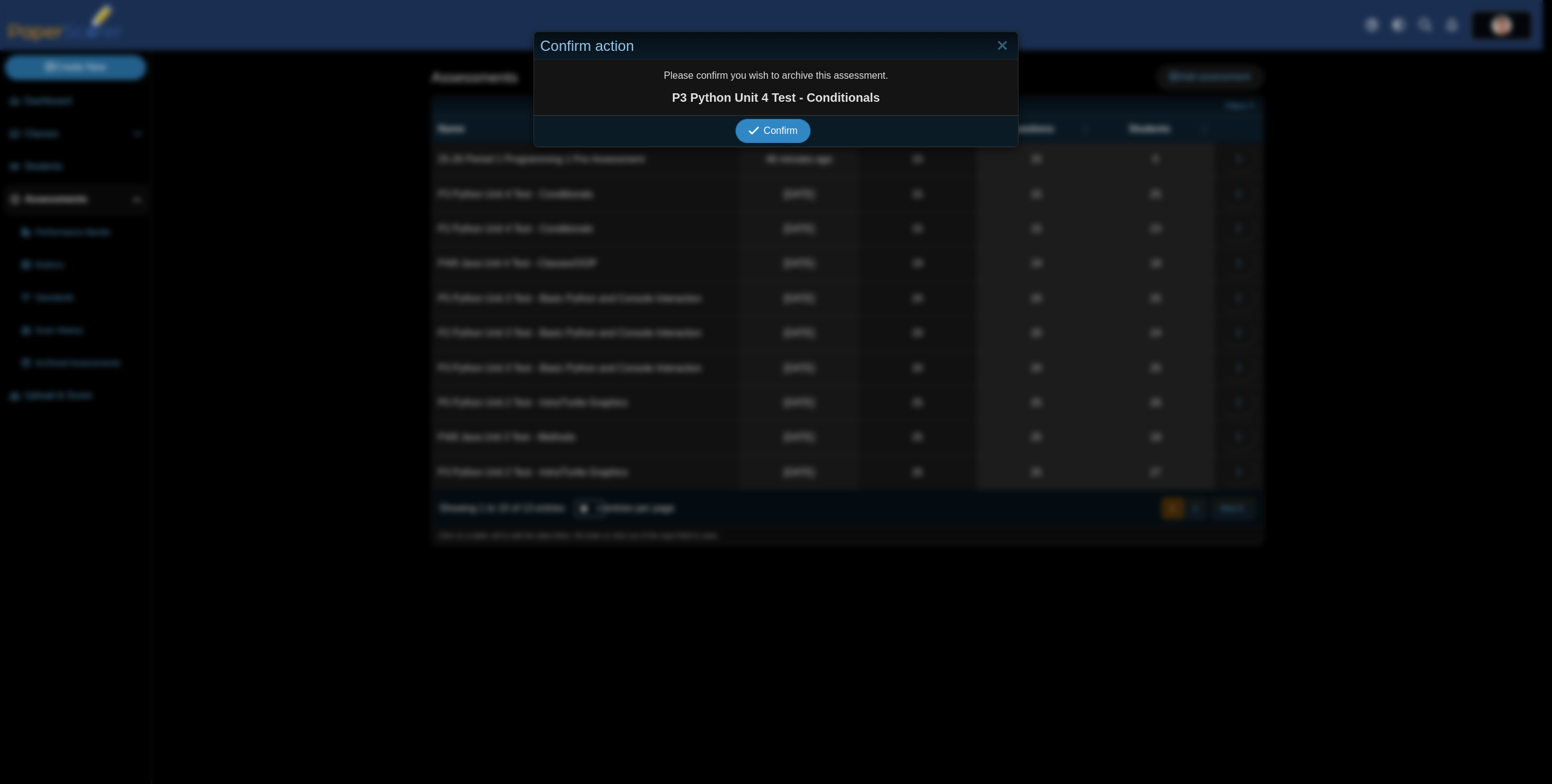
click at [735, 119] on button "Confirm" at bounding box center [772, 131] width 75 height 24
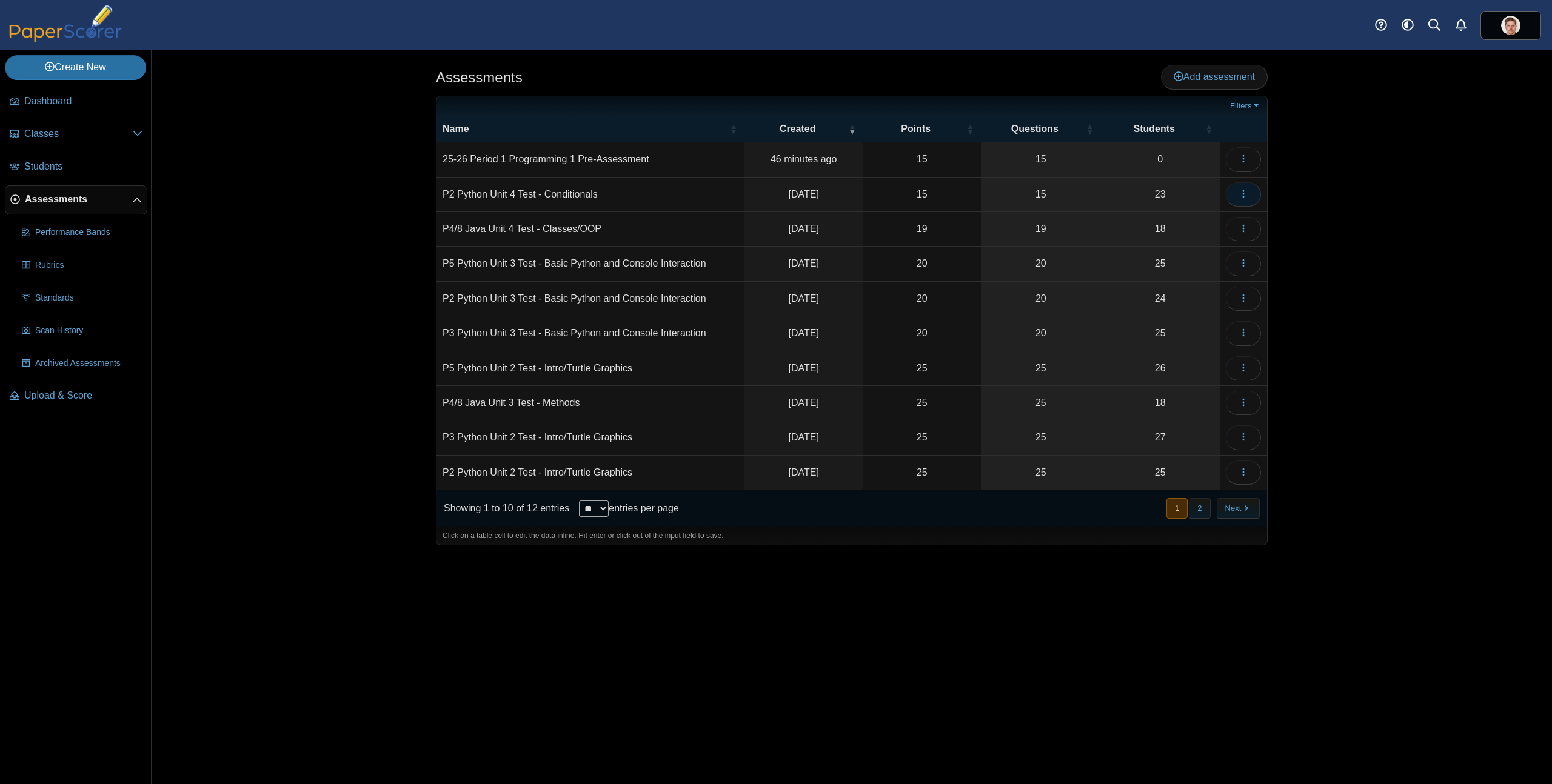
click at [1237, 200] on button "button" at bounding box center [1243, 195] width 35 height 24
click at [1148, 466] on link "Archive" at bounding box center [1188, 460] width 145 height 18
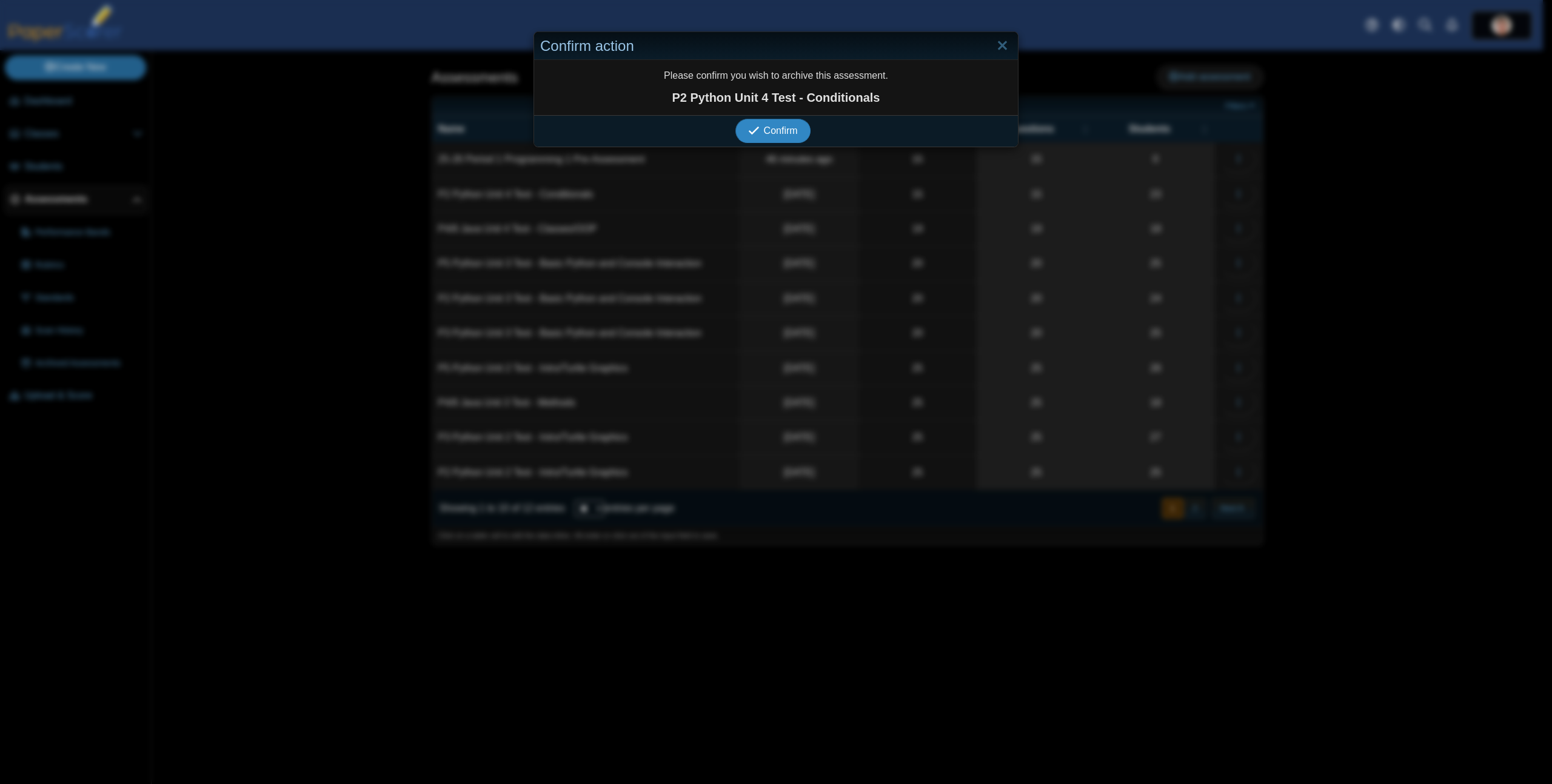
click at [735, 119] on button "Confirm" at bounding box center [772, 131] width 75 height 24
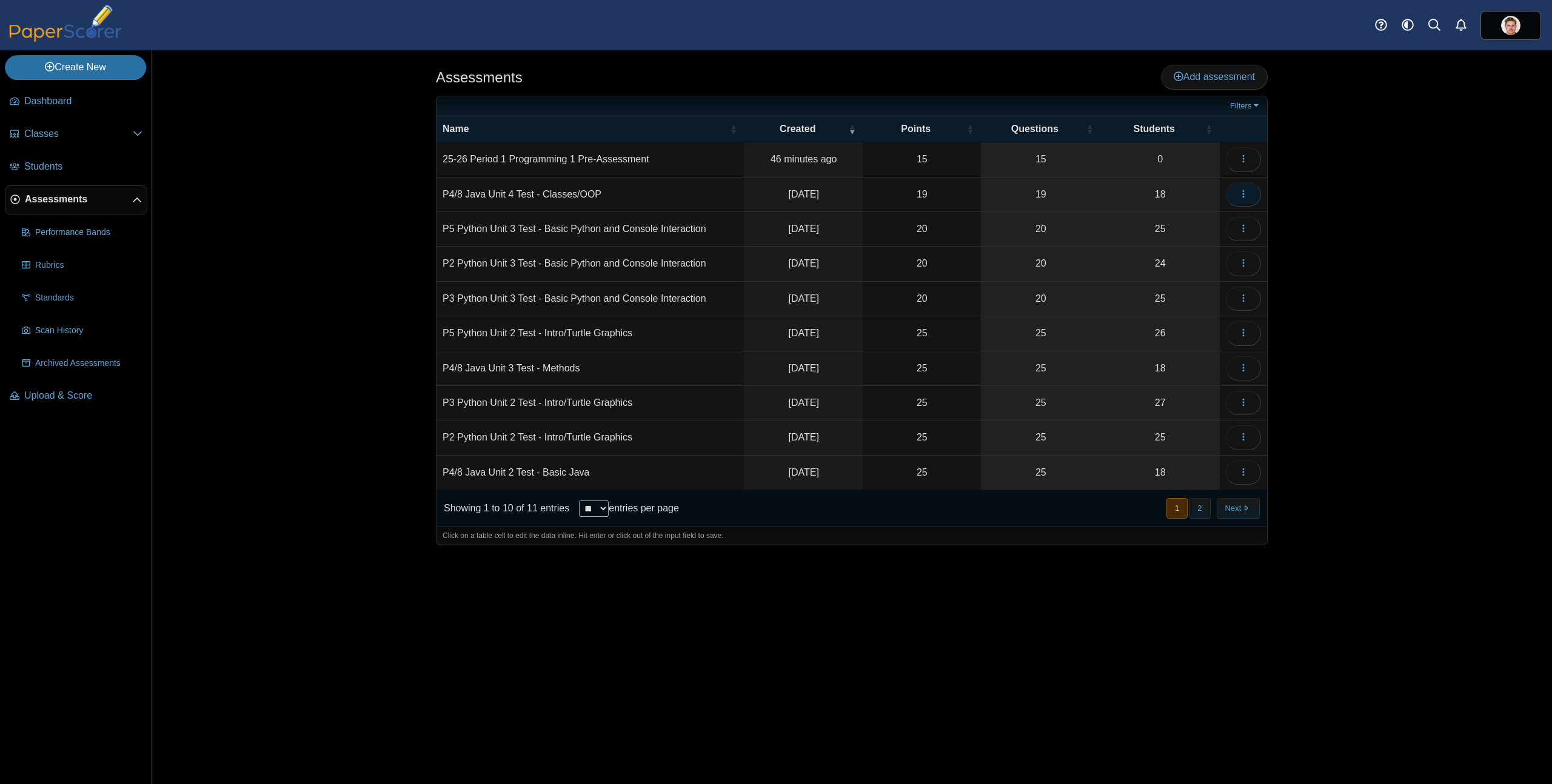
click at [1251, 194] on button "button" at bounding box center [1243, 195] width 35 height 24
click at [1163, 466] on link "Archive" at bounding box center [1188, 460] width 145 height 18
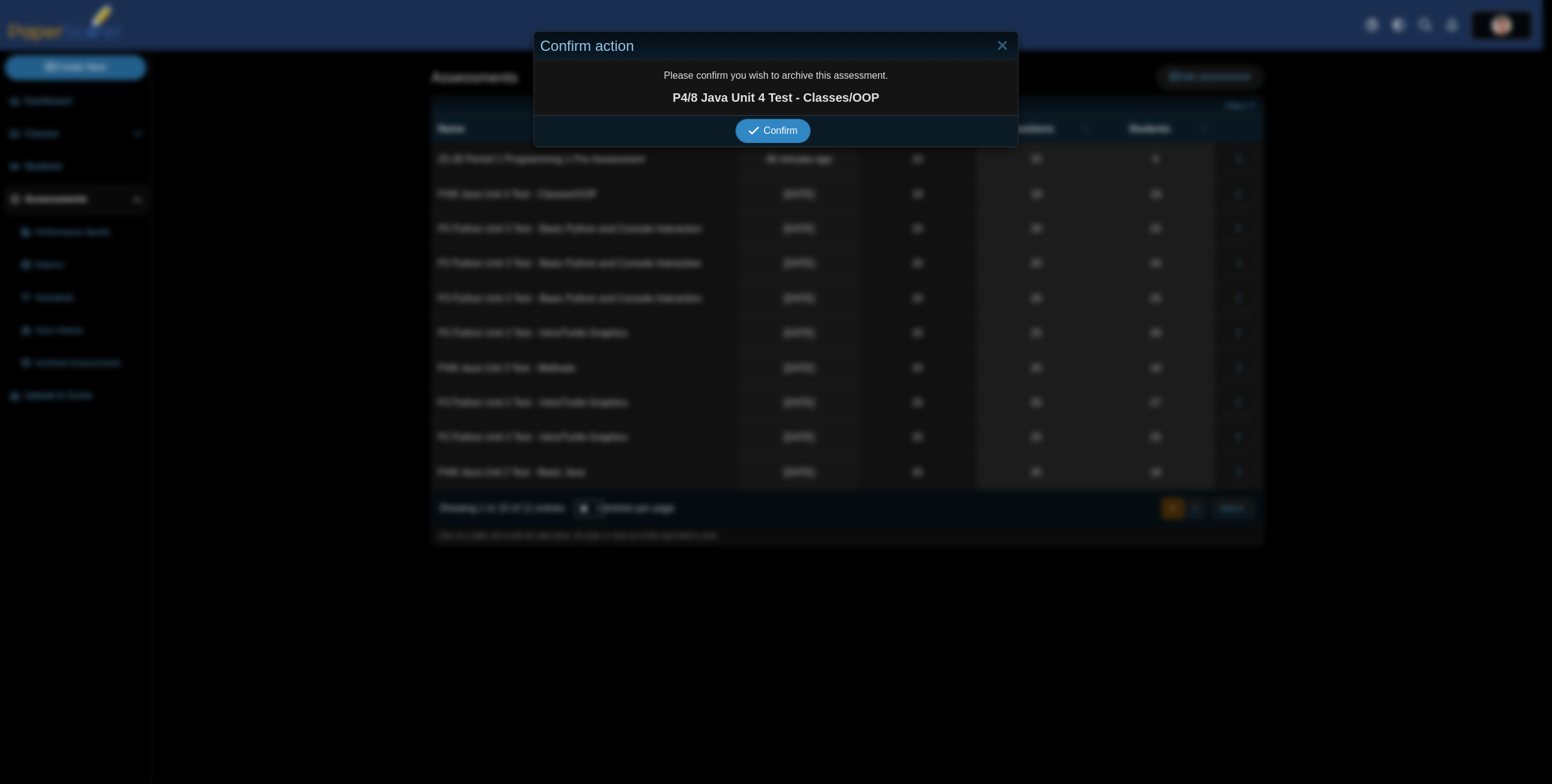
click at [735, 119] on button "Confirm" at bounding box center [772, 131] width 75 height 24
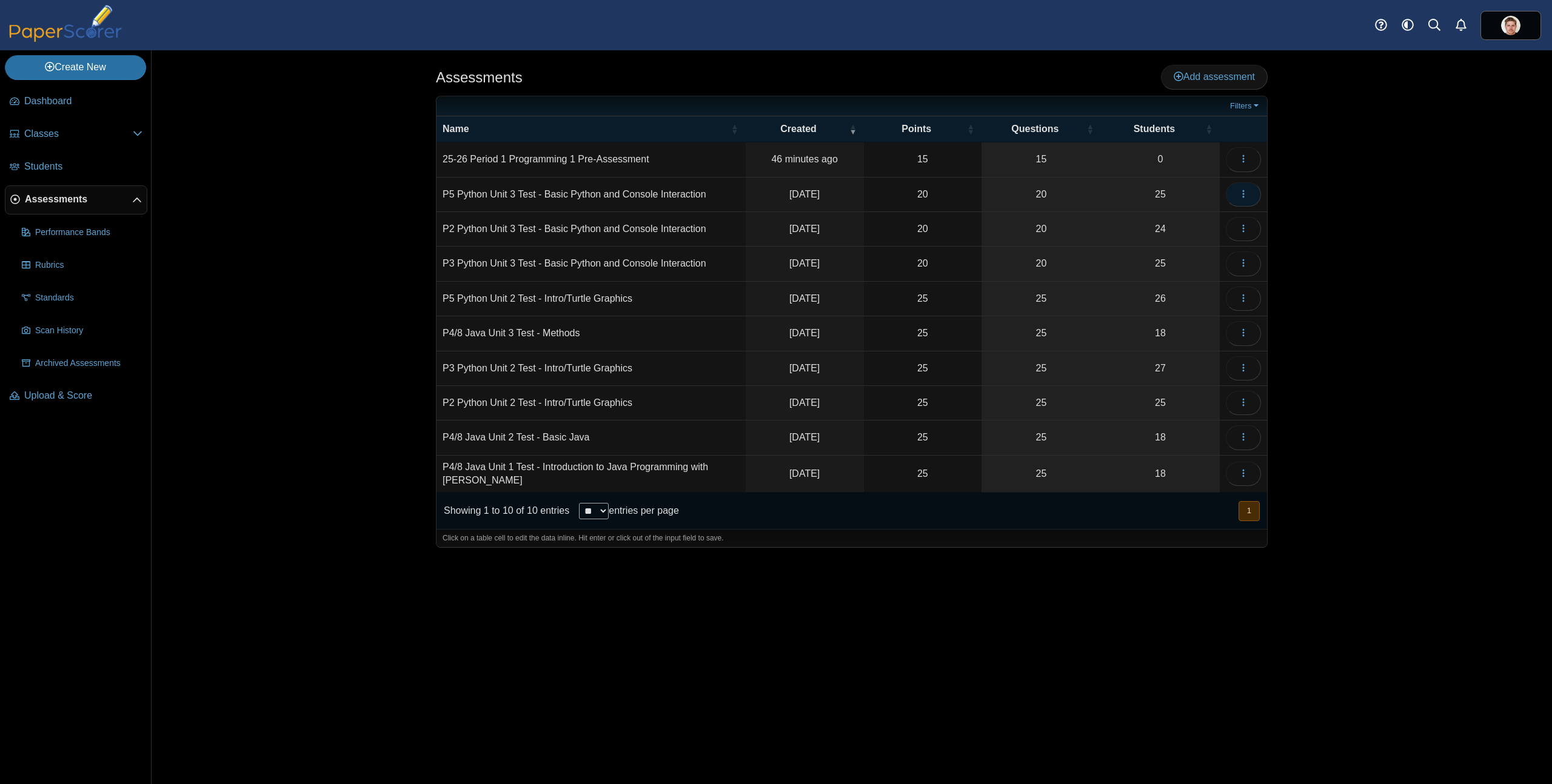
click at [1243, 194] on use "button" at bounding box center [1243, 194] width 2 height 8
click at [1158, 457] on link "Archive" at bounding box center [1188, 460] width 145 height 18
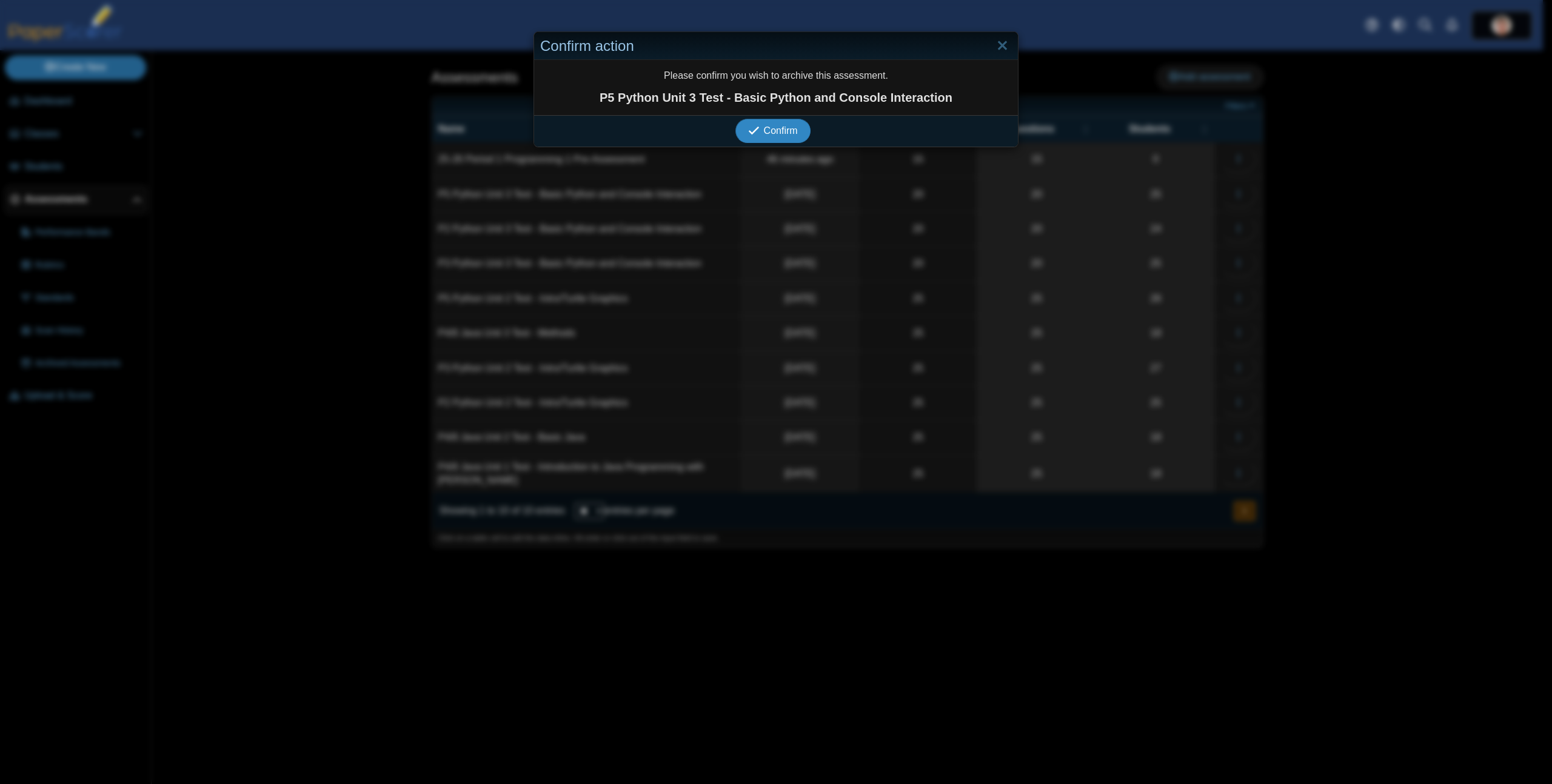
click at [735, 119] on button "Confirm" at bounding box center [772, 131] width 75 height 24
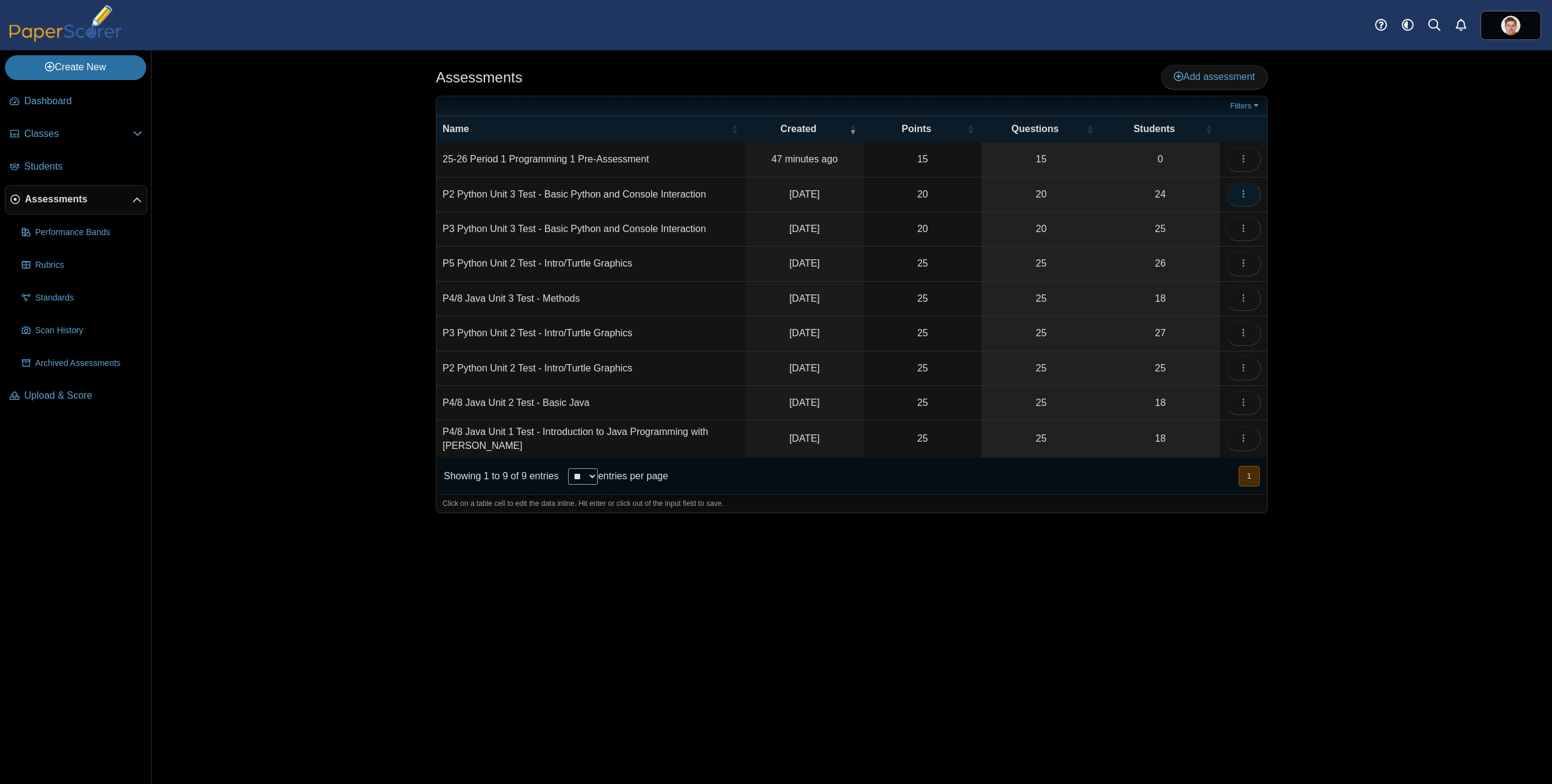
click at [1245, 193] on icon "button" at bounding box center [1243, 194] width 10 height 10
click at [1163, 466] on link "Archive" at bounding box center [1188, 460] width 145 height 18
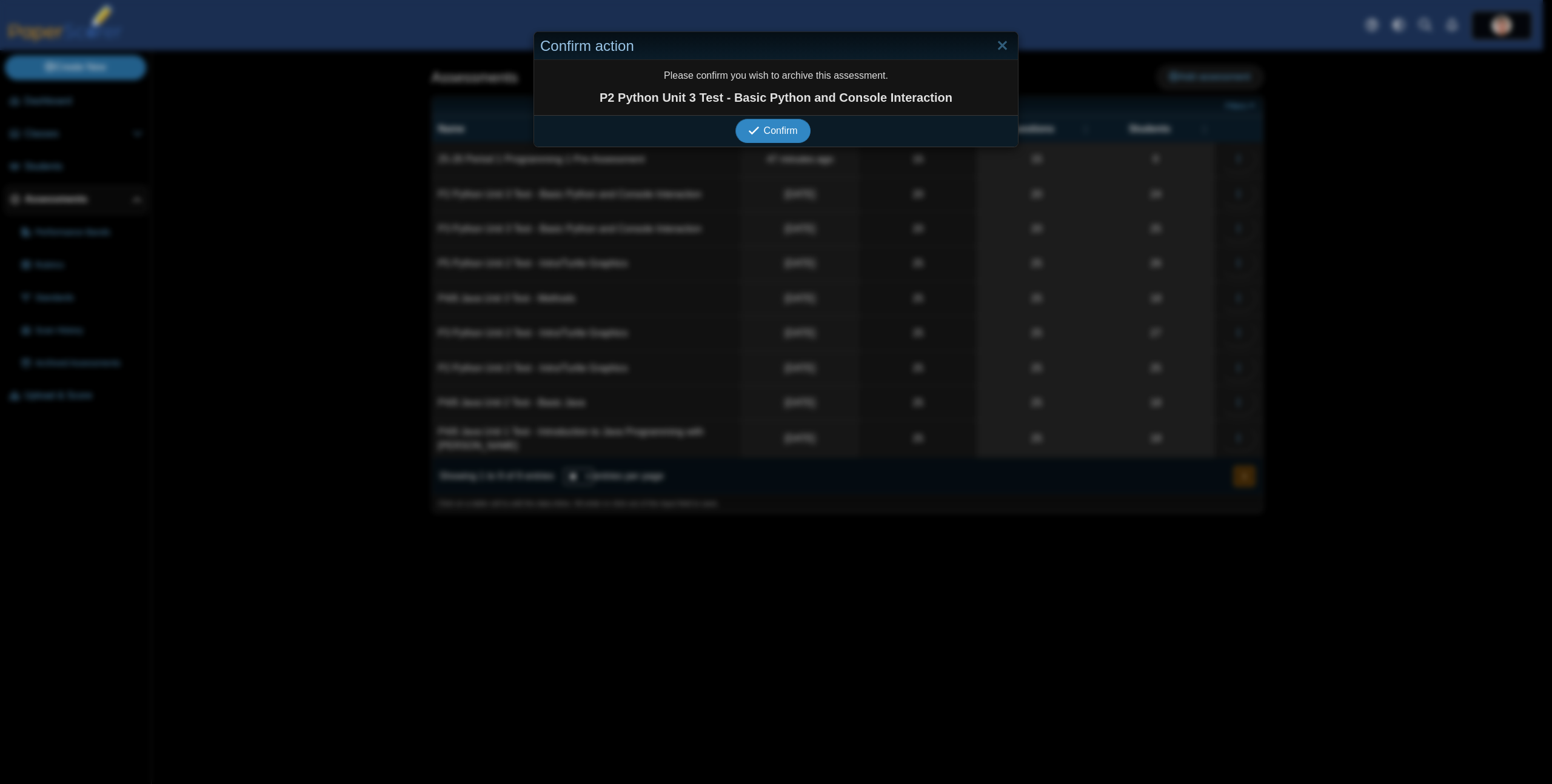
click at [777, 136] on span "Confirm" at bounding box center [780, 130] width 34 height 10
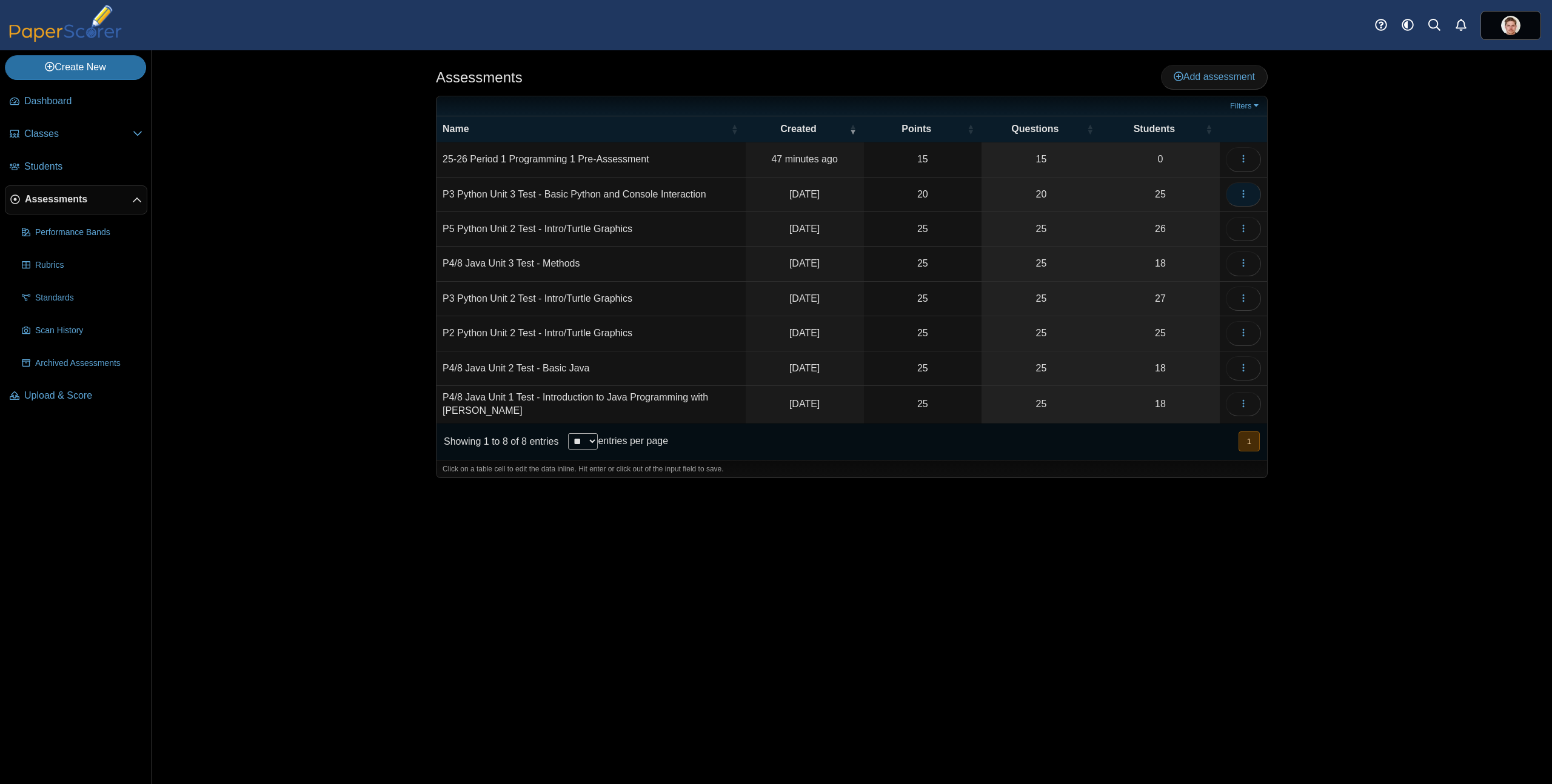
click at [1246, 191] on icon "button" at bounding box center [1243, 194] width 10 height 10
click at [1160, 460] on link "Archive" at bounding box center [1188, 460] width 145 height 18
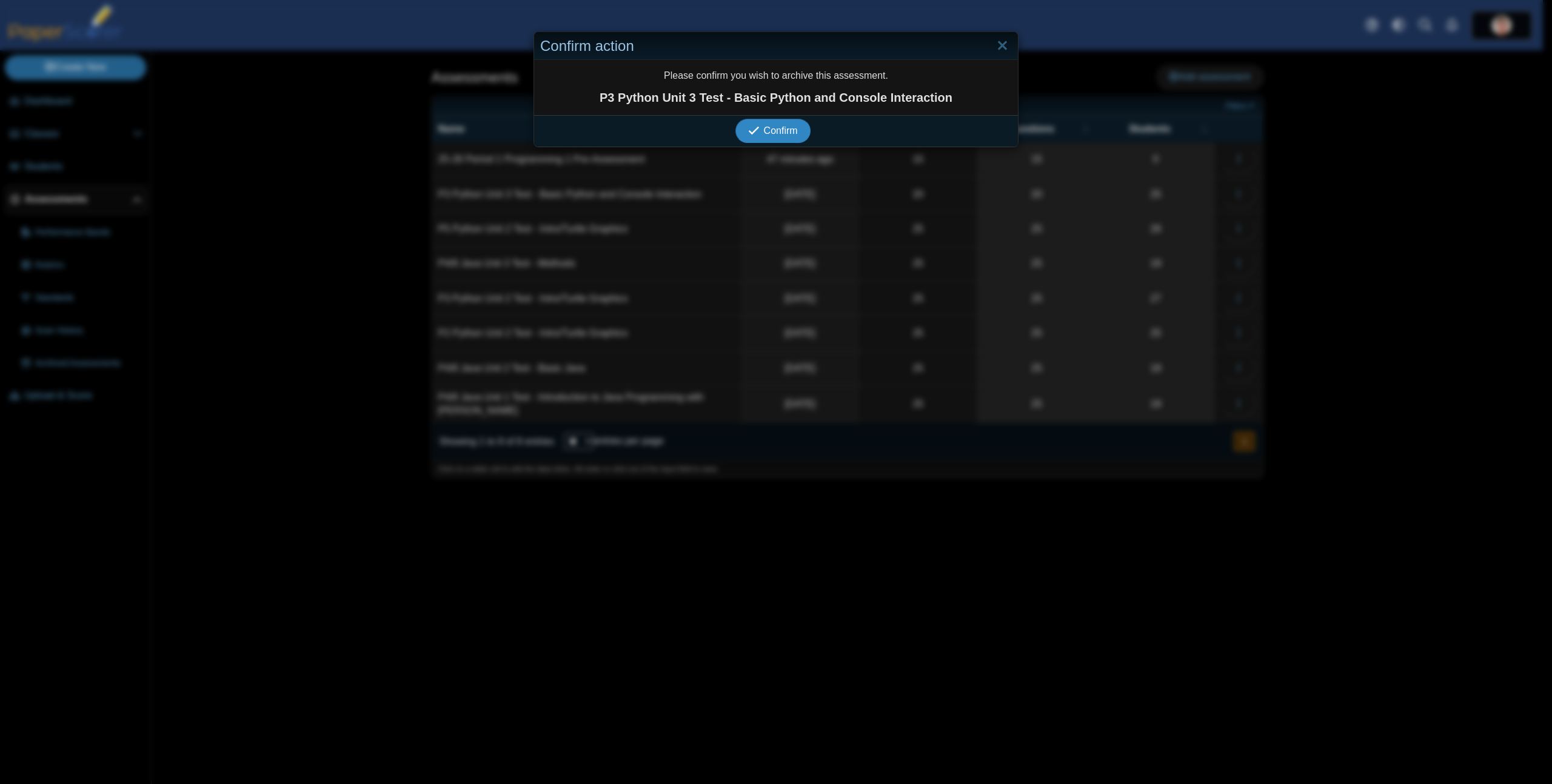
click at [735, 119] on button "Confirm" at bounding box center [772, 131] width 75 height 24
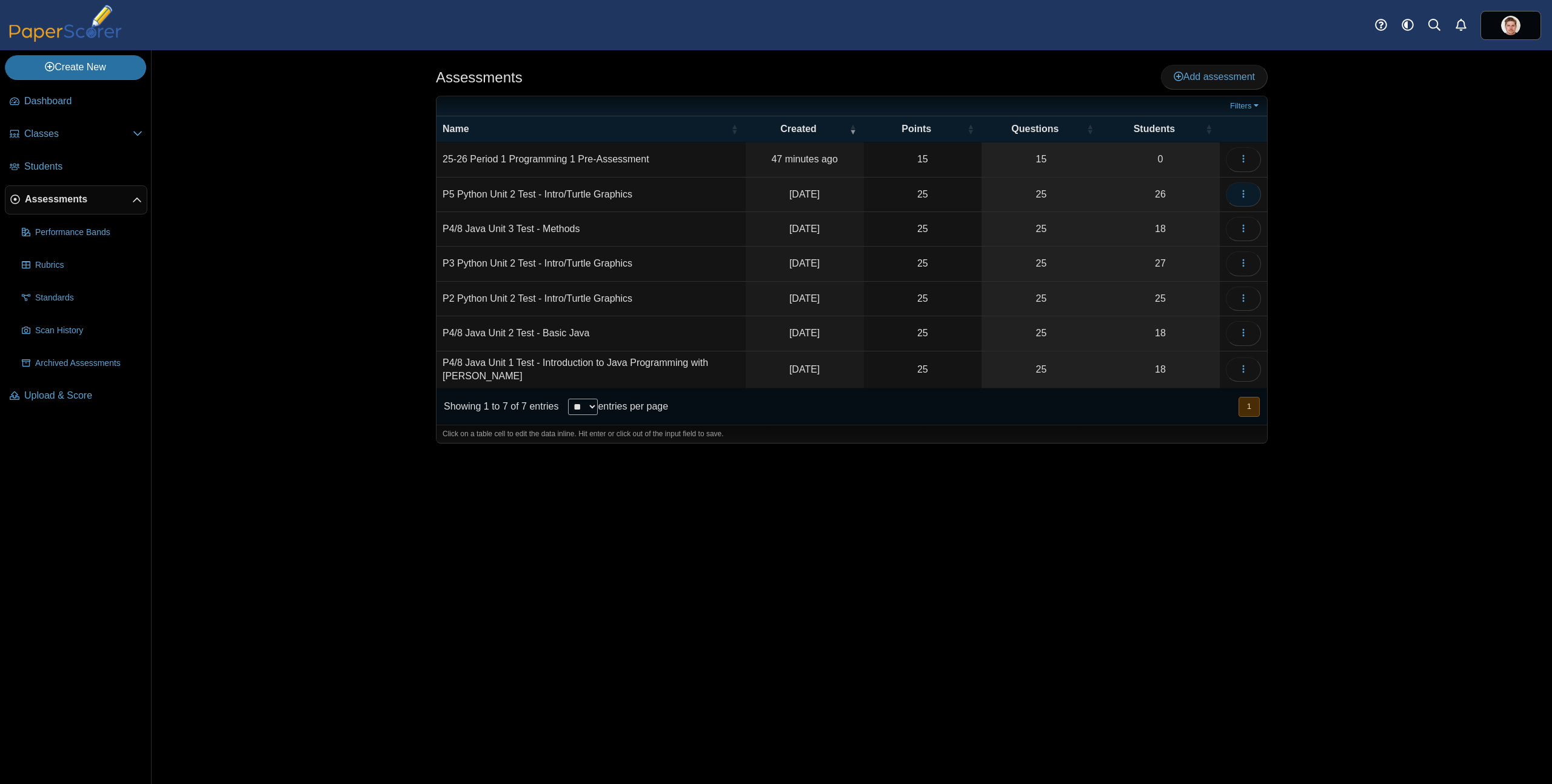
click at [1247, 192] on icon "button" at bounding box center [1243, 194] width 10 height 10
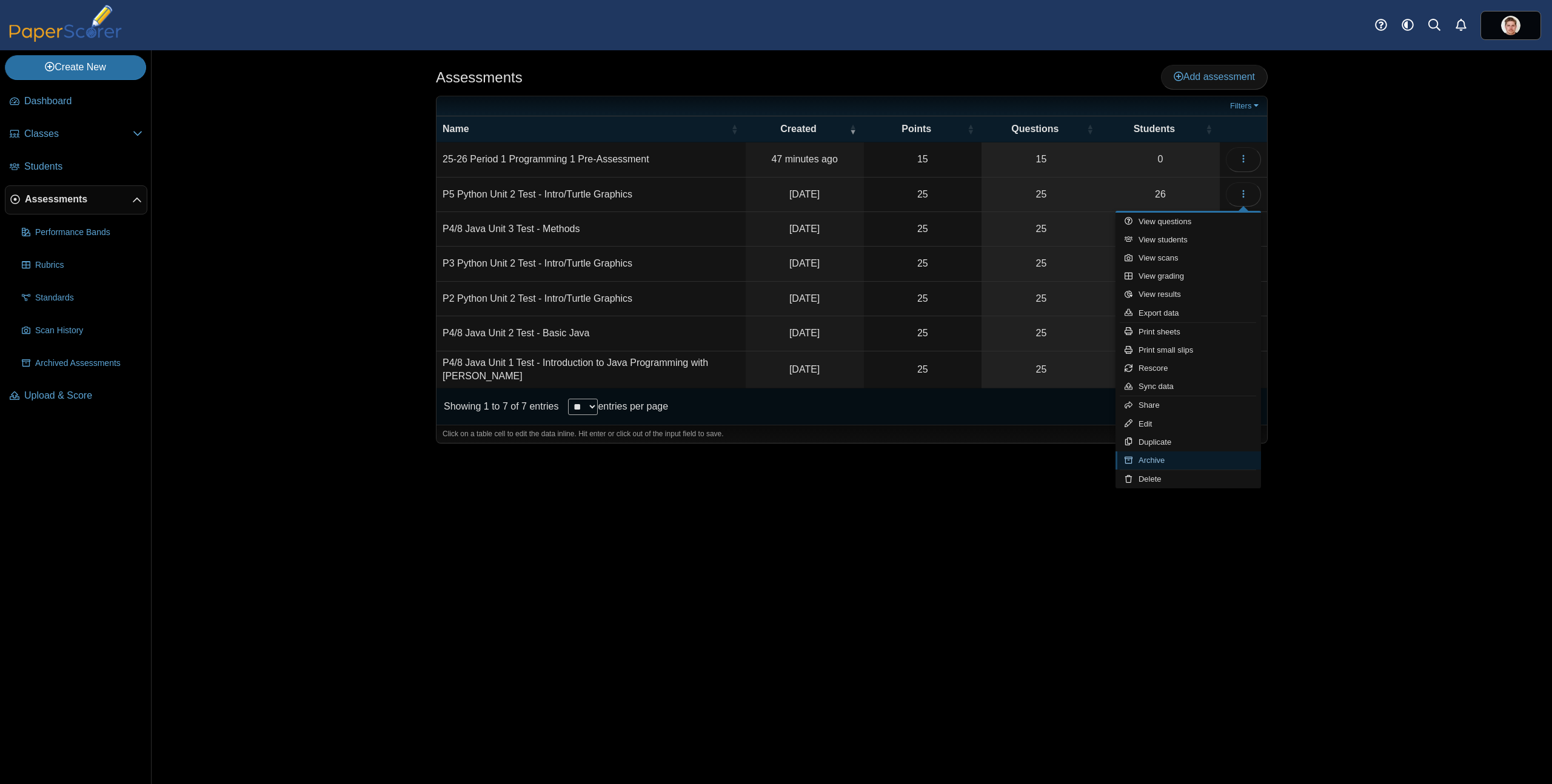
click at [1160, 464] on link "Archive" at bounding box center [1188, 460] width 145 height 18
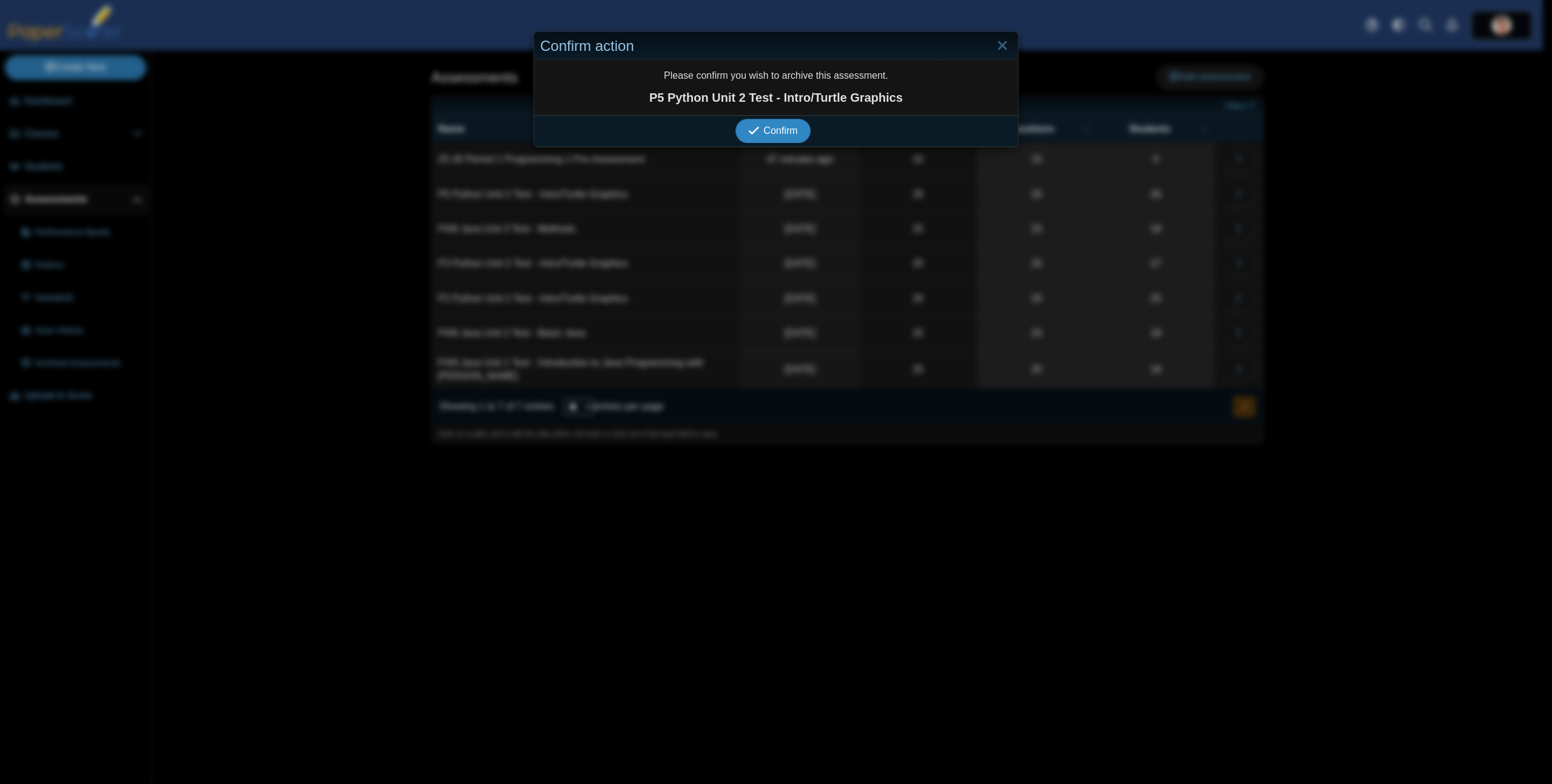
click at [735, 119] on button "Confirm" at bounding box center [772, 131] width 75 height 24
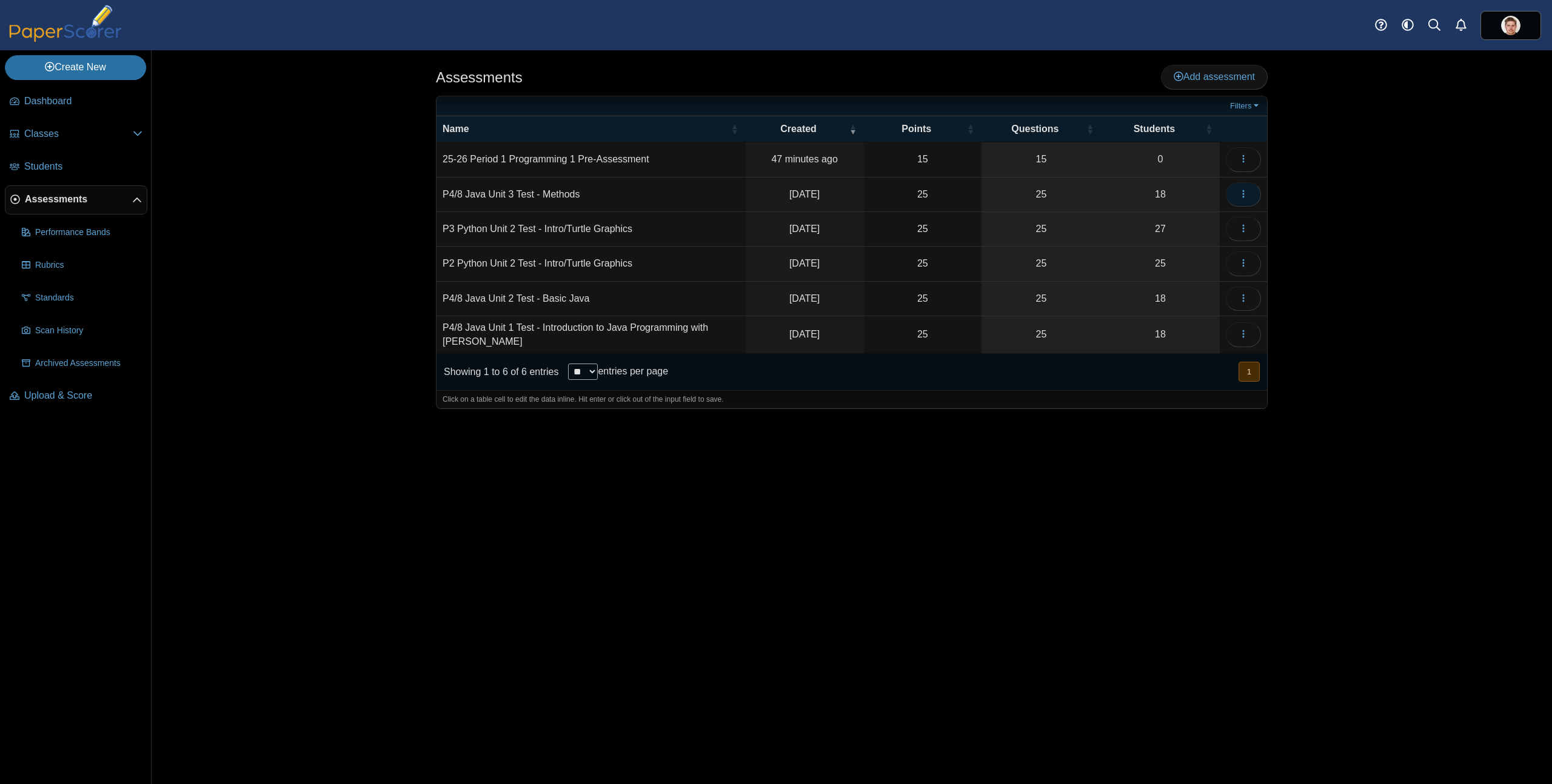
click at [1245, 196] on icon "button" at bounding box center [1243, 194] width 10 height 10
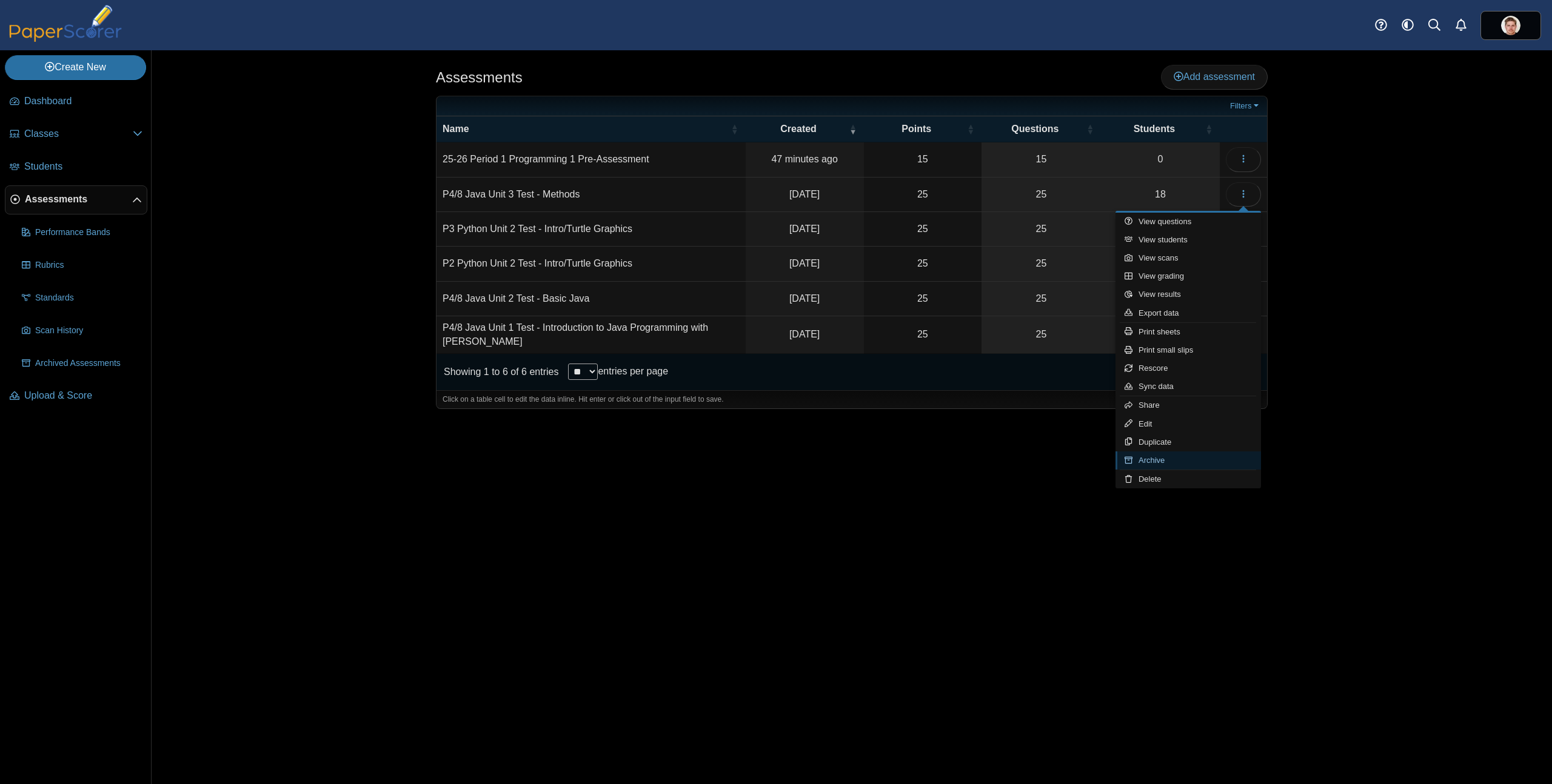
click at [1158, 460] on link "Archive" at bounding box center [1188, 460] width 145 height 18
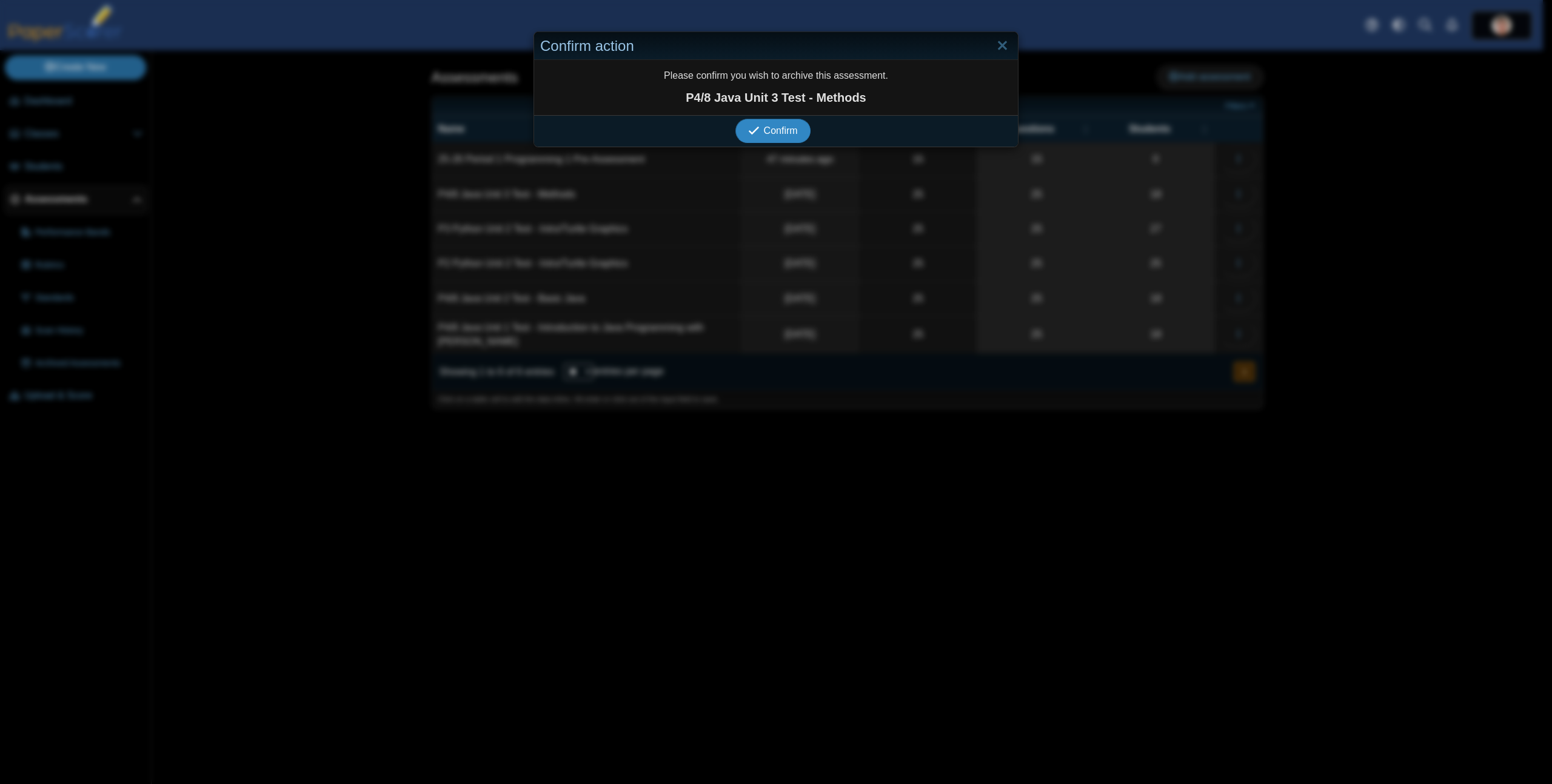
click at [735, 119] on button "Confirm" at bounding box center [772, 131] width 75 height 24
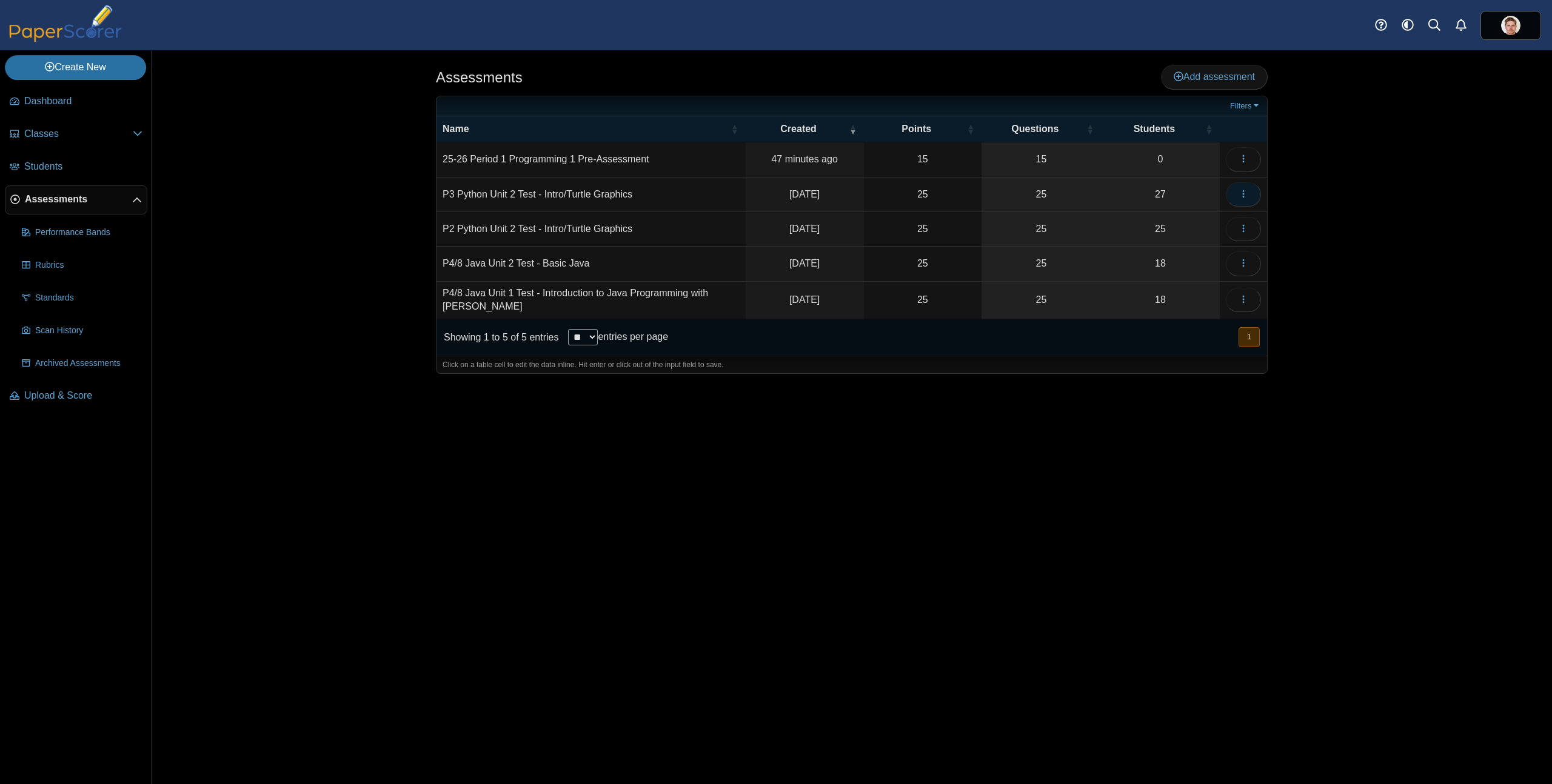
click at [1250, 192] on button "button" at bounding box center [1243, 195] width 35 height 24
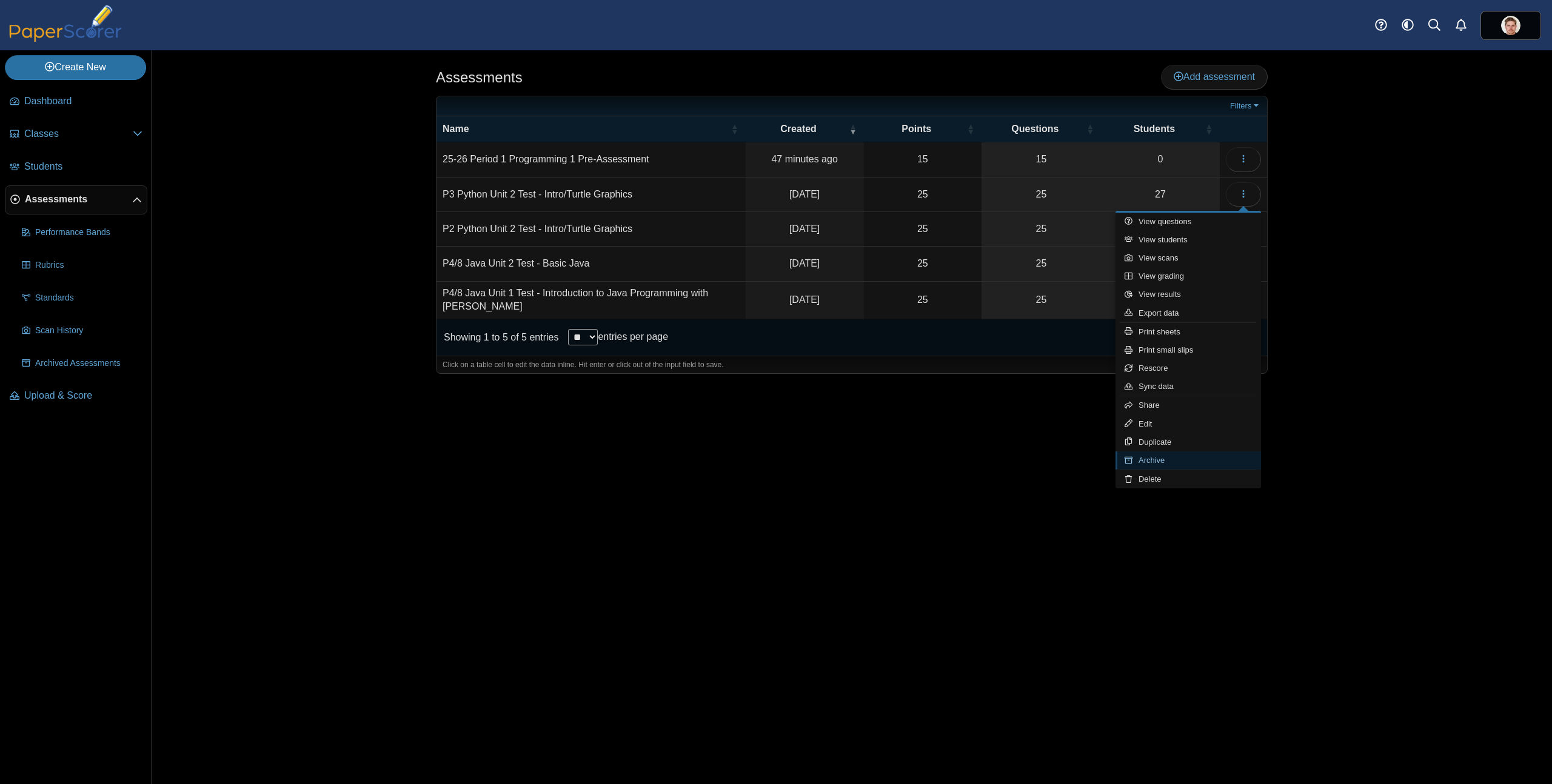
click at [1158, 460] on link "Archive" at bounding box center [1188, 460] width 145 height 18
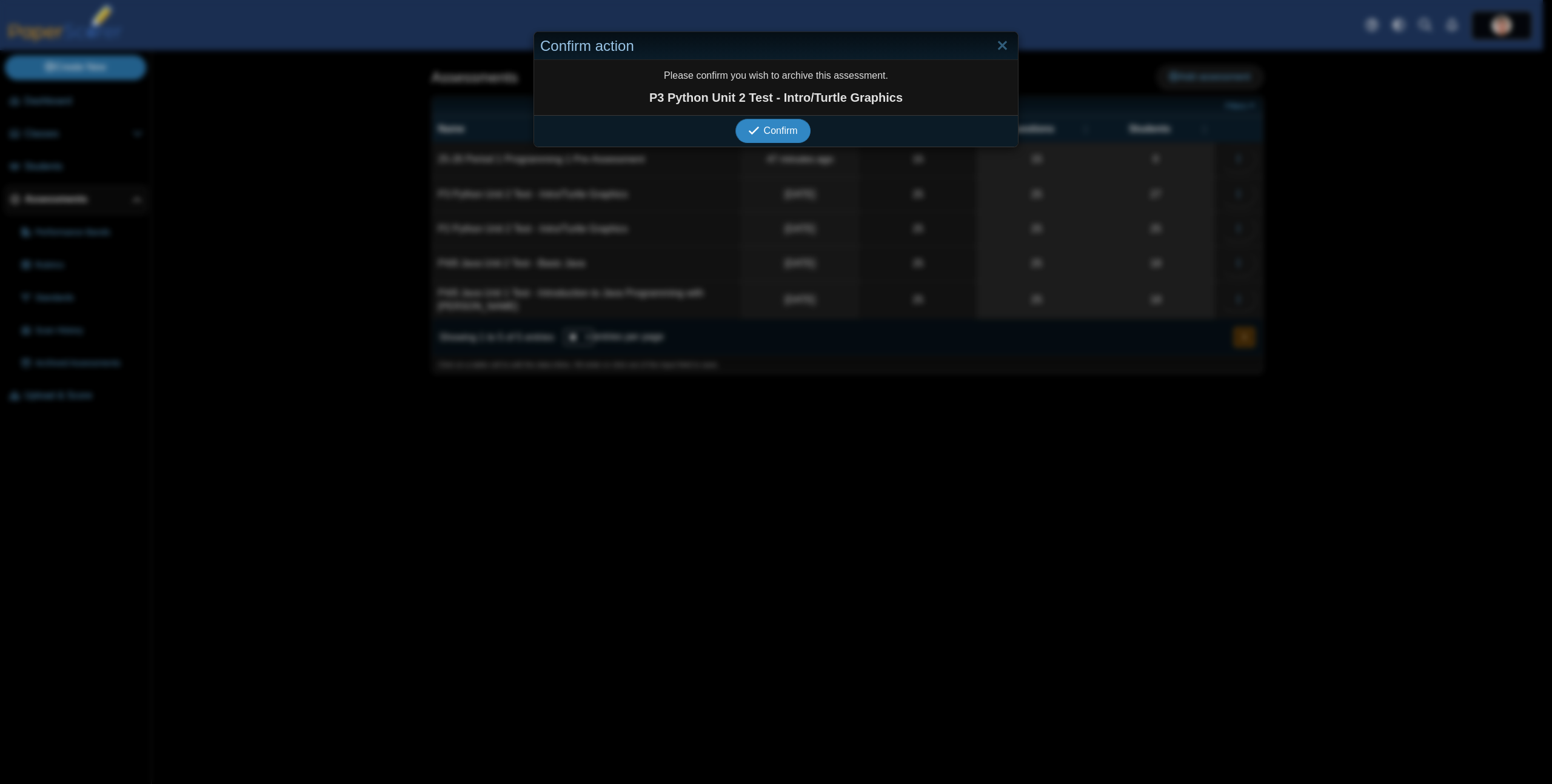
click at [735, 119] on button "Confirm" at bounding box center [772, 131] width 75 height 24
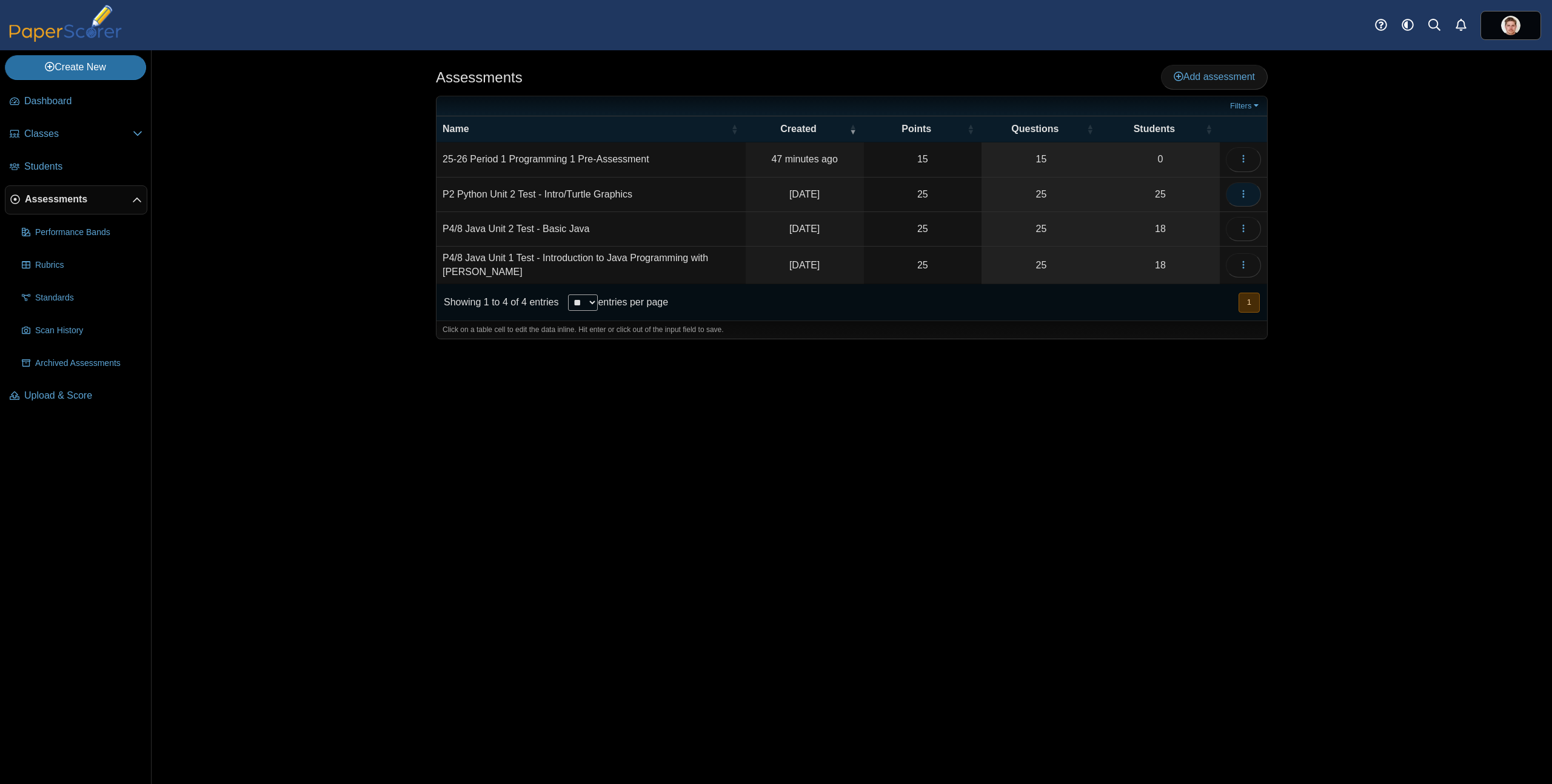
click at [1238, 202] on button "button" at bounding box center [1243, 195] width 35 height 24
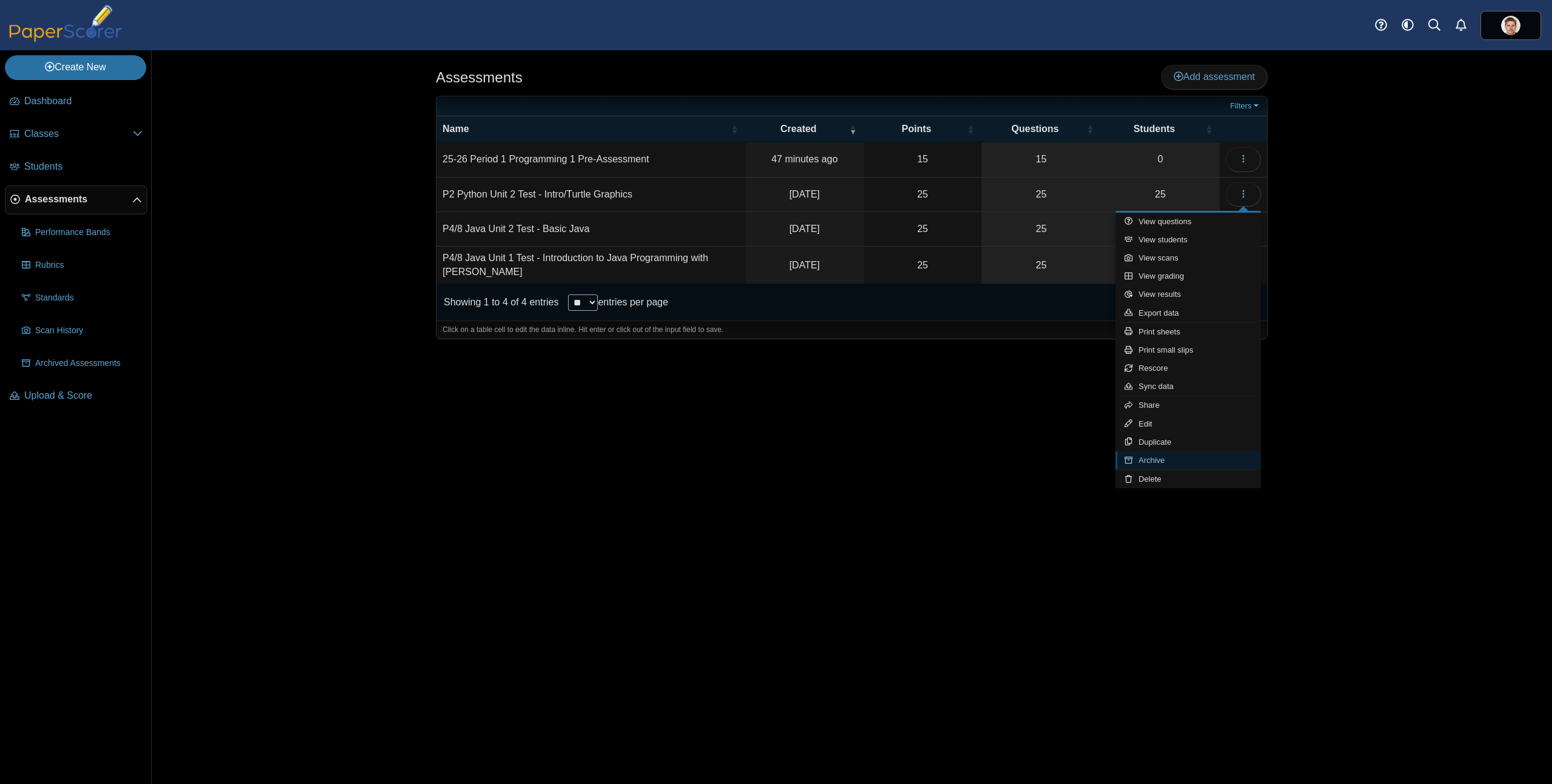
click at [1158, 460] on link "Archive" at bounding box center [1188, 460] width 145 height 18
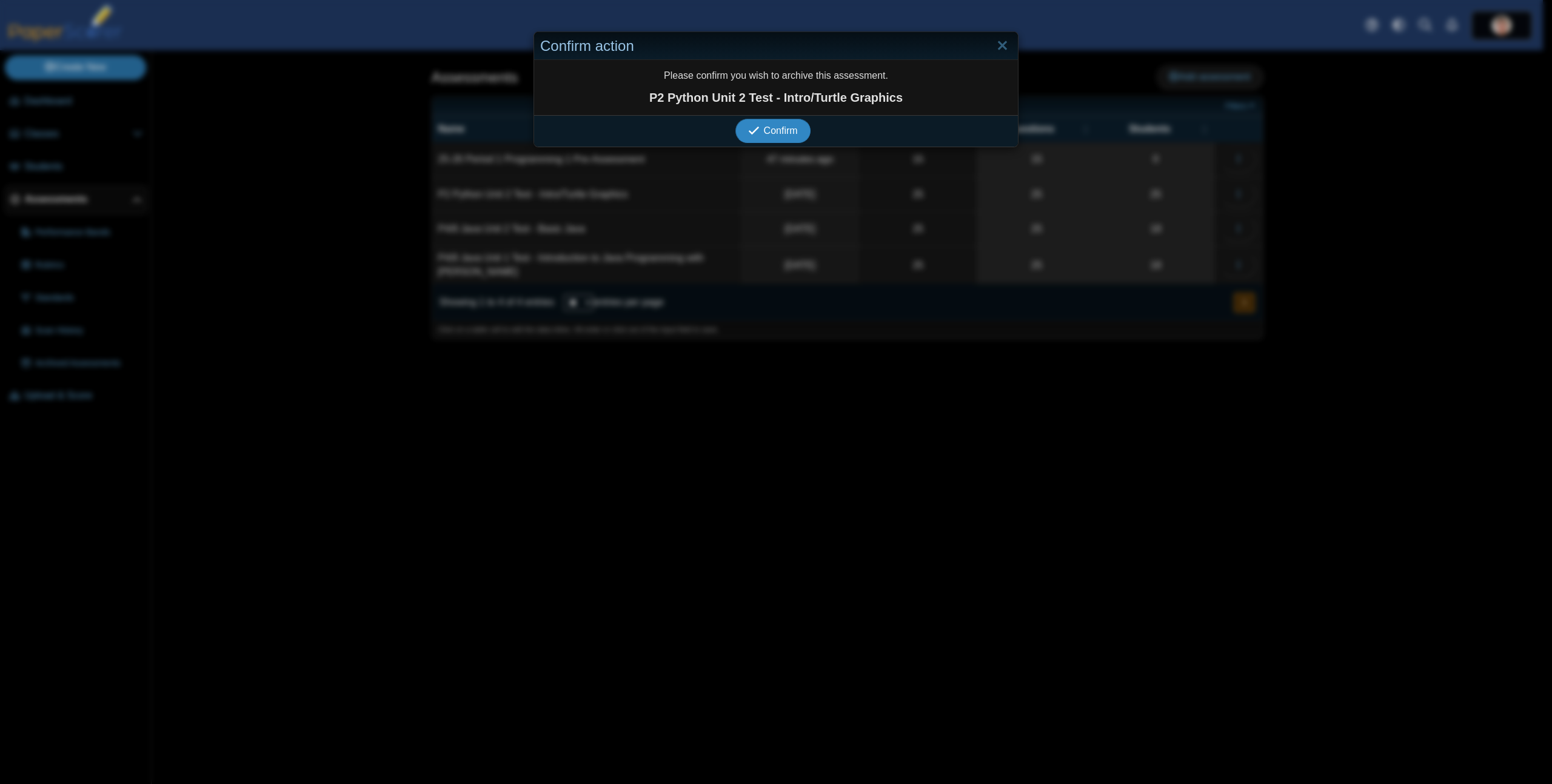
click at [735, 119] on button "Confirm" at bounding box center [772, 131] width 75 height 24
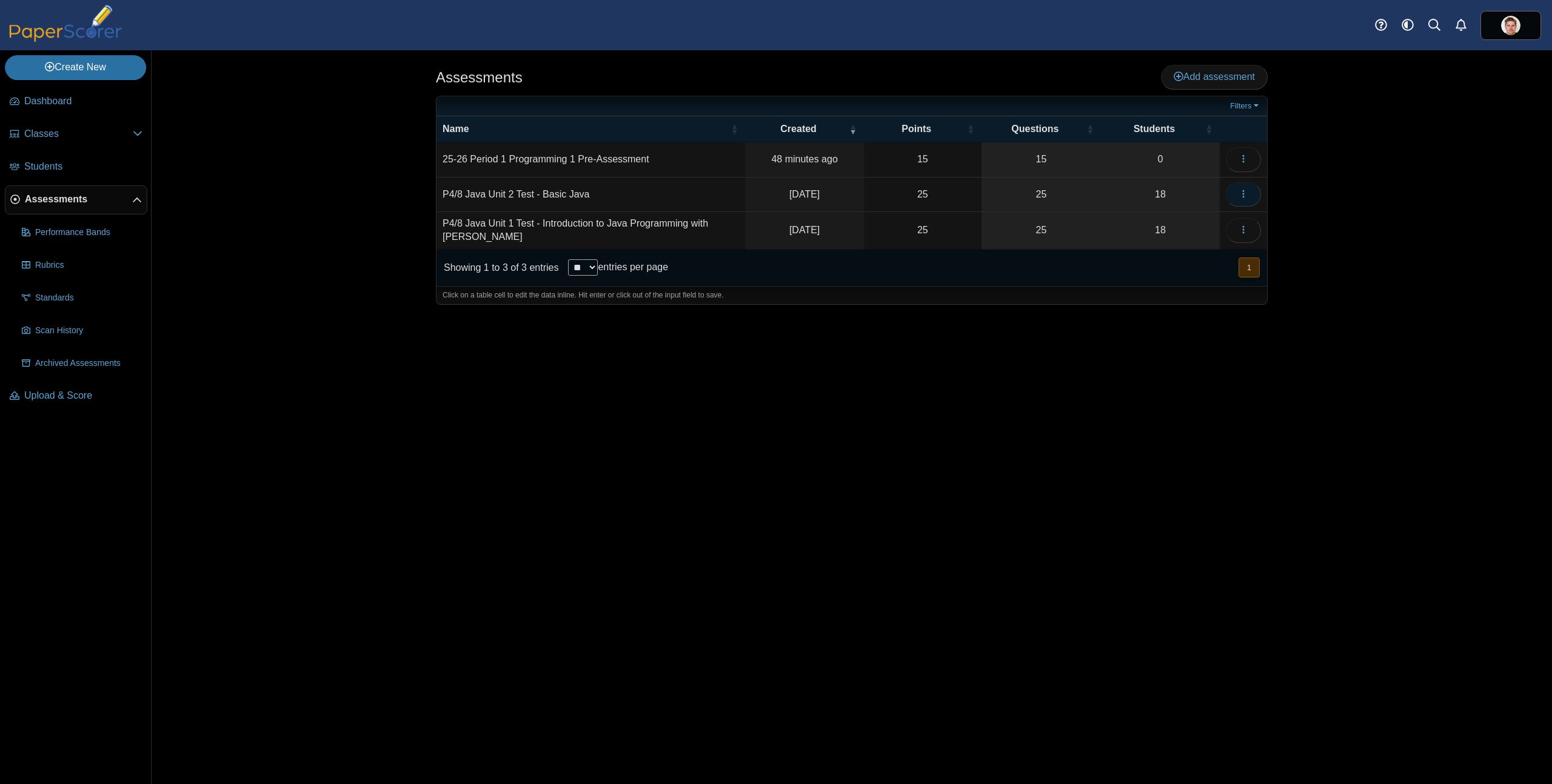
click at [1243, 198] on span "button" at bounding box center [1243, 194] width 10 height 10
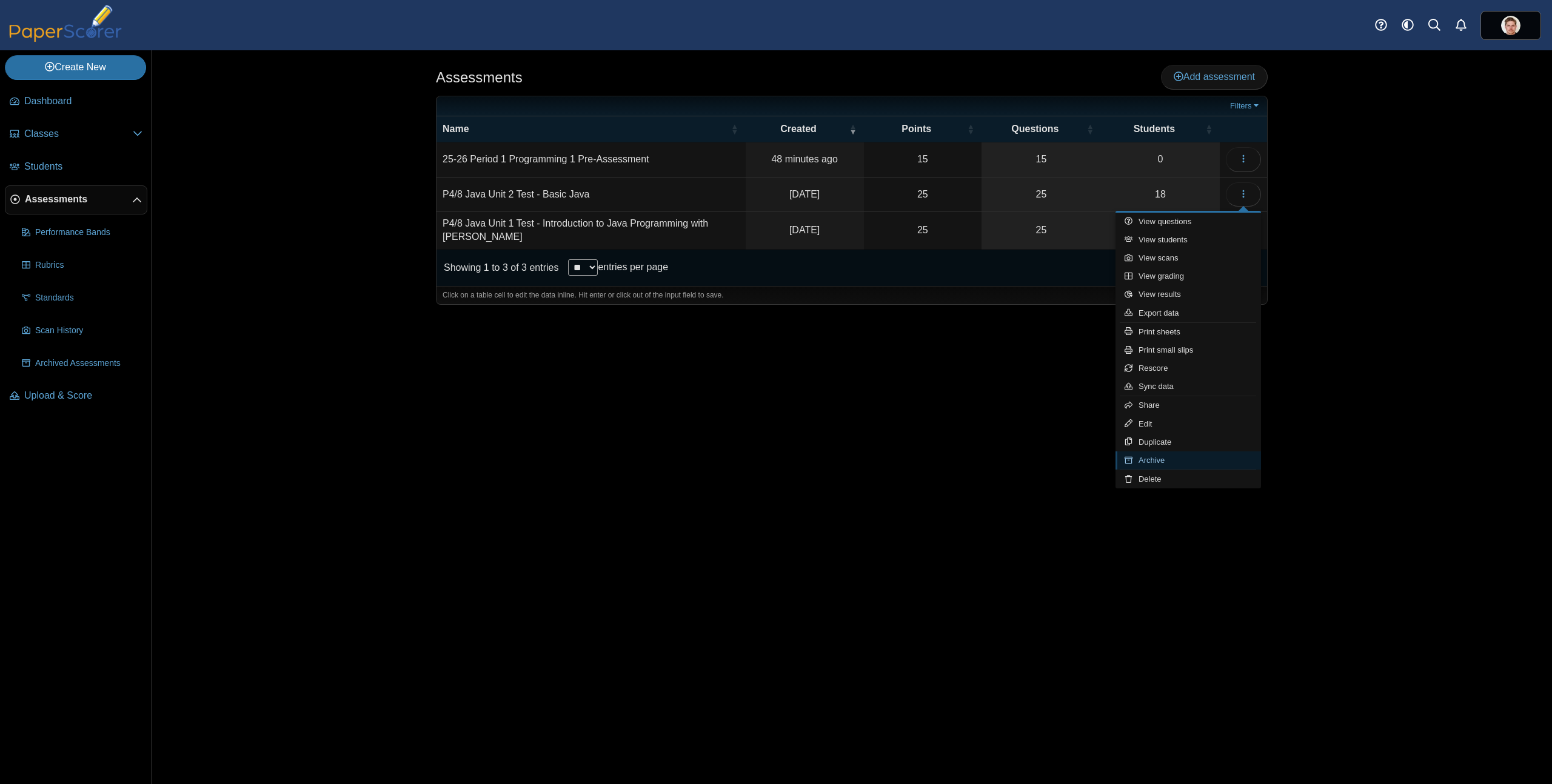
click at [1181, 460] on link "Archive" at bounding box center [1188, 460] width 145 height 18
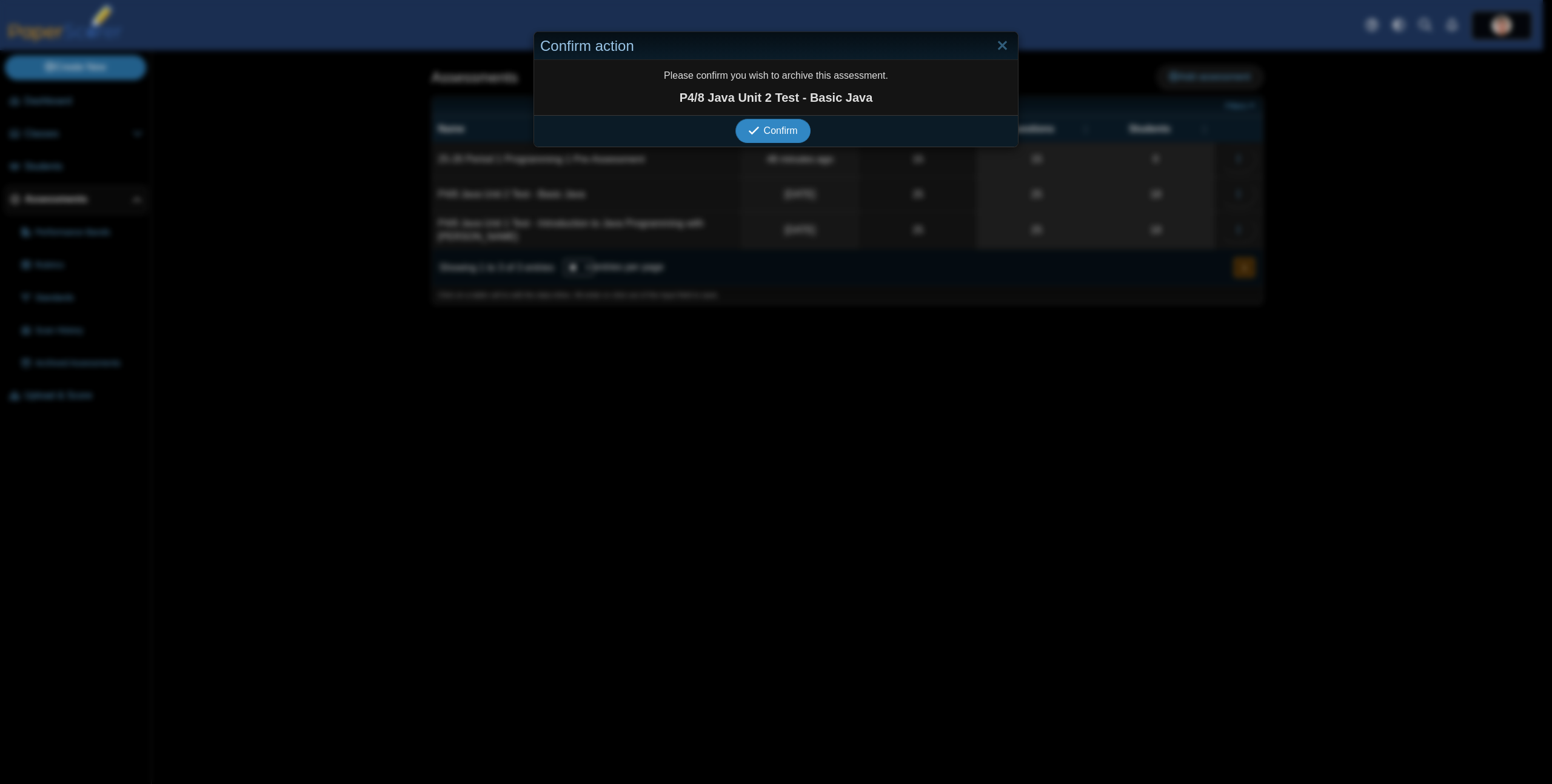
click at [735, 119] on button "Confirm" at bounding box center [772, 131] width 75 height 24
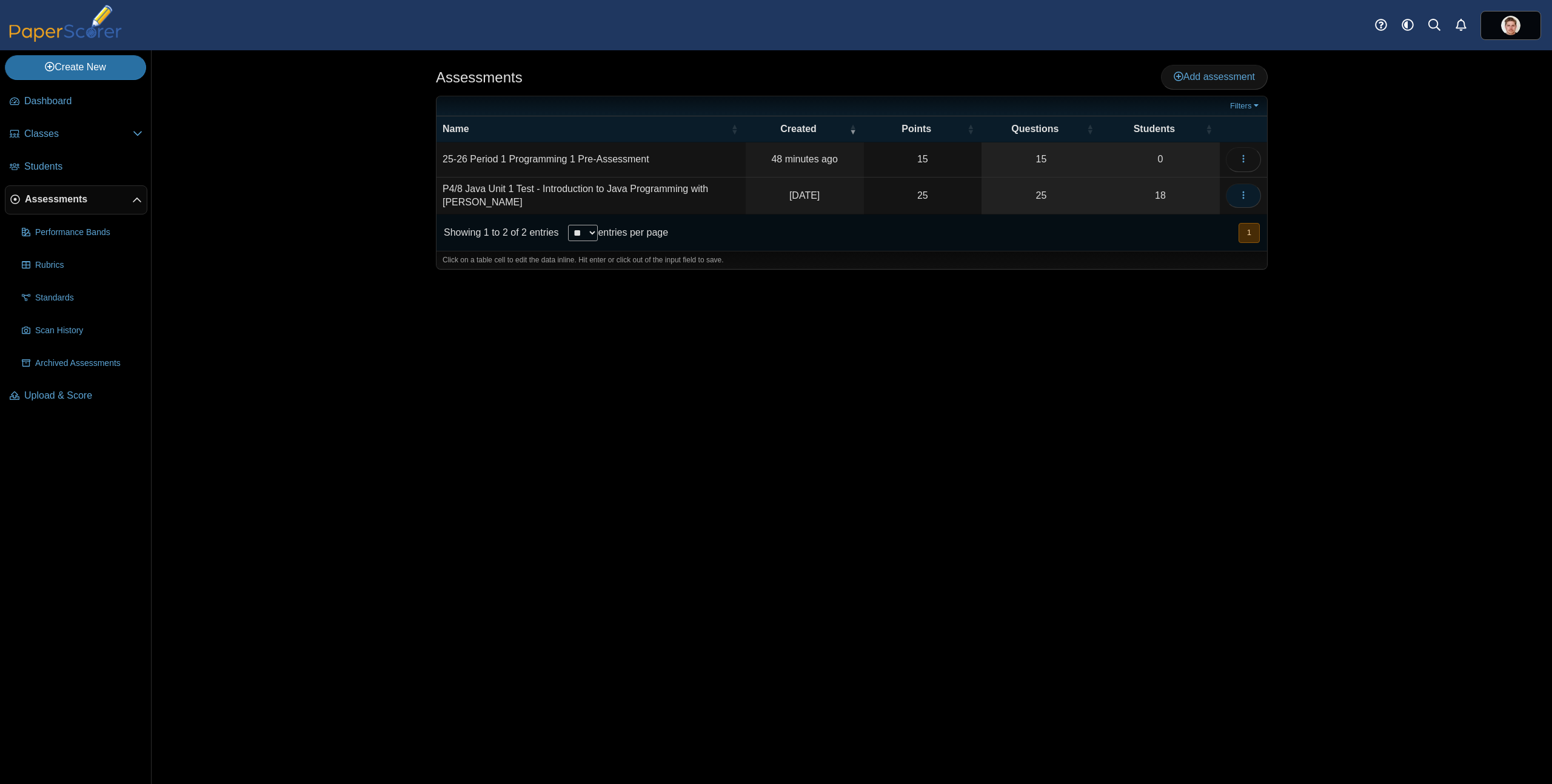
click at [1252, 189] on button "button" at bounding box center [1243, 196] width 35 height 24
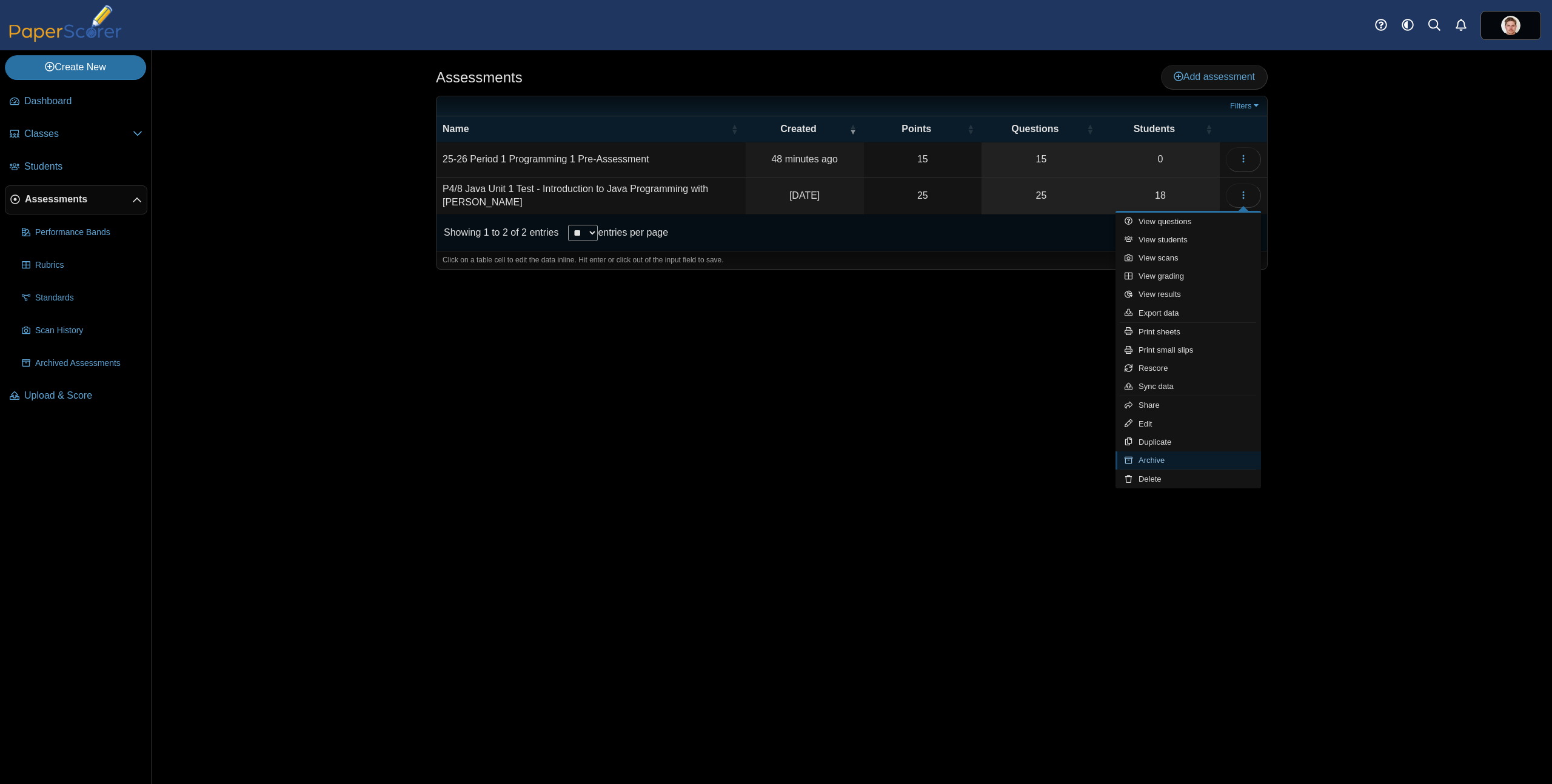
click at [1154, 462] on link "Archive" at bounding box center [1188, 460] width 145 height 18
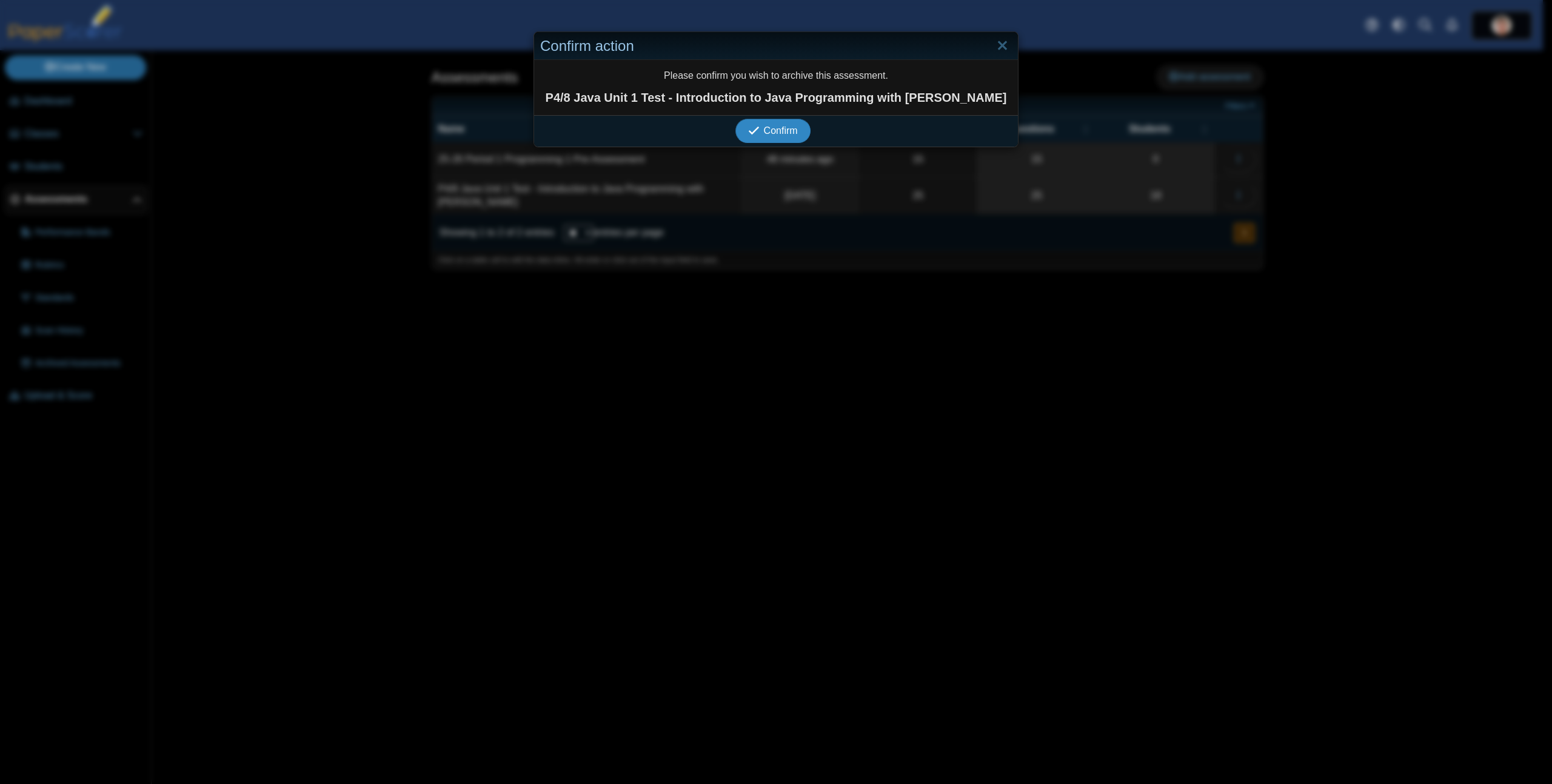
click at [735, 119] on button "Confirm" at bounding box center [772, 131] width 75 height 24
